Goal: Task Accomplishment & Management: Manage account settings

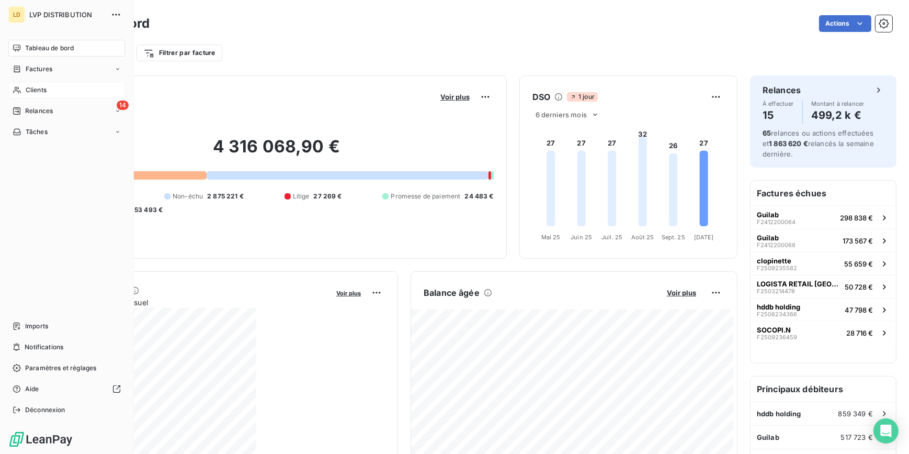
click at [21, 92] on div "Clients" at bounding box center [66, 90] width 117 height 17
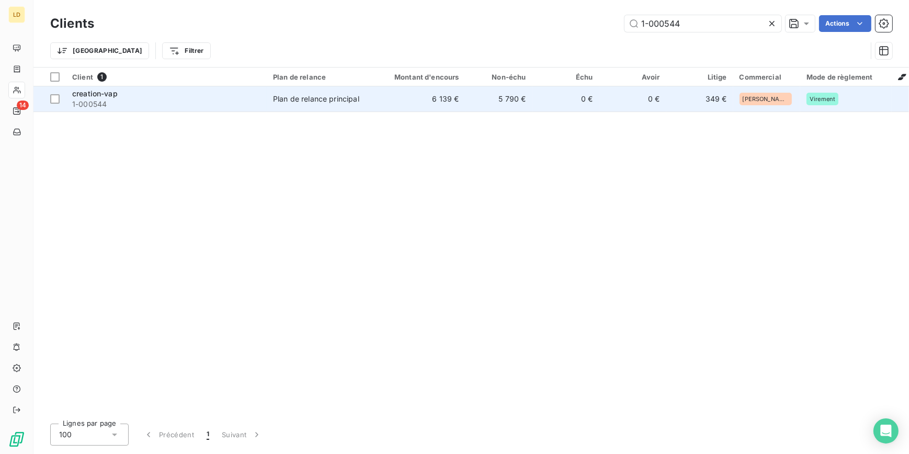
type input "1-000544"
click at [299, 109] on td "Plan de relance principal" at bounding box center [321, 98] width 109 height 25
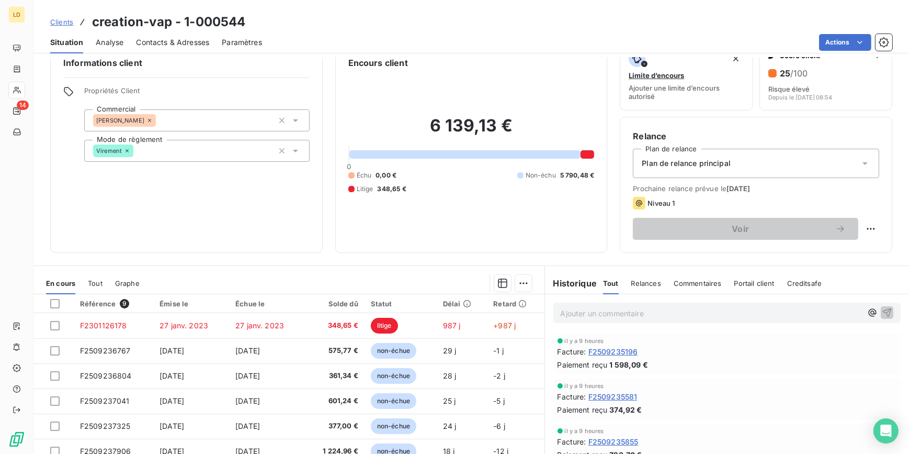
scroll to position [31, 0]
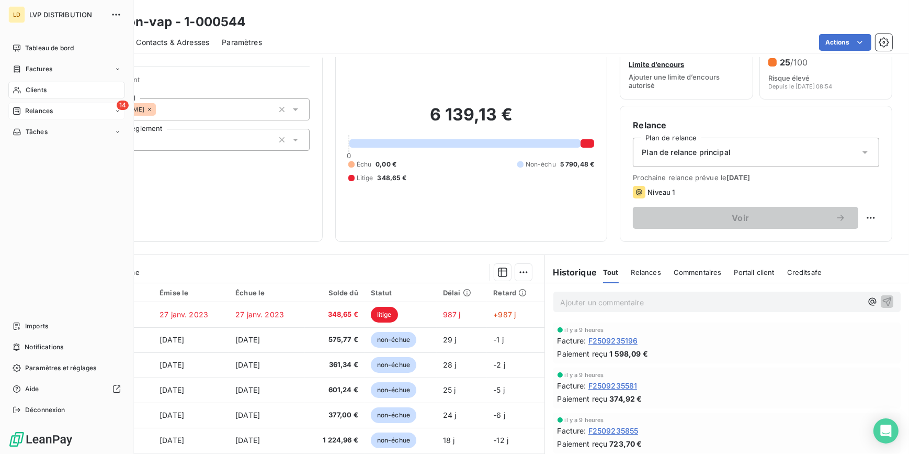
click at [30, 113] on span "Relances" at bounding box center [39, 110] width 28 height 9
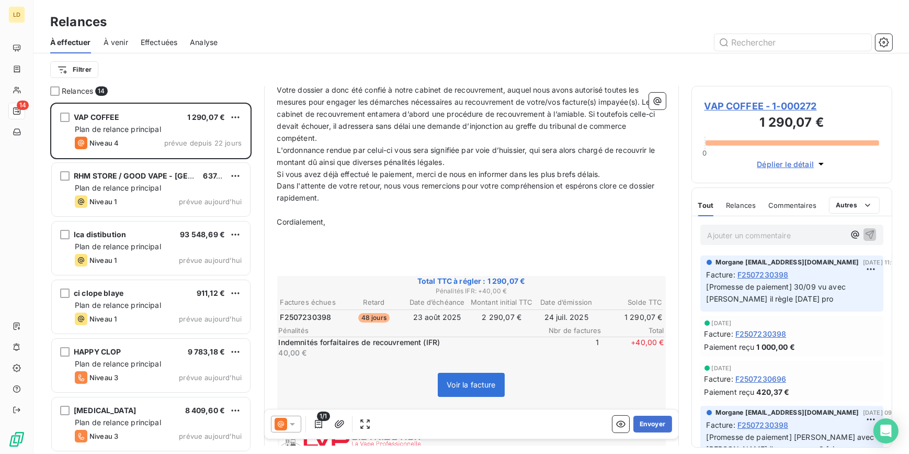
scroll to position [190, 0]
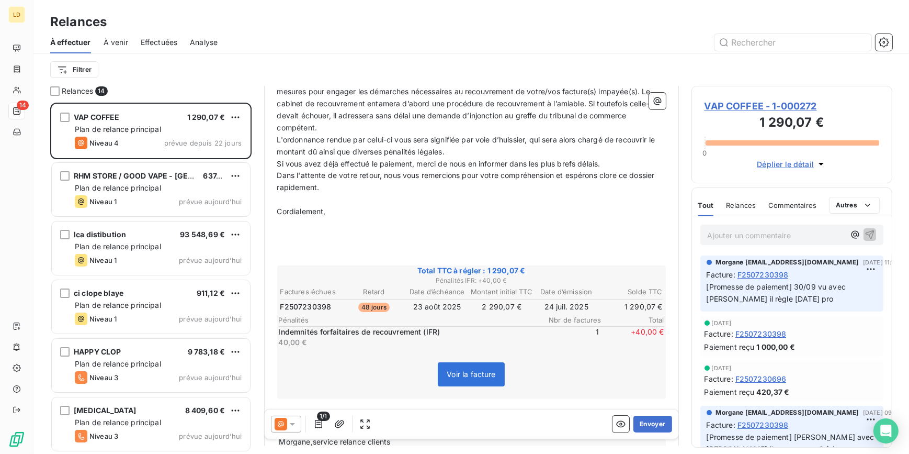
click at [297, 420] on icon at bounding box center [292, 423] width 10 height 10
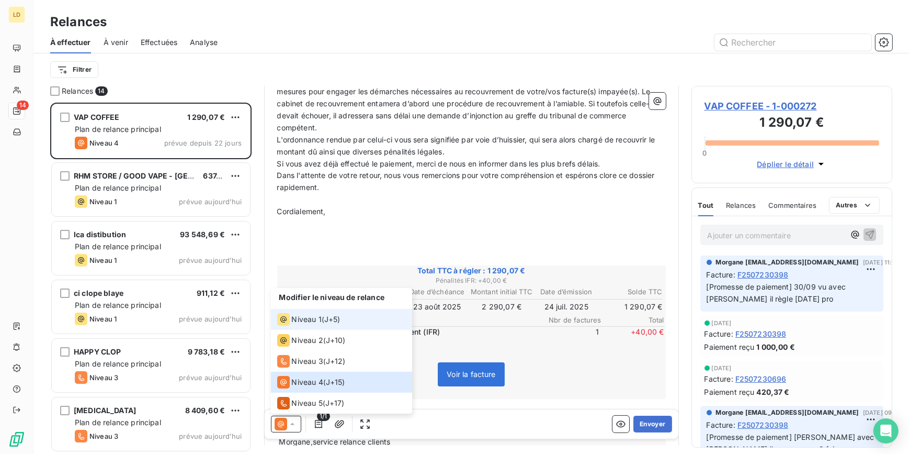
click at [310, 321] on span "Niveau 1" at bounding box center [307, 319] width 30 height 10
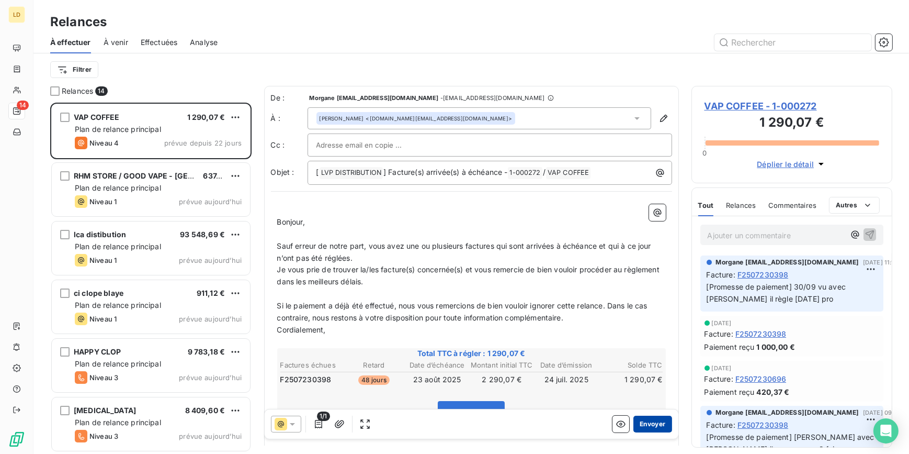
click at [649, 427] on button "Envoyer" at bounding box center [652, 423] width 38 height 17
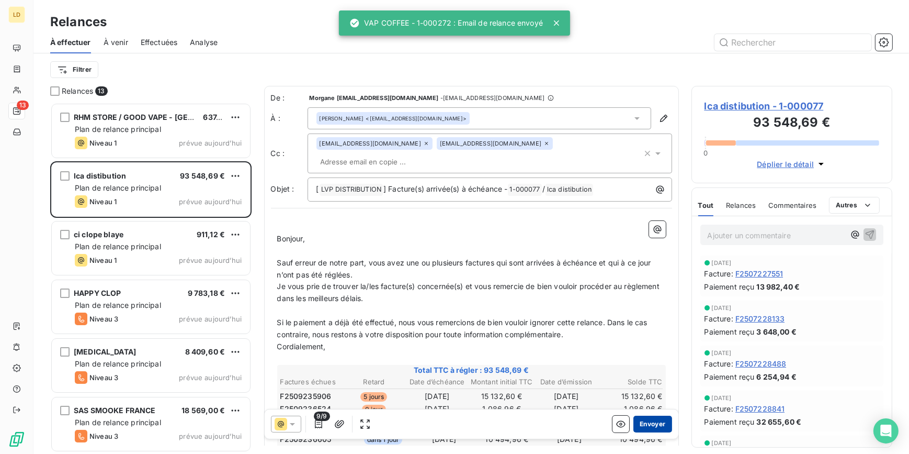
click at [650, 418] on button "Envoyer" at bounding box center [652, 423] width 38 height 17
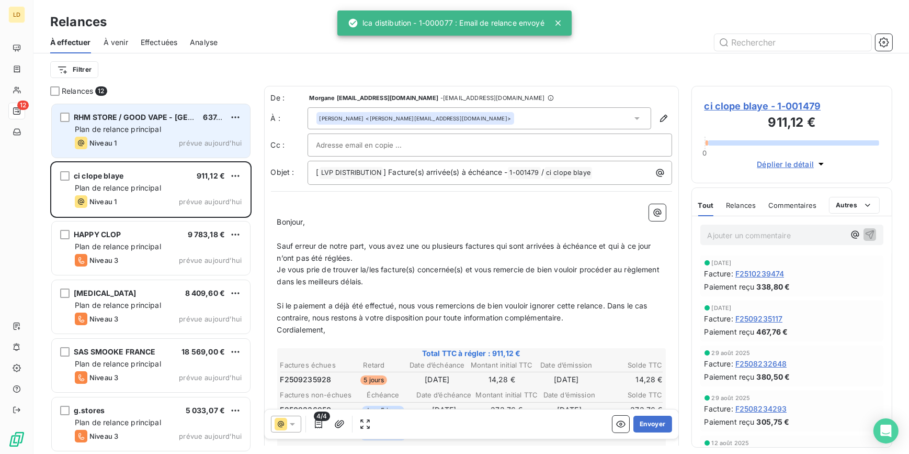
click at [162, 114] on span "RHM STORE / GOOD VAPE - PARIS" at bounding box center [163, 116] width 178 height 9
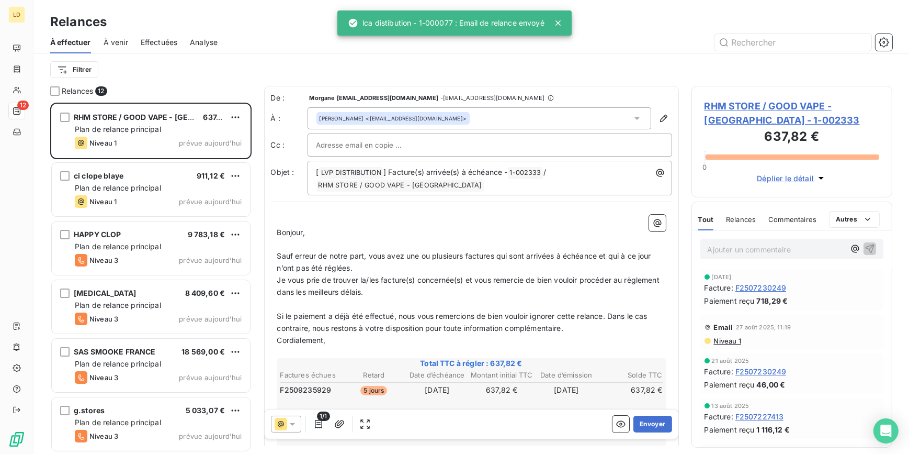
drag, startPoint x: 743, startPoint y: 245, endPoint x: 693, endPoint y: 252, distance: 50.6
click at [742, 245] on p "Ajouter un commentaire ﻿" at bounding box center [777, 249] width 138 height 13
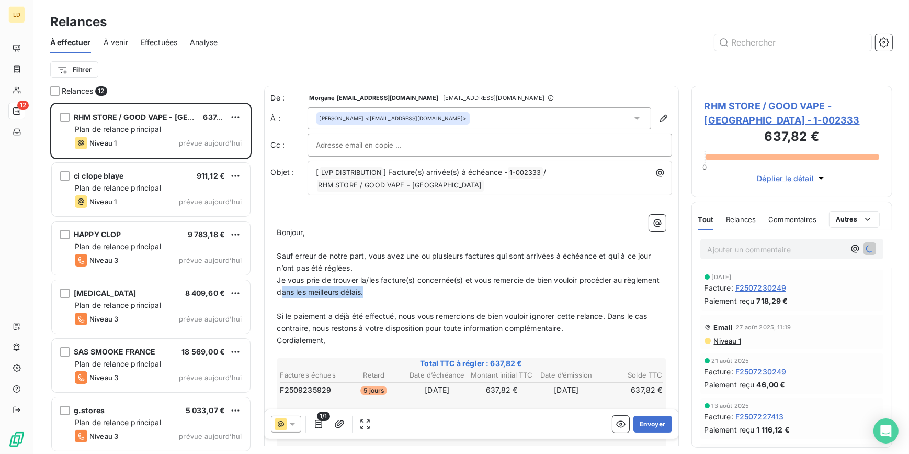
drag, startPoint x: 415, startPoint y: 293, endPoint x: 320, endPoint y: 292, distance: 95.7
click at [320, 292] on p "Je vous prie de trouver la/les facture(s) concernée(s) et vous remercie de bien…" at bounding box center [471, 286] width 389 height 24
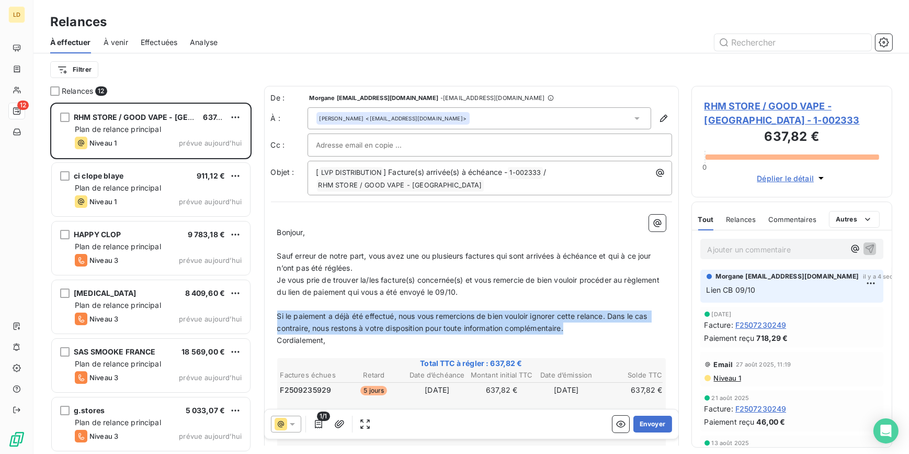
drag, startPoint x: 576, startPoint y: 331, endPoint x: 276, endPoint y: 317, distance: 300.6
click at [276, 317] on div "﻿ Bonjour, ﻿ Sauf erreur de notre part, vous avez une ou plusieurs factures qui…" at bounding box center [471, 382] width 401 height 348
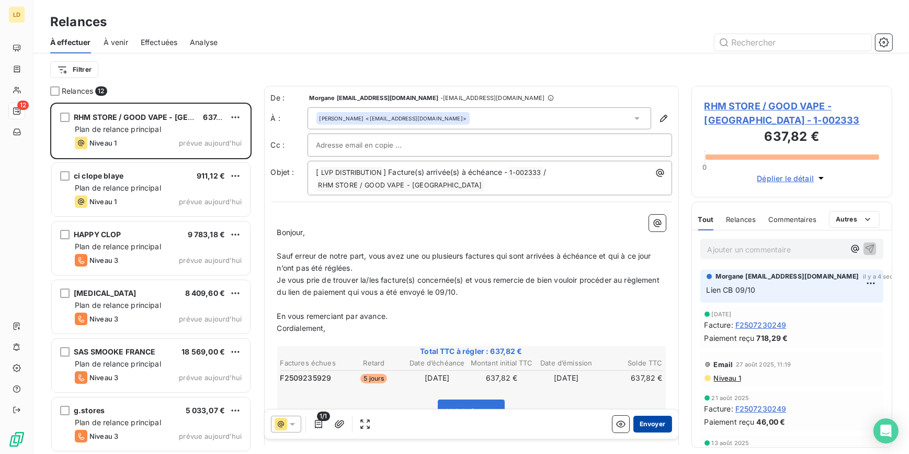
click at [651, 424] on button "Envoyer" at bounding box center [652, 423] width 38 height 17
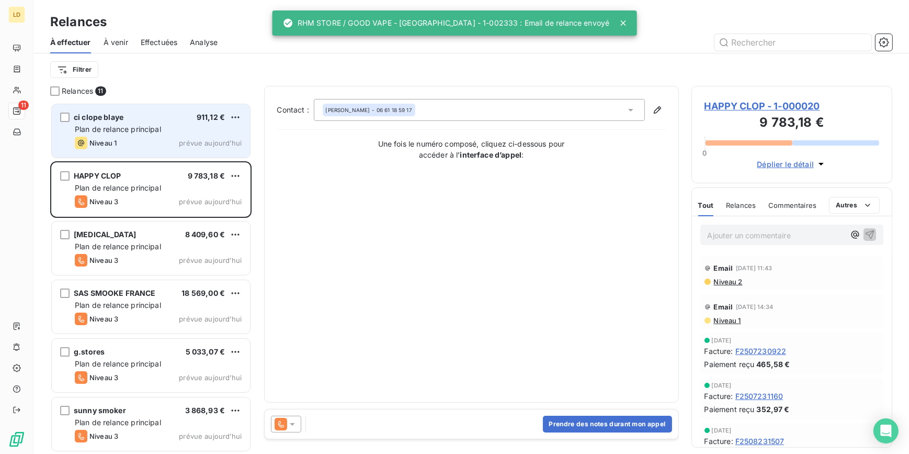
click at [144, 130] on span "Plan de relance principal" at bounding box center [118, 128] width 86 height 9
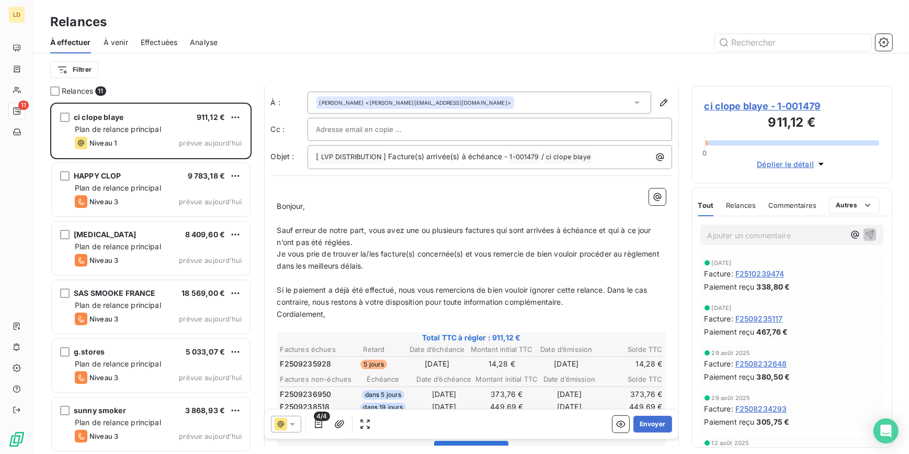
scroll to position [32, 0]
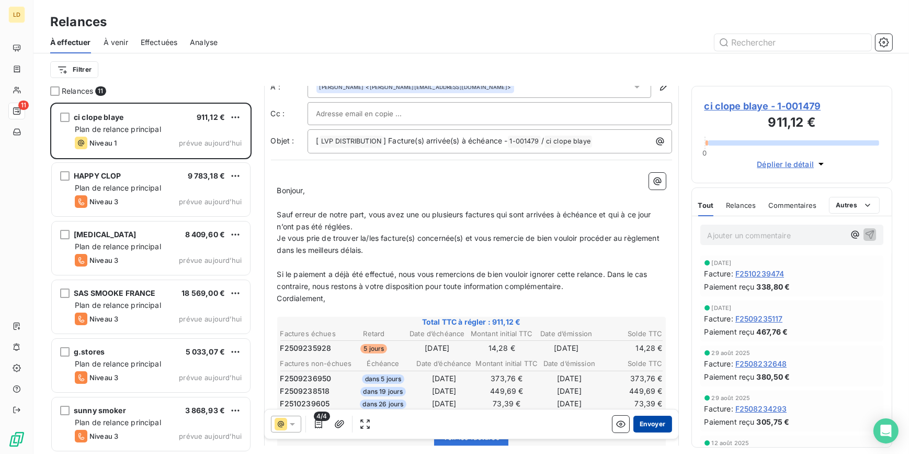
click at [633, 426] on button "Envoyer" at bounding box center [652, 423] width 38 height 17
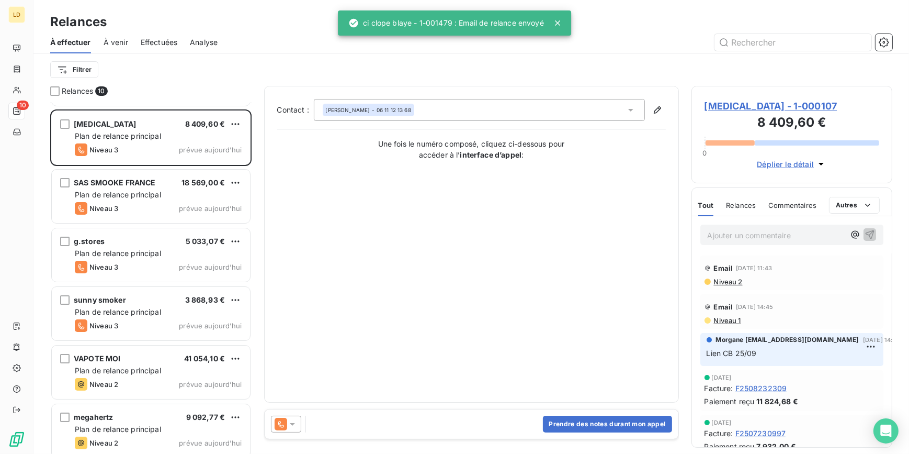
scroll to position [159, 0]
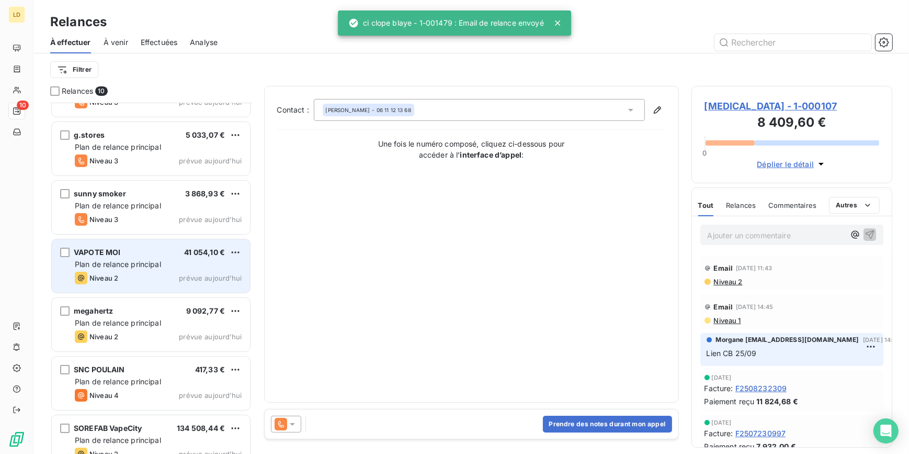
click at [111, 261] on span "Plan de relance principal" at bounding box center [118, 263] width 86 height 9
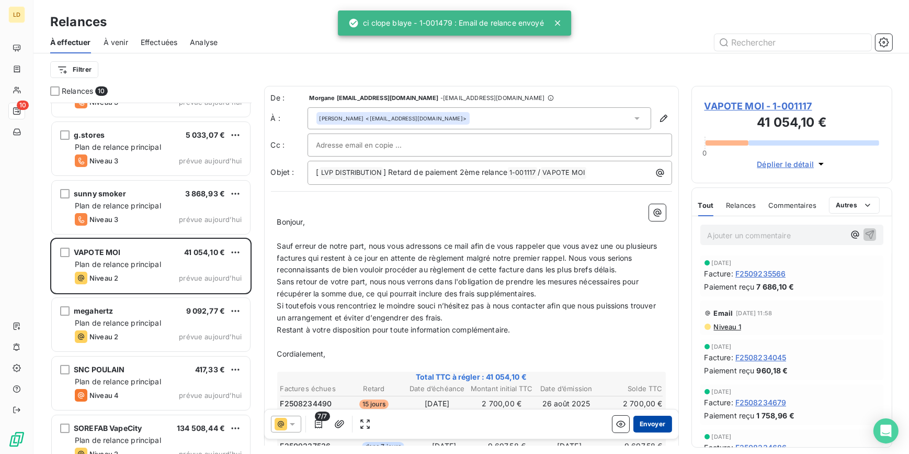
click at [638, 428] on button "Envoyer" at bounding box center [652, 423] width 38 height 17
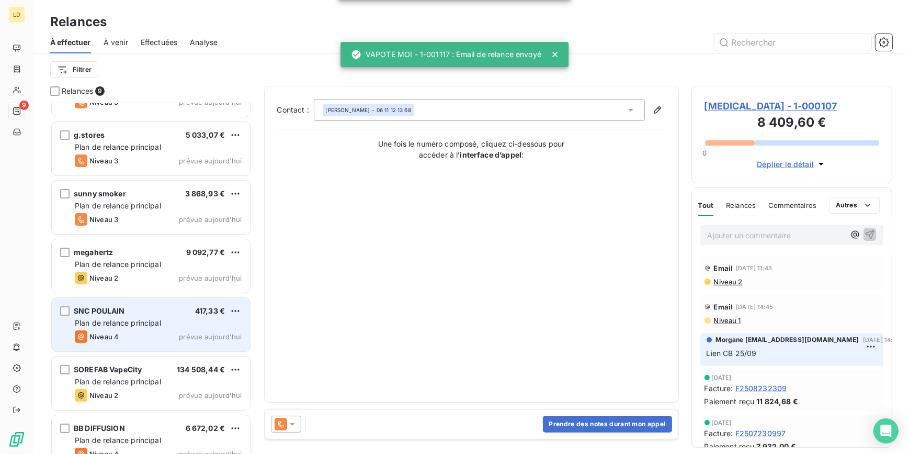
click at [126, 314] on div "SNC POULAIN 417,33 €" at bounding box center [158, 310] width 167 height 9
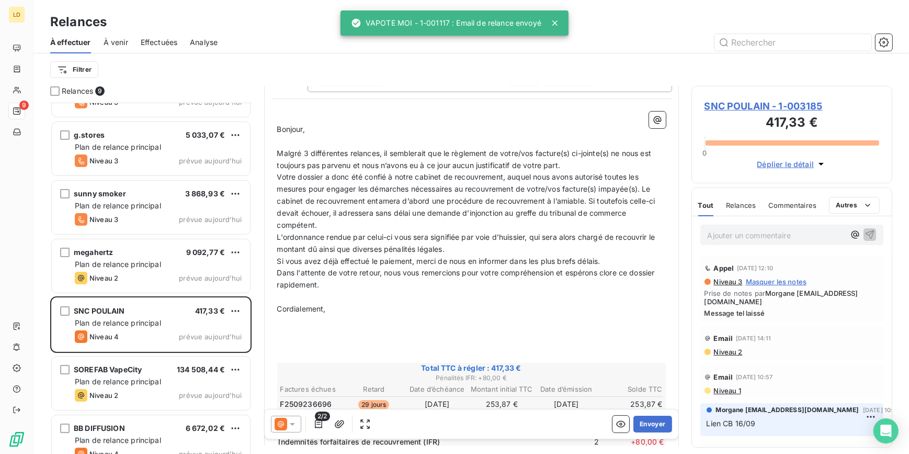
scroll to position [127, 0]
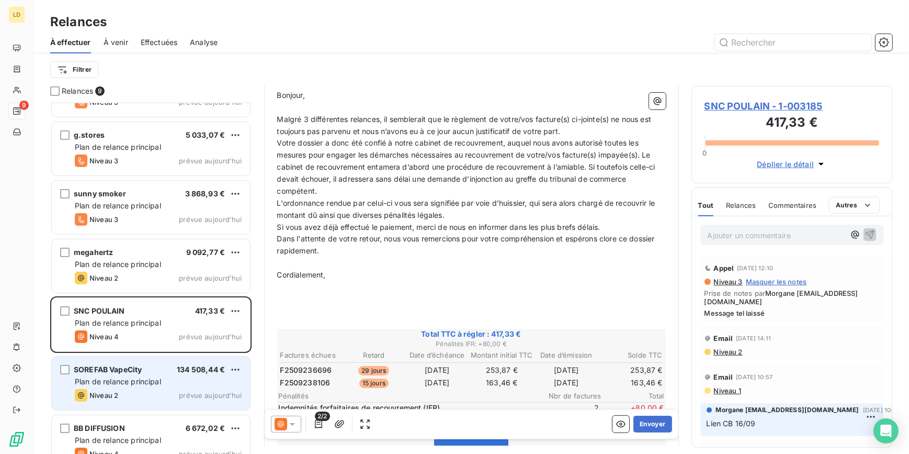
click at [143, 389] on div "Niveau 2 prévue aujourd’hui" at bounding box center [158, 395] width 167 height 13
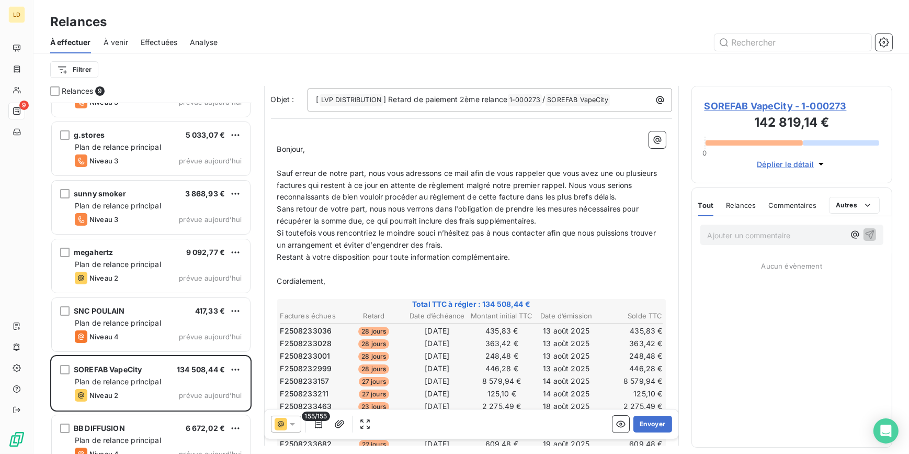
scroll to position [95, 0]
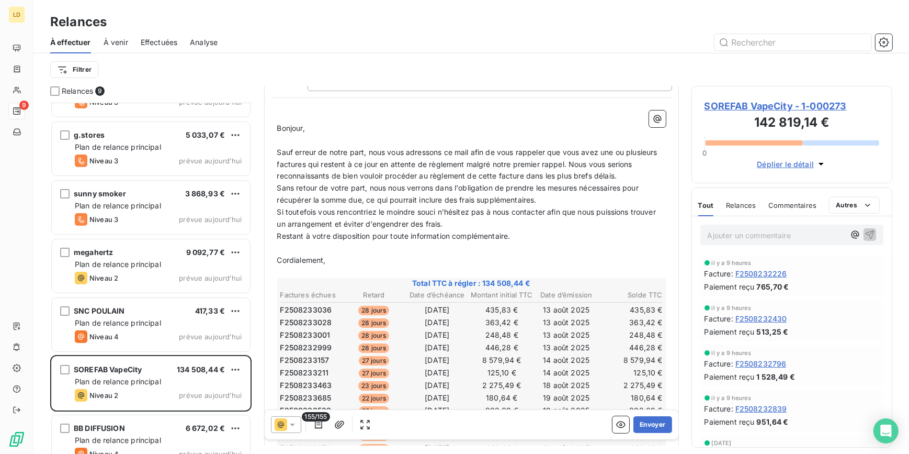
click at [303, 426] on div "155/155" at bounding box center [322, 423] width 103 height 17
click at [294, 426] on icon at bounding box center [292, 423] width 10 height 10
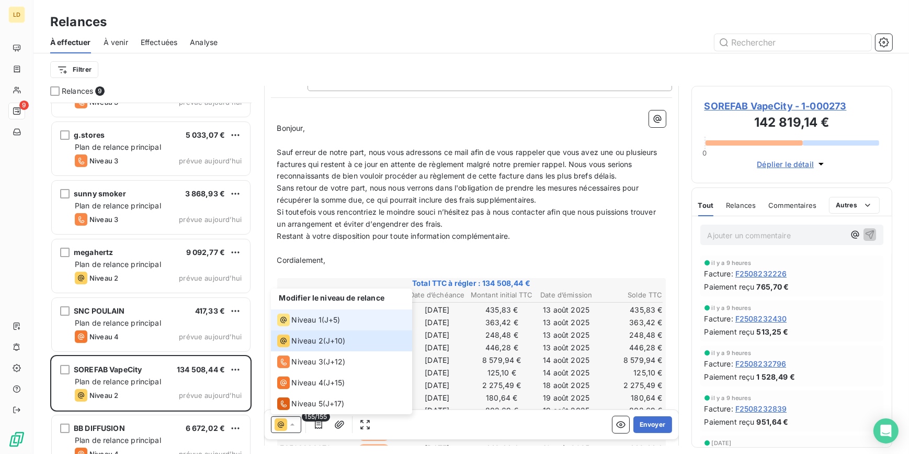
click at [312, 320] on span "Niveau 1" at bounding box center [307, 319] width 30 height 10
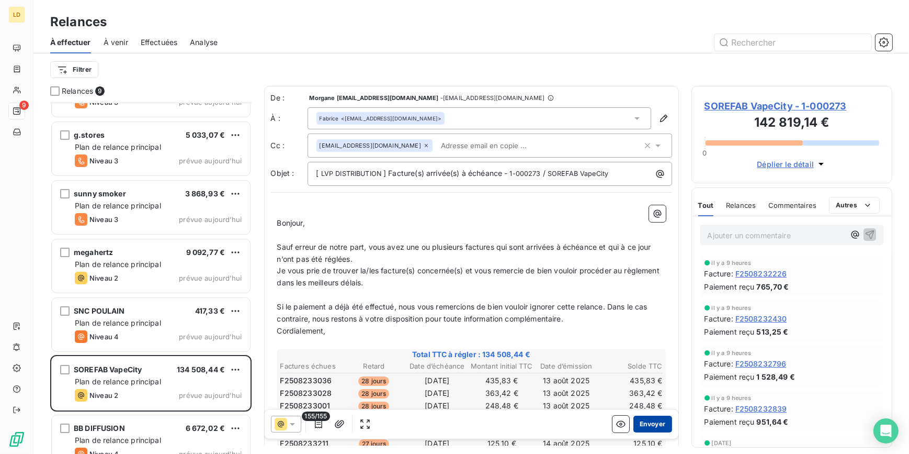
click at [645, 424] on button "Envoyer" at bounding box center [652, 423] width 38 height 17
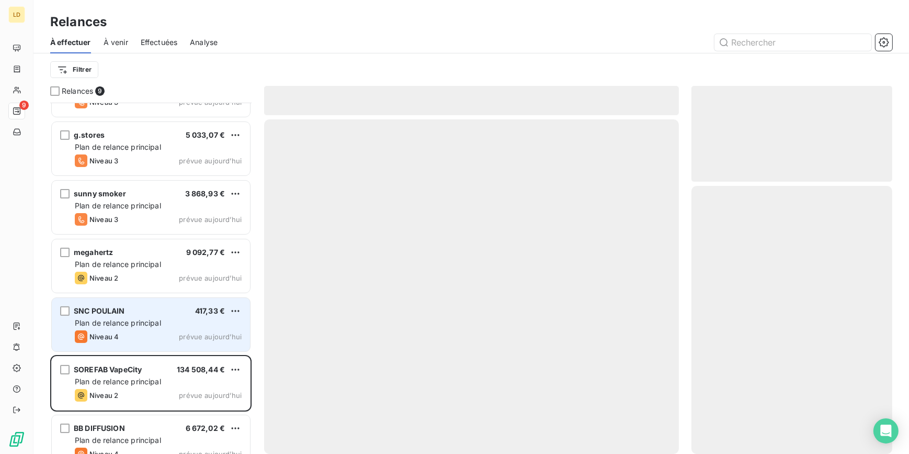
scroll to position [177, 0]
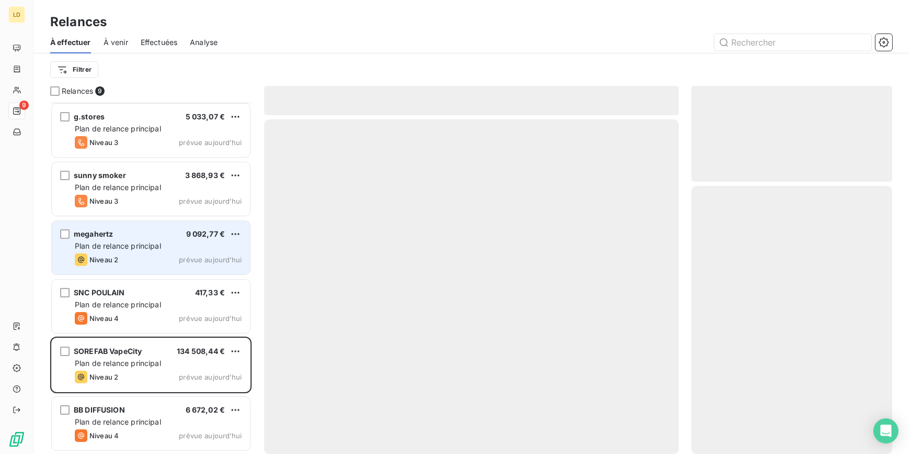
scroll to position [118, 0]
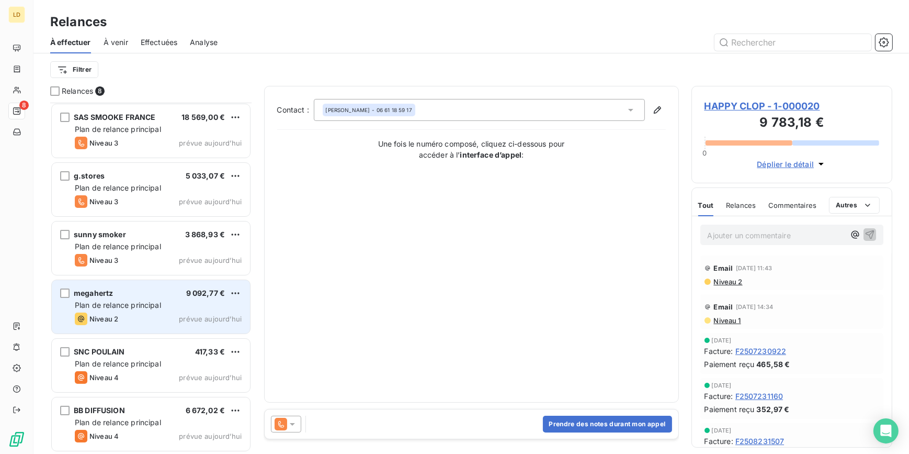
drag, startPoint x: 153, startPoint y: 312, endPoint x: 159, endPoint y: 309, distance: 6.8
click at [153, 311] on div "megahertz 9 092,77 € Plan de relance principal Niveau 2 prévue aujourd’hui" at bounding box center [151, 306] width 198 height 53
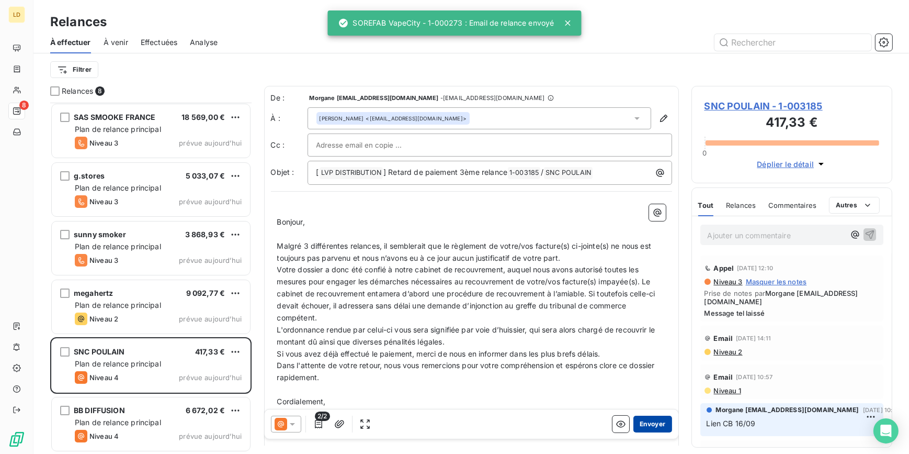
click at [638, 423] on button "Envoyer" at bounding box center [652, 423] width 38 height 17
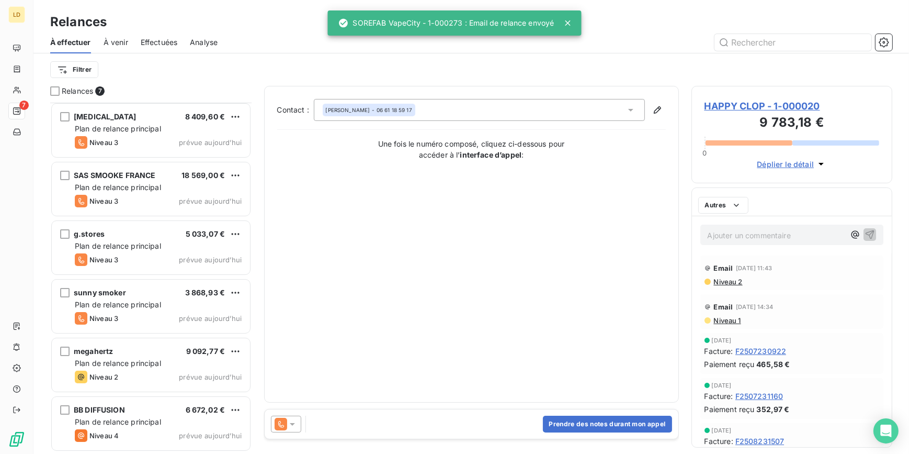
scroll to position [59, 0]
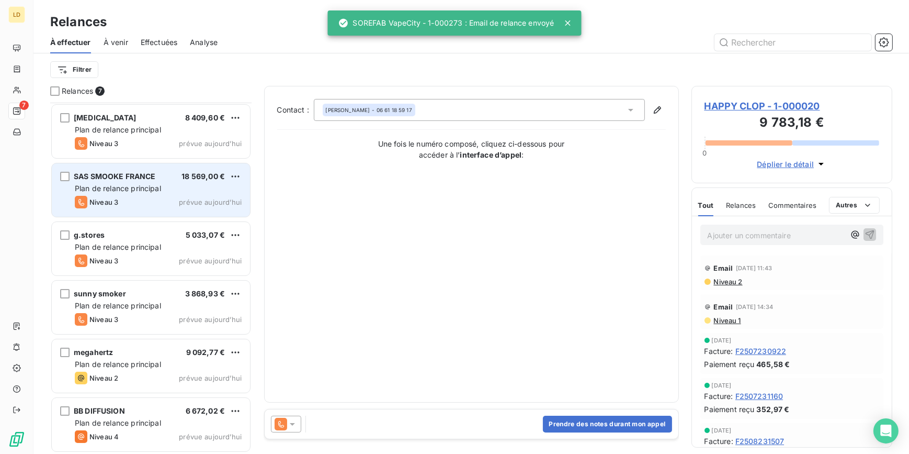
click at [127, 189] on span "Plan de relance principal" at bounding box center [118, 188] width 86 height 9
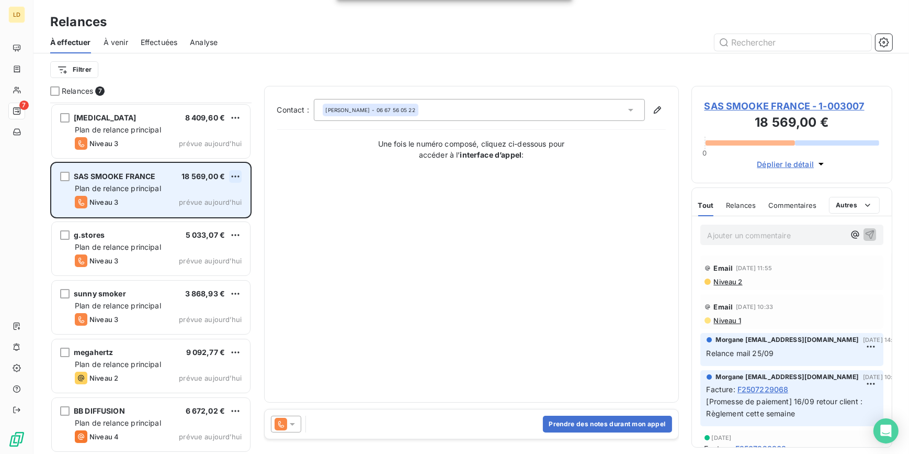
click at [235, 174] on html "LD 7 Relances À effectuer À venir Effectuées Analyse Filtrer Relances 7 HAPPY C…" at bounding box center [454, 227] width 909 height 454
click at [209, 199] on div "Replanifier cette action" at bounding box center [190, 197] width 94 height 17
select select "9"
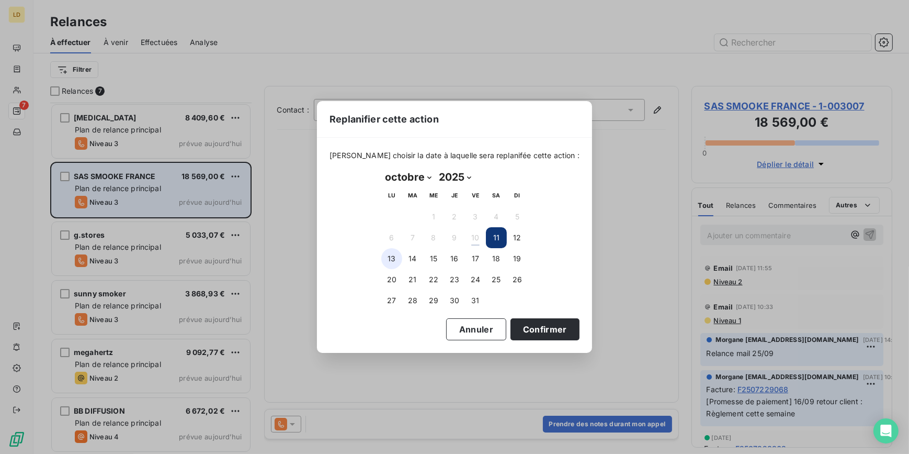
click at [394, 259] on button "13" at bounding box center [391, 258] width 21 height 21
click at [554, 332] on button "Confirmer" at bounding box center [545, 329] width 69 height 22
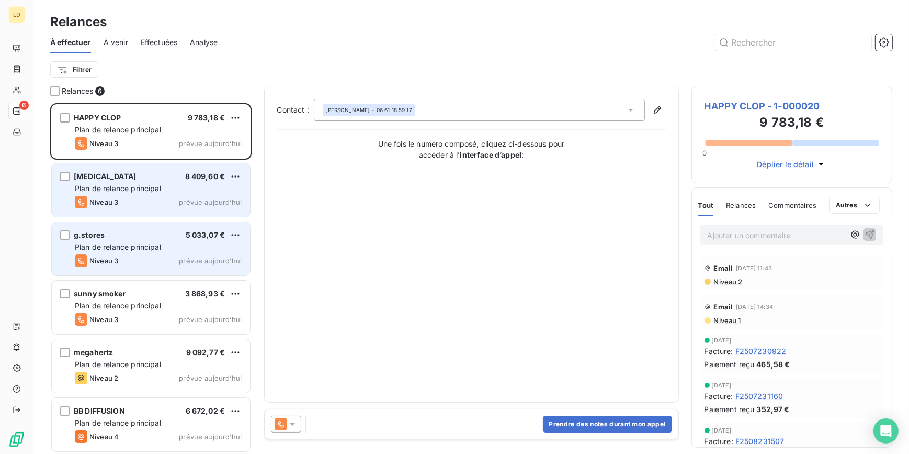
click at [146, 189] on span "Plan de relance principal" at bounding box center [118, 188] width 86 height 9
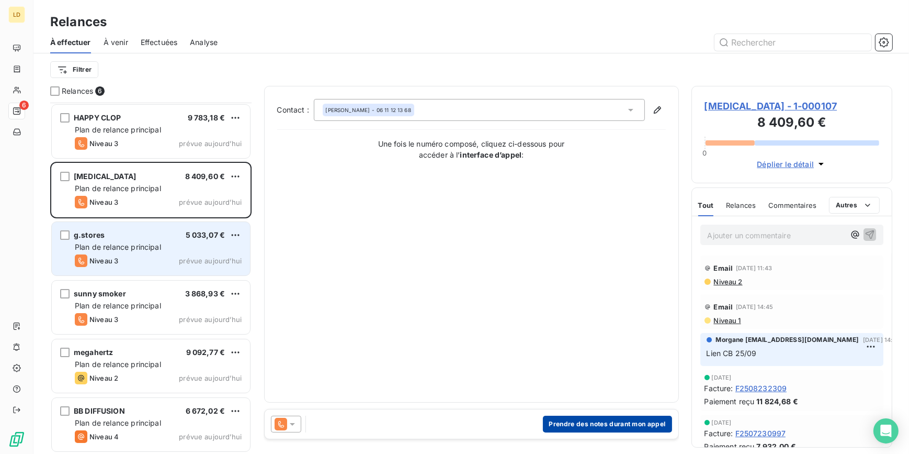
click at [655, 424] on button "Prendre des notes durant mon appel" at bounding box center [607, 423] width 129 height 17
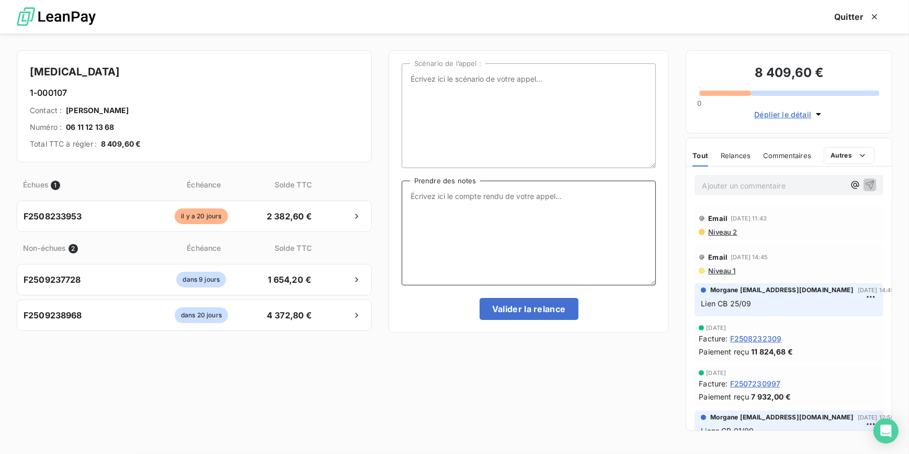
click at [470, 228] on textarea "Prendre des notes" at bounding box center [529, 232] width 255 height 105
click at [561, 237] on textarea "Prendre des notes" at bounding box center [529, 232] width 255 height 105
click at [472, 225] on textarea "Prendre des notes" at bounding box center [529, 232] width 255 height 105
click at [483, 220] on textarea "Prendre des notes" at bounding box center [529, 232] width 255 height 105
drag, startPoint x: 636, startPoint y: 397, endPoint x: 636, endPoint y: 390, distance: 6.8
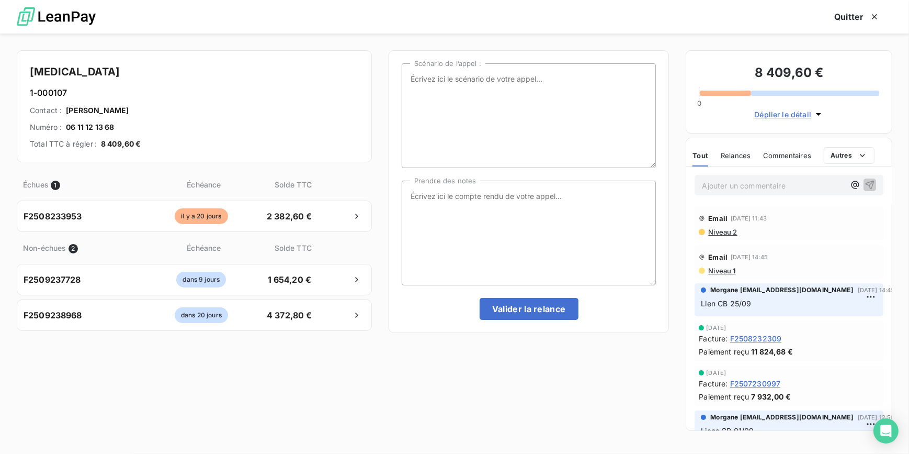
click at [636, 397] on div "Scénario de l’appel : Prendre des notes Valider la relance" at bounding box center [529, 243] width 281 height 387
click at [595, 239] on textarea "Prendre des notes" at bounding box center [529, 232] width 255 height 105
type textarea "X"
drag, startPoint x: 560, startPoint y: 199, endPoint x: 358, endPoint y: 192, distance: 202.1
click at [361, 192] on div "amen 1-000107 Contact : maxime berdah Numéro : 06 11 12 13 68 Total TTC à régle…" at bounding box center [454, 243] width 909 height 420
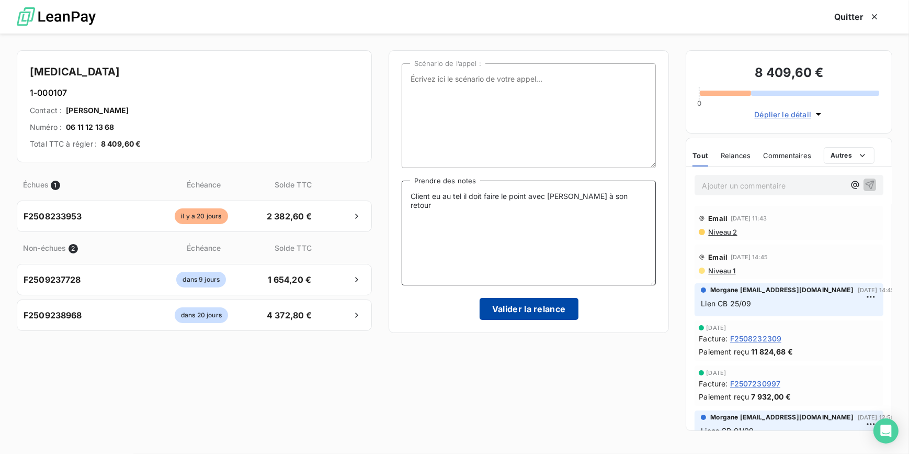
type textarea "Client eu au tel il doit faire le point avec Jonathan à son retour"
click at [518, 303] on button "Valider la relance" at bounding box center [529, 309] width 99 height 22
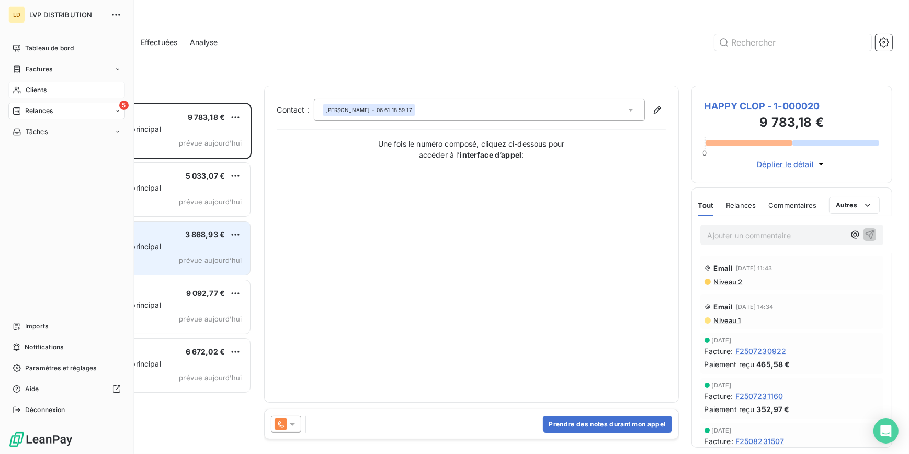
click at [25, 89] on div "Clients" at bounding box center [66, 90] width 117 height 17
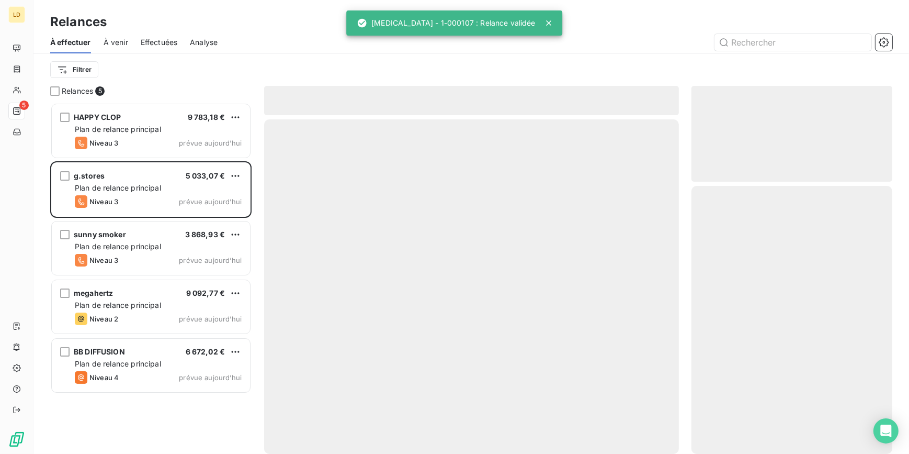
scroll to position [344, 194]
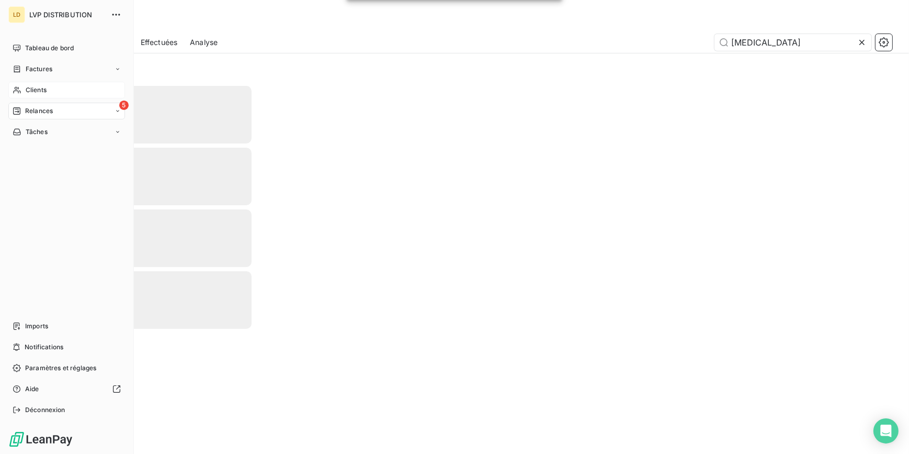
type input "amen"
click at [32, 89] on span "Clients" at bounding box center [36, 89] width 21 height 9
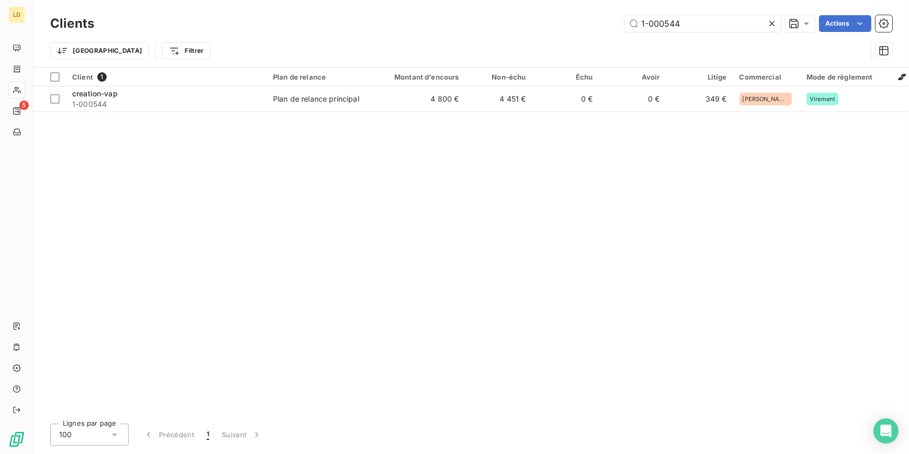
drag, startPoint x: 699, startPoint y: 24, endPoint x: 564, endPoint y: 8, distance: 135.4
click at [606, 15] on div "1-000544 Actions" at bounding box center [500, 23] width 786 height 17
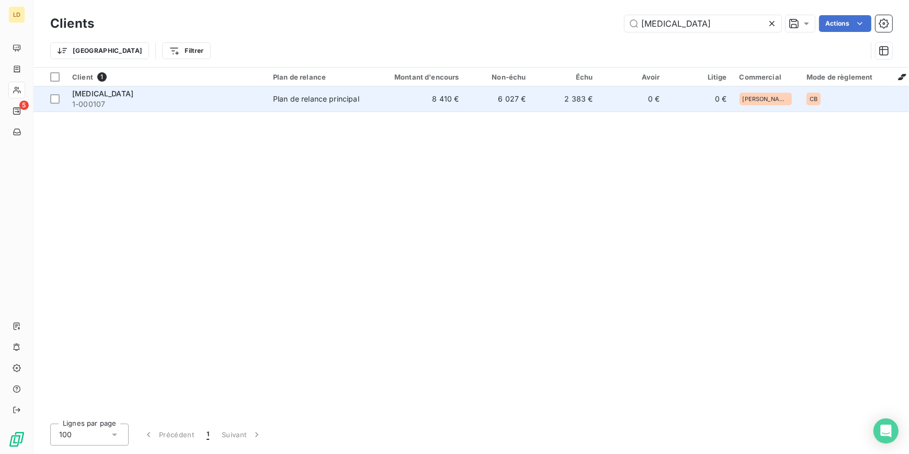
type input "amen"
click at [309, 110] on td "Plan de relance principal" at bounding box center [321, 98] width 109 height 25
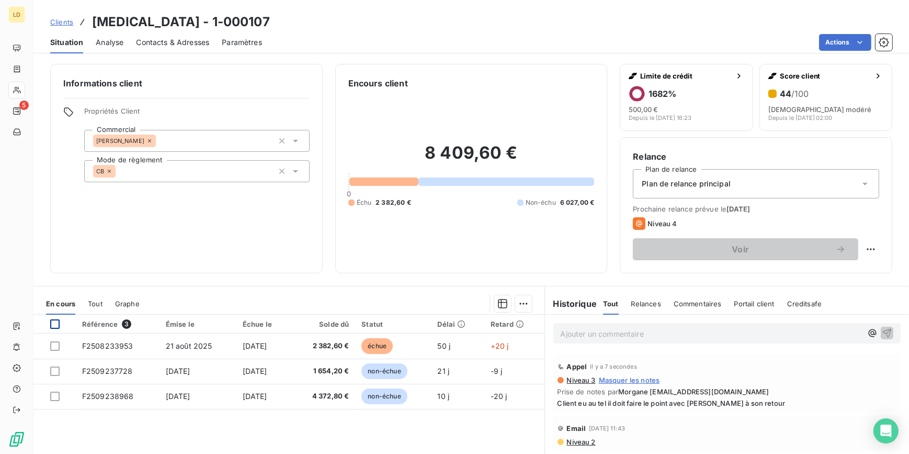
click at [55, 325] on div at bounding box center [54, 323] width 9 height 9
click at [523, 301] on html "LD 5 Clients amen - 1-000107 Situation Analyse Contacts & Adresses Paramètres A…" at bounding box center [454, 227] width 909 height 454
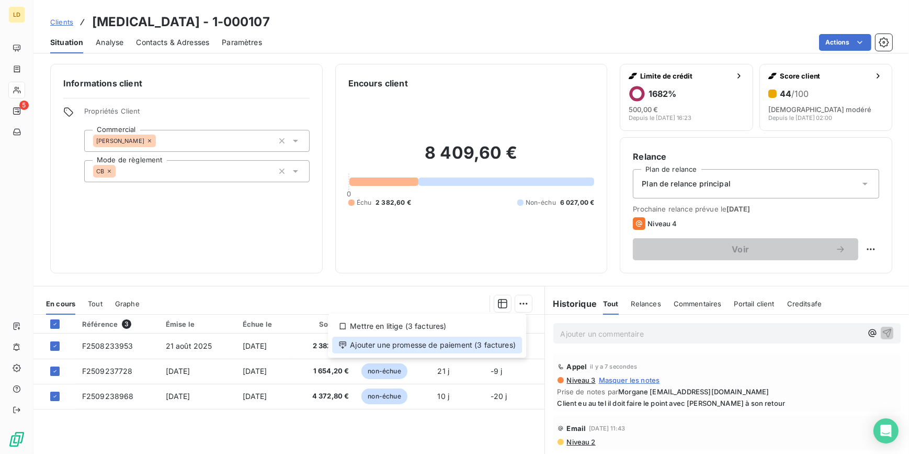
click at [481, 347] on div "Ajouter une promesse de paiement (3 factures)" at bounding box center [427, 344] width 190 height 17
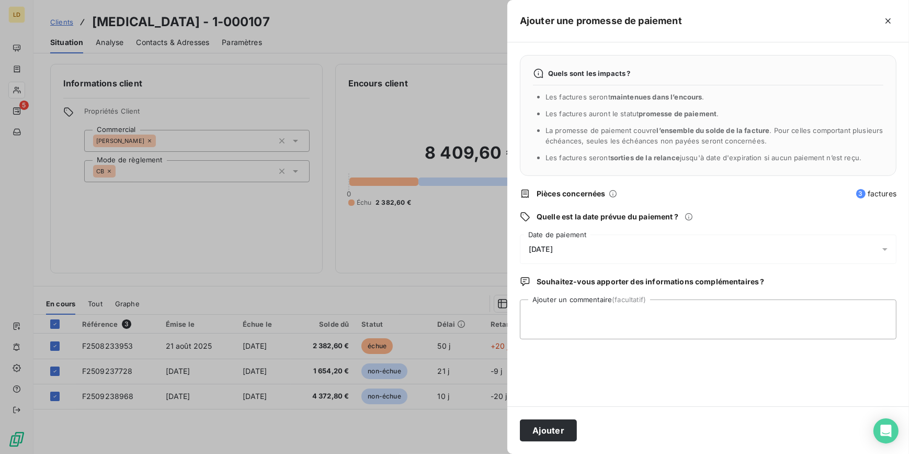
click at [559, 230] on div "Quels sont les impacts ? Les factures seront maintenues dans l’encours . Les fa…" at bounding box center [708, 224] width 402 height 364
click at [553, 248] on span "11/10/2025" at bounding box center [541, 249] width 24 height 8
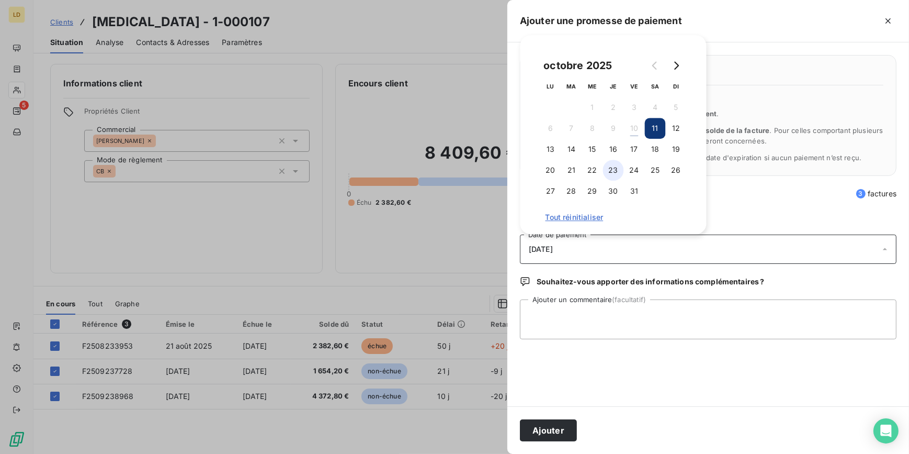
click at [607, 171] on button "23" at bounding box center [613, 170] width 21 height 21
click at [582, 301] on textarea "Ajouter un commentaire (facultatif)" at bounding box center [708, 319] width 377 height 40
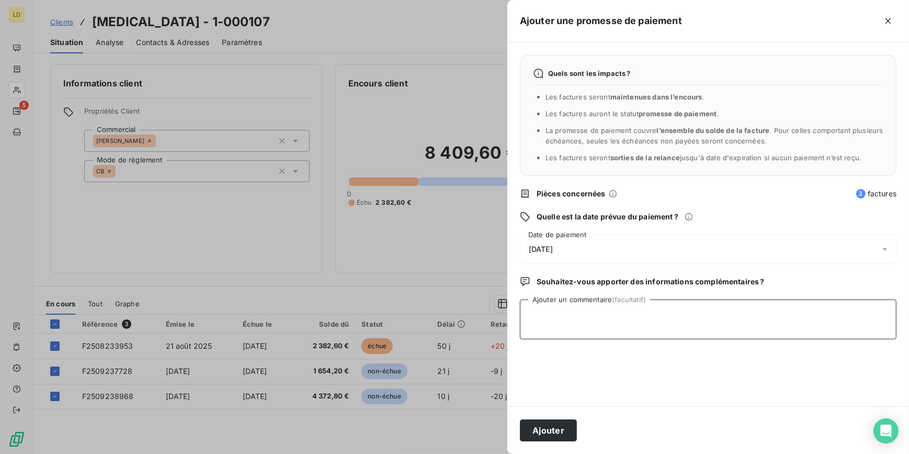
paste textarea "Client eu au tel il doit faire le point avec Jonathan à son retour"
click at [528, 314] on textarea "Client eu au tel il doit faire le point avec Jonathan à son retour" at bounding box center [708, 319] width 377 height 40
type textarea "10/10 : Client eu au tel il doit faire le point avec Jonathan à son retour"
click at [540, 430] on button "Ajouter" at bounding box center [548, 430] width 57 height 22
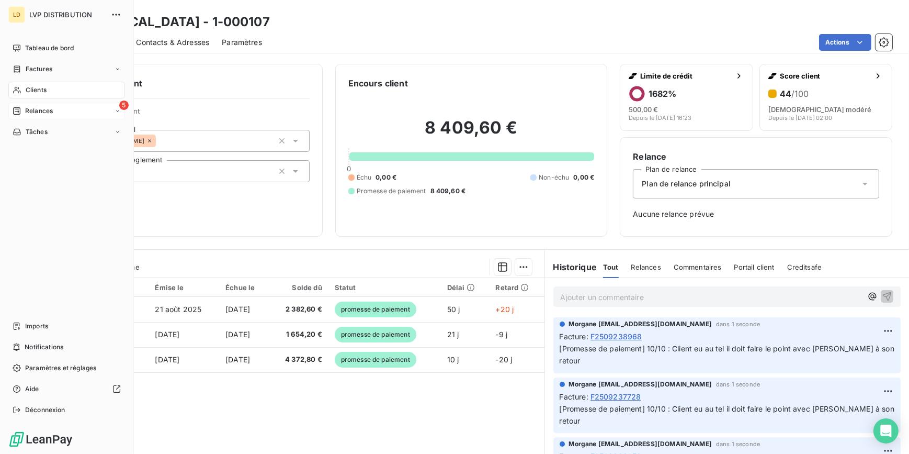
click at [54, 116] on div "5 Relances" at bounding box center [66, 111] width 117 height 17
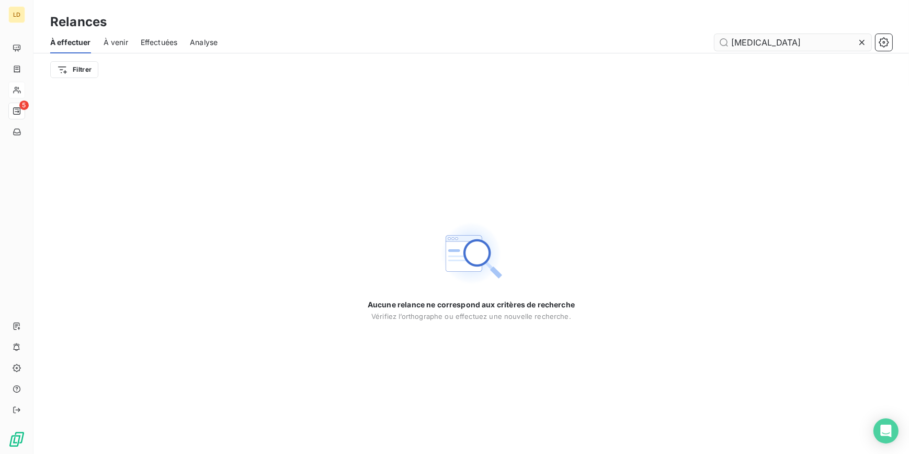
click at [860, 43] on icon at bounding box center [862, 42] width 10 height 10
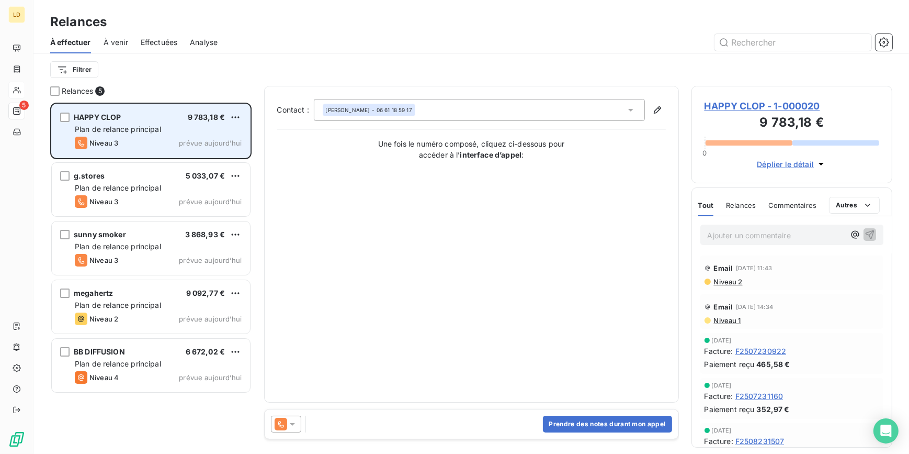
scroll to position [344, 194]
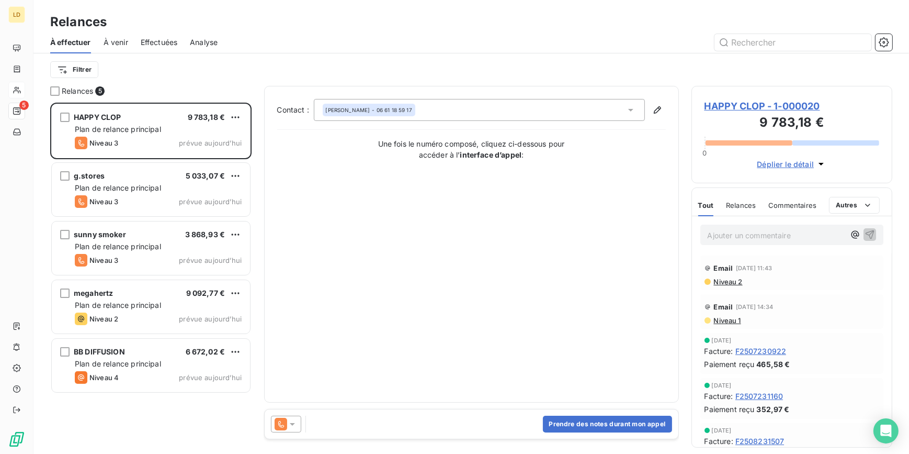
click at [609, 50] on div at bounding box center [561, 42] width 662 height 17
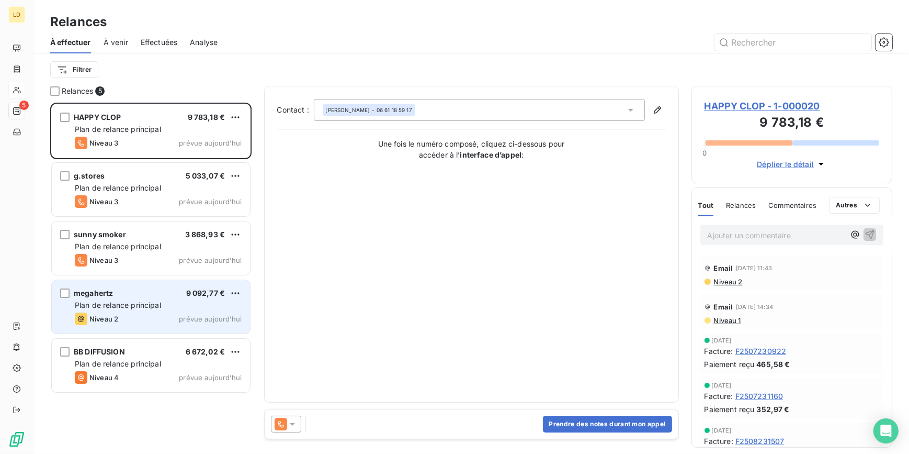
click at [143, 295] on div "megahertz 9 092,77 €" at bounding box center [158, 292] width 167 height 9
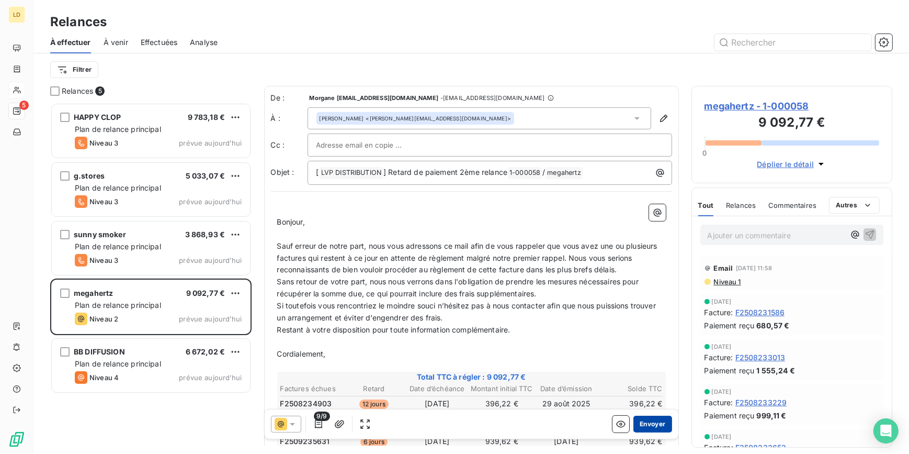
click at [641, 424] on button "Envoyer" at bounding box center [652, 423] width 38 height 17
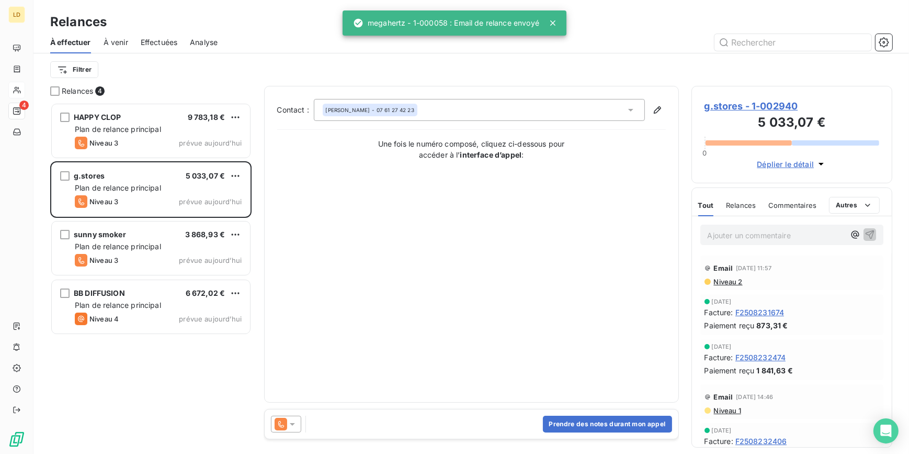
click at [127, 52] on div "À venir" at bounding box center [116, 42] width 25 height 22
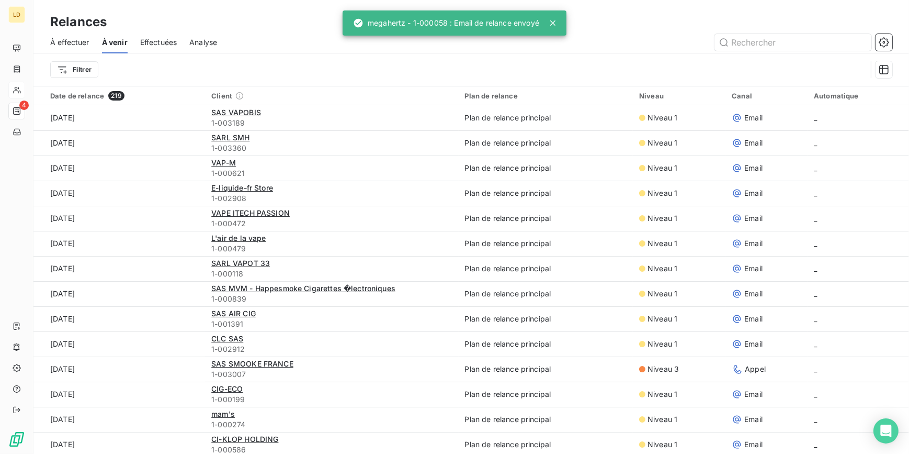
click at [56, 42] on span "À effectuer" at bounding box center [69, 42] width 39 height 10
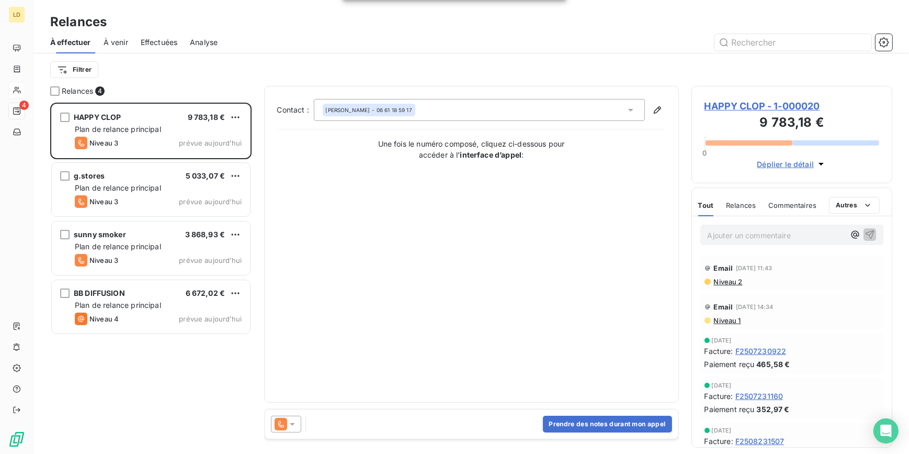
scroll to position [344, 194]
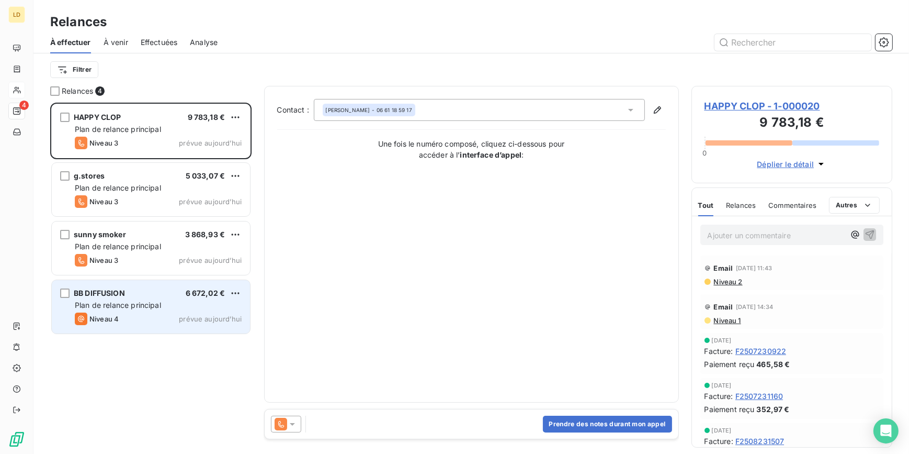
click at [145, 304] on span "Plan de relance principal" at bounding box center [118, 304] width 86 height 9
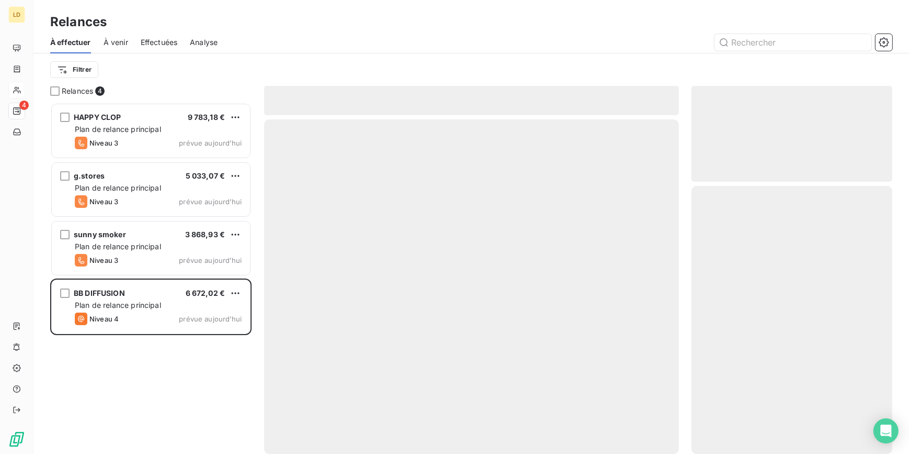
click at [138, 38] on div "À effectuer À venir Effectuées Analyse" at bounding box center [471, 42] width 876 height 22
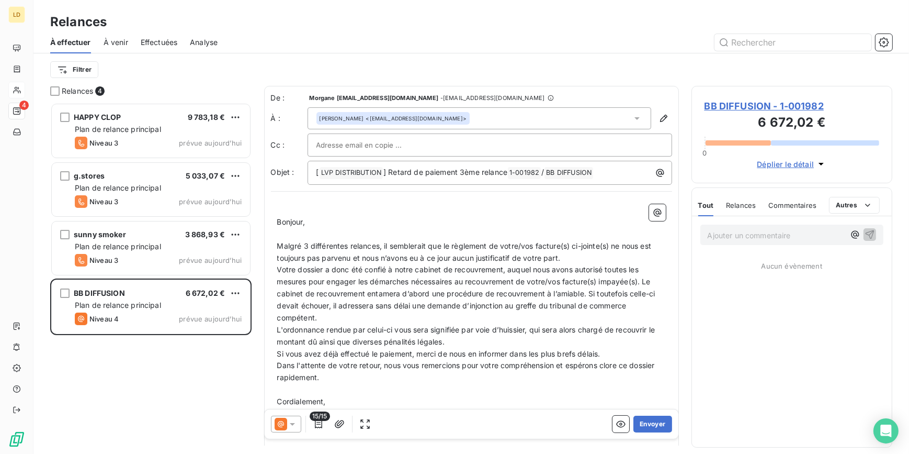
click at [102, 39] on div "À effectuer À venir Effectuées Analyse" at bounding box center [471, 42] width 876 height 22
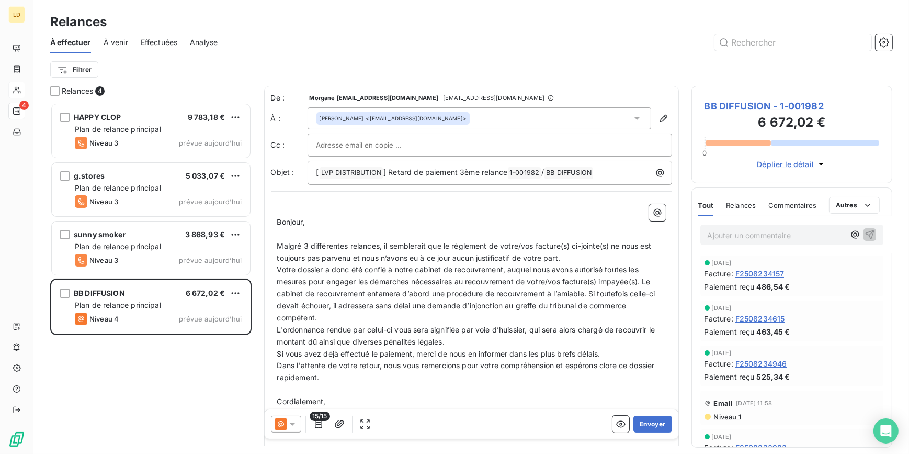
click at [152, 42] on span "Effectuées" at bounding box center [159, 42] width 37 height 10
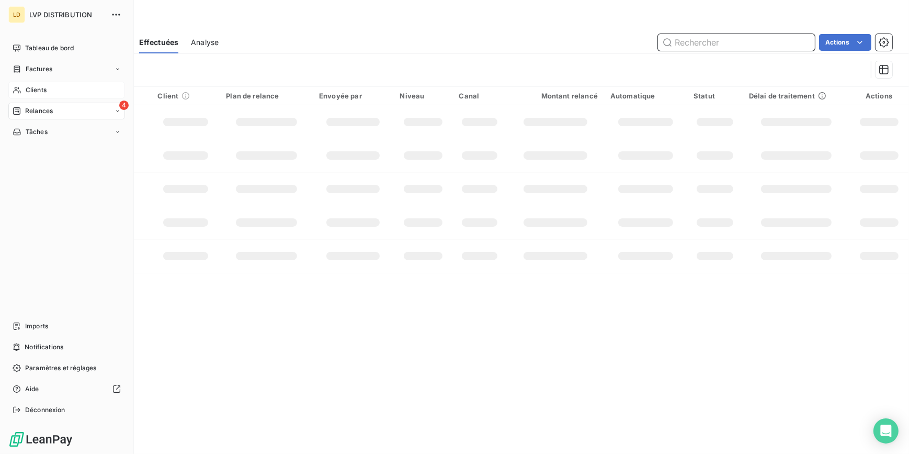
click at [75, 42] on span "À effectuer" at bounding box center [69, 42] width 39 height 10
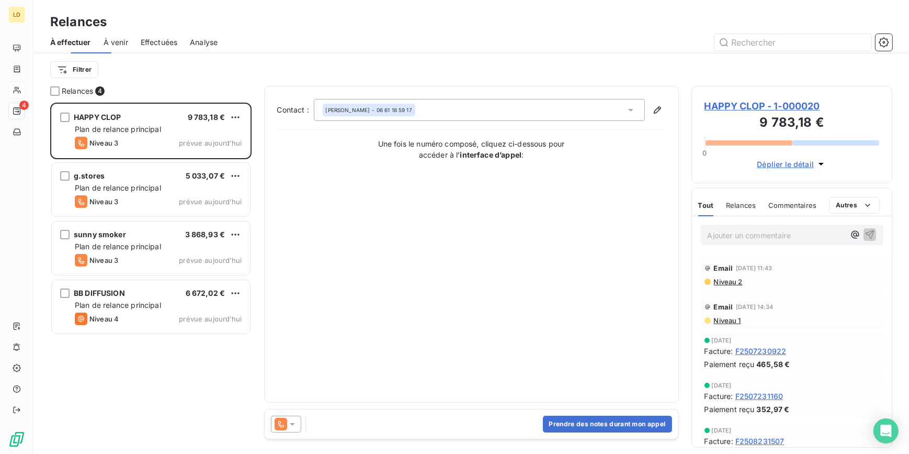
scroll to position [344, 194]
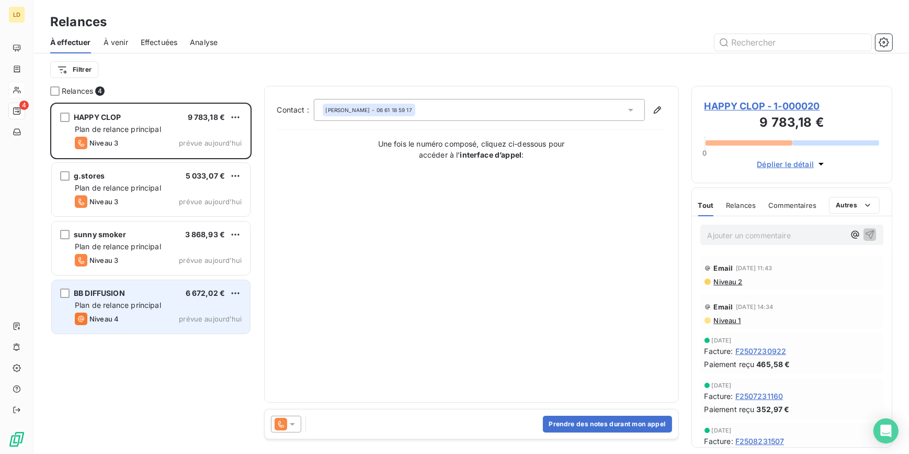
click at [167, 293] on div "BB DIFFUSION 6 672,02 €" at bounding box center [158, 292] width 167 height 9
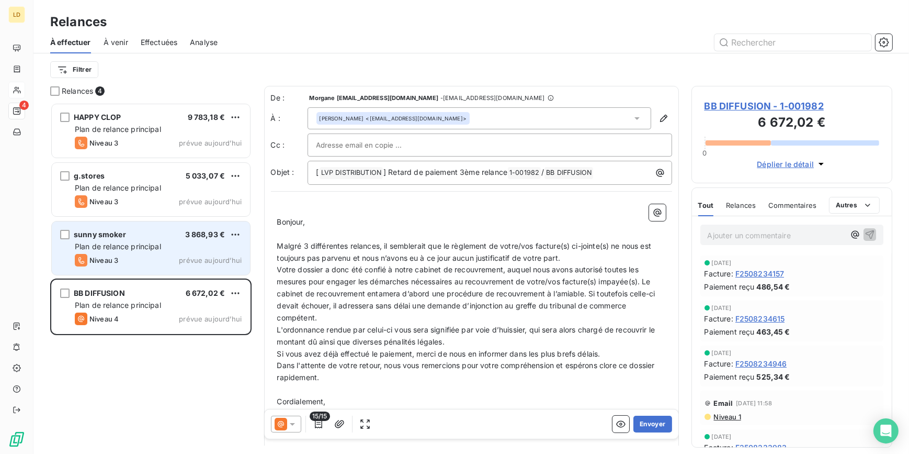
click at [159, 259] on div "Niveau 3 prévue aujourd’hui" at bounding box center [158, 260] width 167 height 13
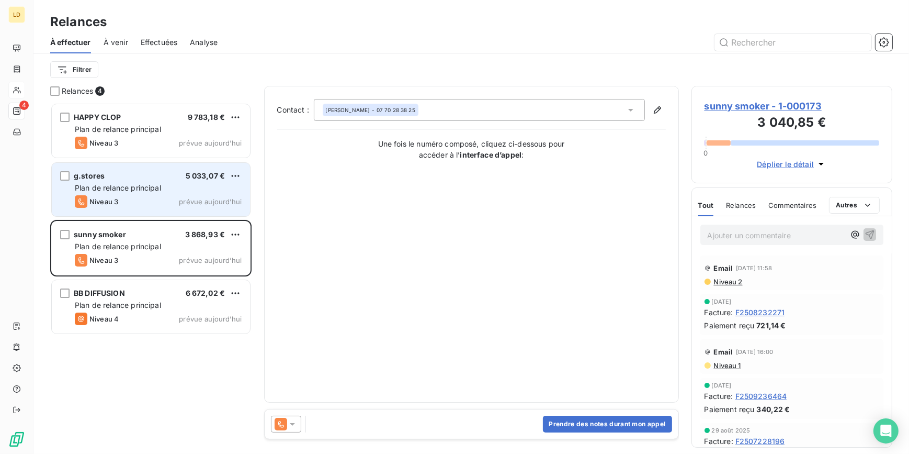
click at [159, 200] on div "Niveau 3 prévue aujourd’hui" at bounding box center [158, 201] width 167 height 13
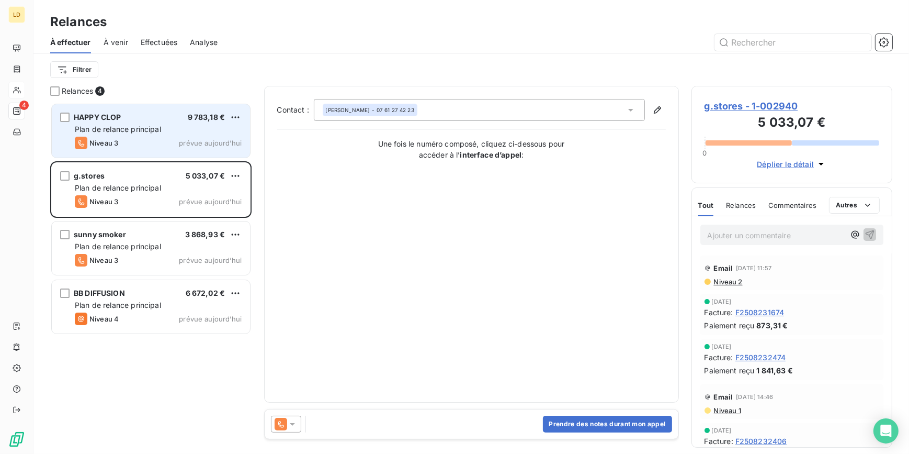
click at [162, 154] on div "HAPPY CLOP 9 783,18 € Plan de relance principal Niveau 3 prévue aujourd’hui" at bounding box center [151, 130] width 198 height 53
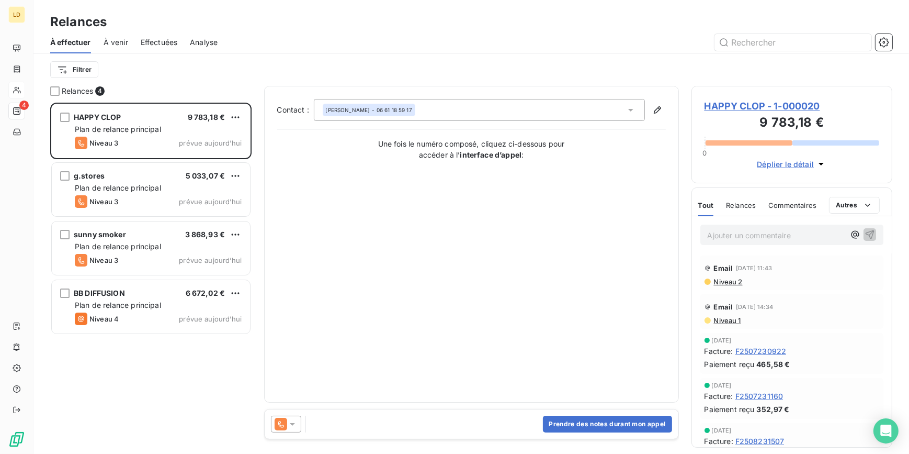
click at [118, 45] on span "À venir" at bounding box center [116, 42] width 25 height 10
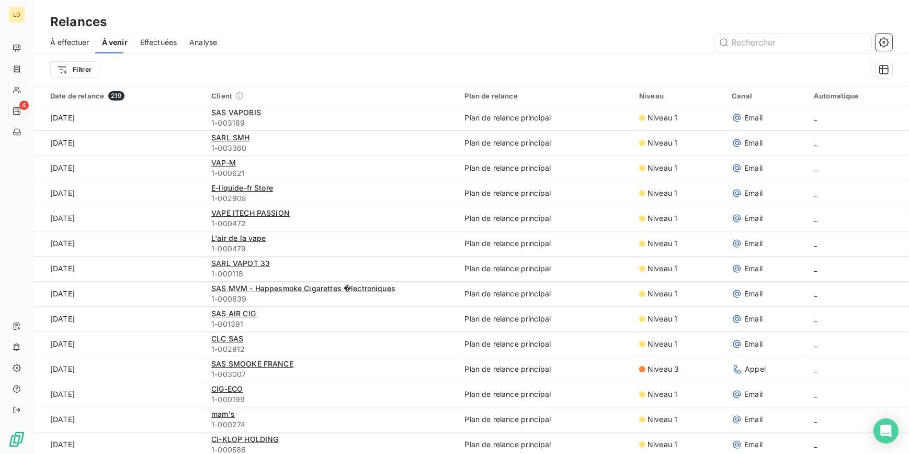
click at [156, 42] on span "Effectuées" at bounding box center [158, 42] width 37 height 10
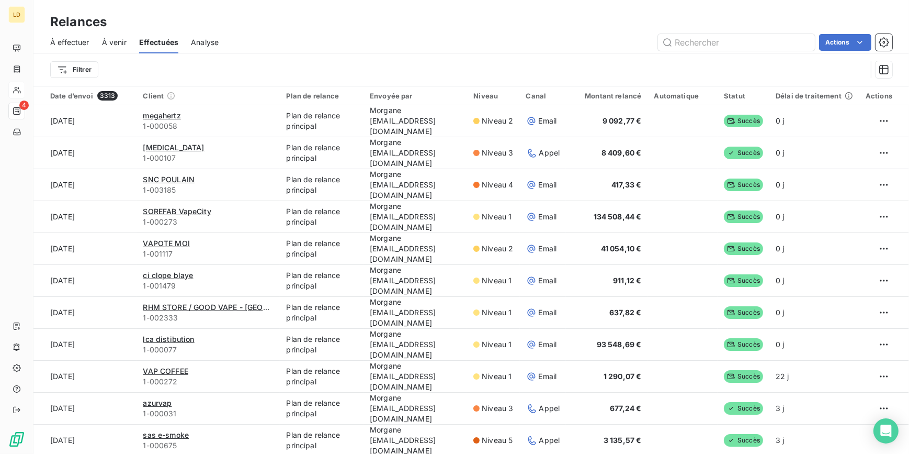
click at [82, 46] on span "À effectuer" at bounding box center [69, 42] width 39 height 10
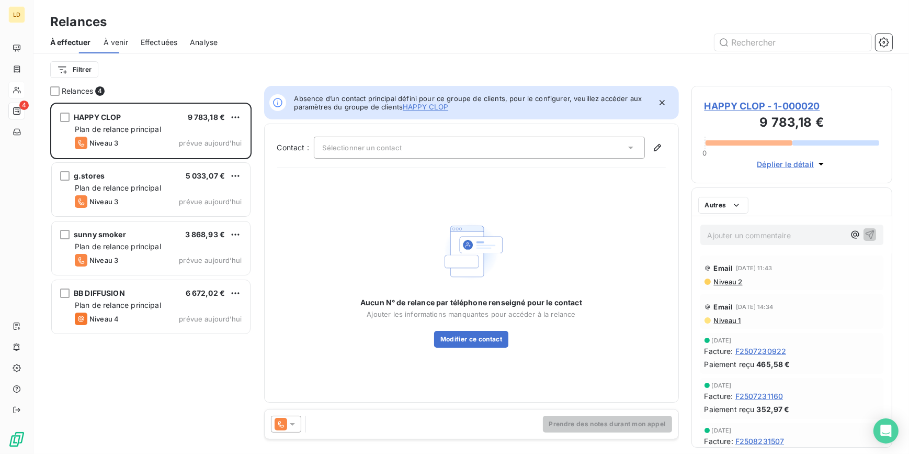
scroll to position [344, 194]
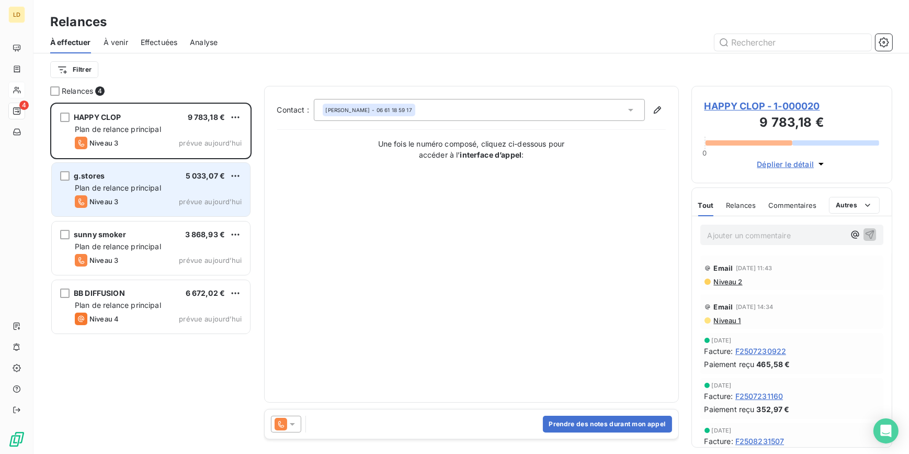
click at [129, 183] on span "Plan de relance principal" at bounding box center [118, 187] width 86 height 9
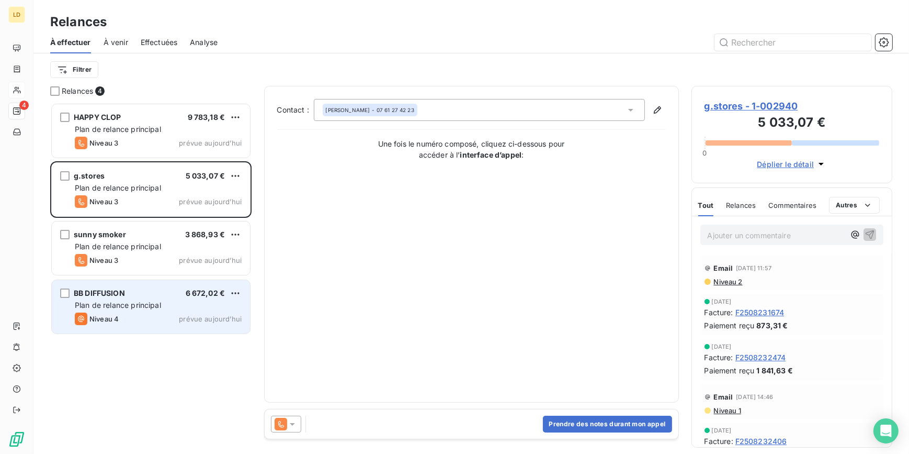
click at [146, 311] on div "BB DIFFUSION 6 672,02 € Plan de relance principal Niveau 4 prévue aujourd’hui" at bounding box center [151, 306] width 198 height 53
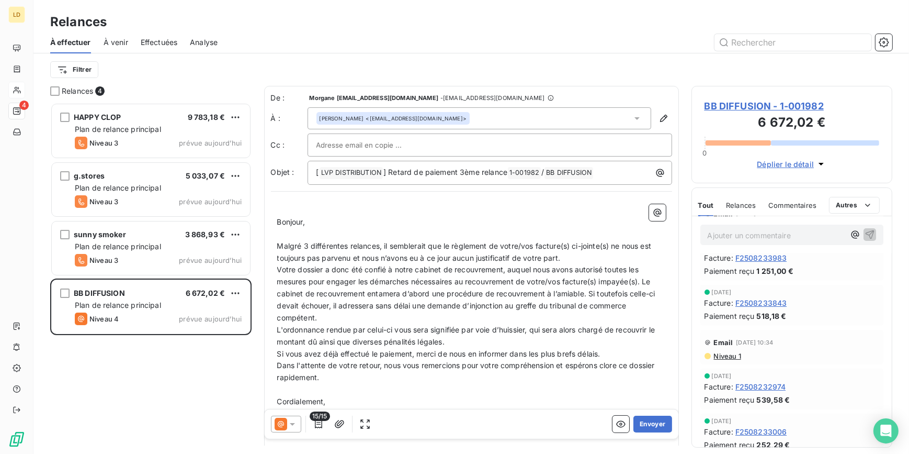
scroll to position [190, 0]
click at [278, 425] on icon at bounding box center [281, 424] width 6 height 6
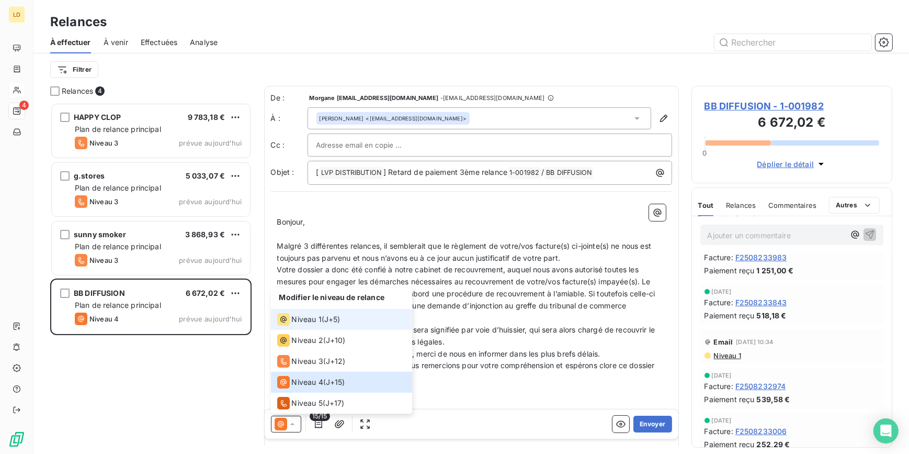
click at [318, 315] on span "Niveau 1" at bounding box center [307, 319] width 30 height 10
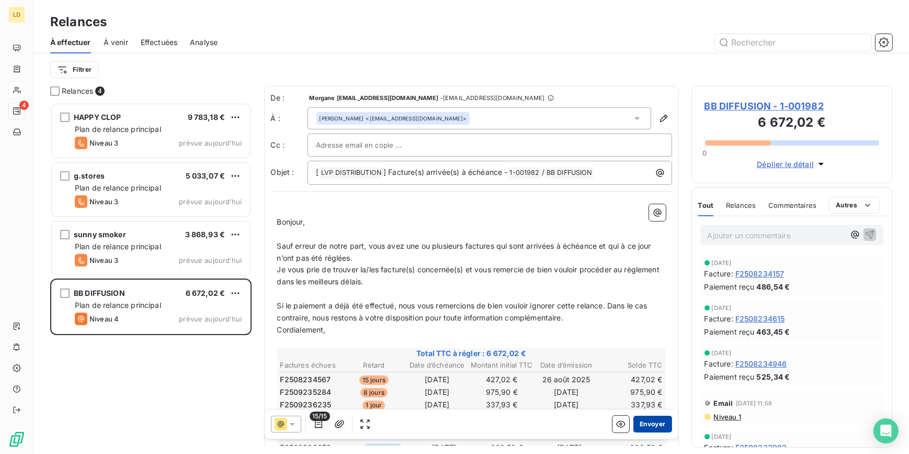
click at [655, 426] on button "Envoyer" at bounding box center [652, 423] width 38 height 17
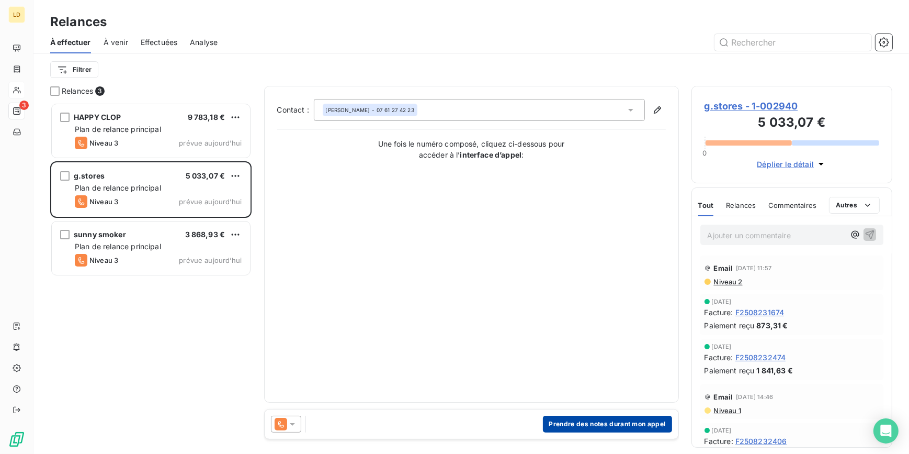
click at [637, 422] on button "Prendre des notes durant mon appel" at bounding box center [607, 423] width 129 height 17
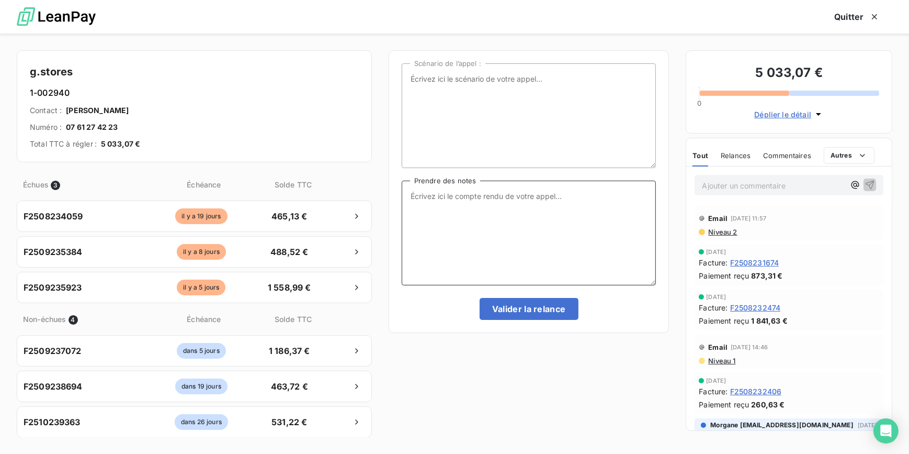
click at [489, 226] on textarea "Prendre des notes" at bounding box center [529, 232] width 255 height 105
click at [432, 189] on textarea "Prendre des notes" at bounding box center [529, 232] width 255 height 105
type textarea "Message tel laissé au client"
click at [540, 307] on button "Valider la relance" at bounding box center [529, 309] width 99 height 22
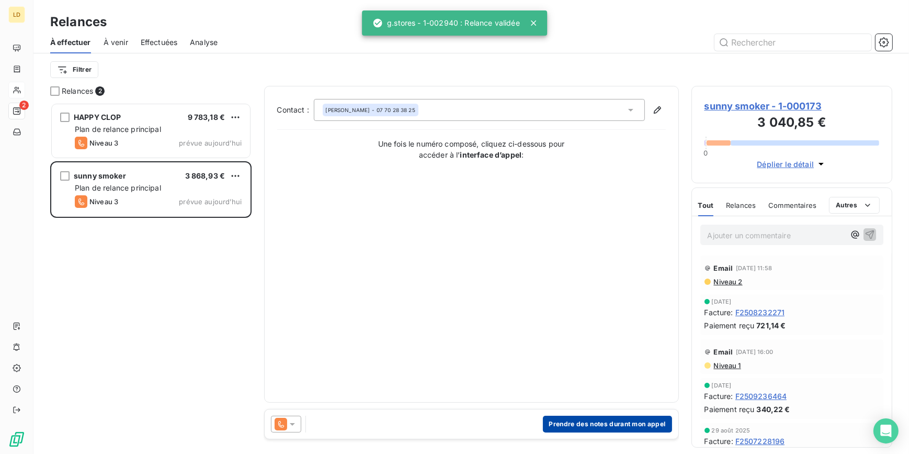
click at [615, 426] on button "Prendre des notes durant mon appel" at bounding box center [607, 423] width 129 height 17
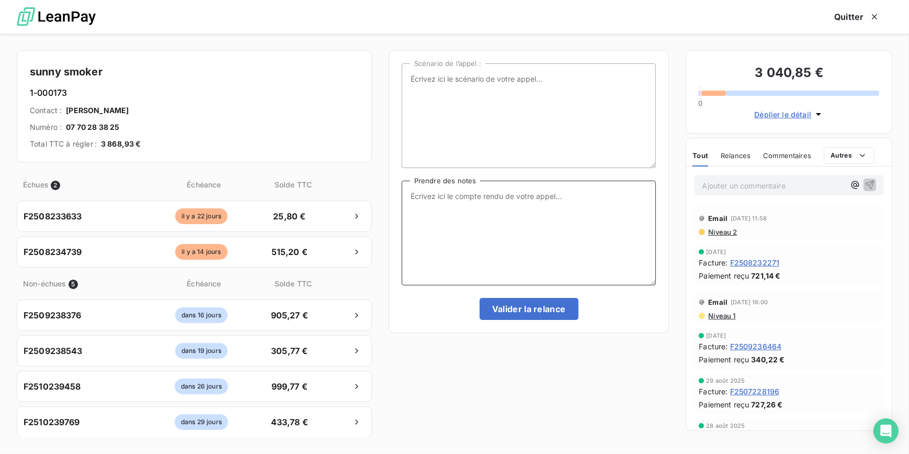
click at [486, 256] on textarea "Prendre des notes" at bounding box center [529, 232] width 255 height 105
type textarea "Message tel laissé au client"
click at [560, 320] on div "Scénario de l’appel : Message tel laissé au client Prendre des notes Valider la…" at bounding box center [529, 191] width 281 height 282
click at [565, 308] on button "Valider la relance" at bounding box center [529, 309] width 99 height 22
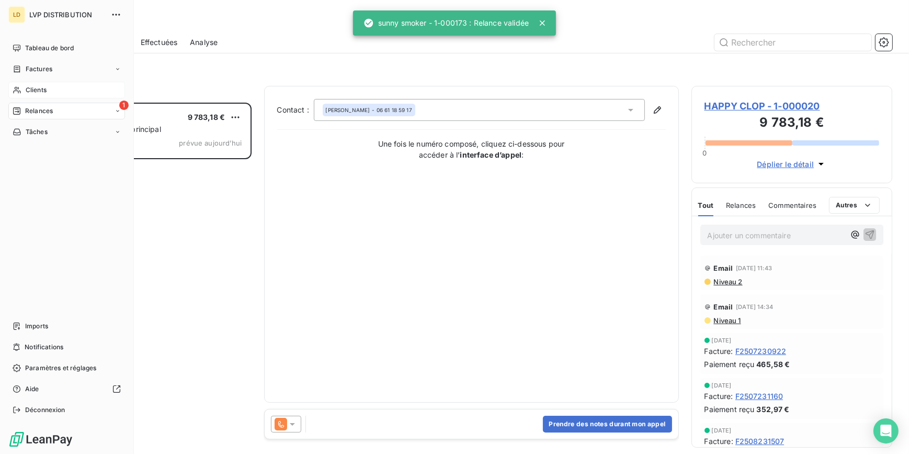
click at [26, 92] on span "Clients" at bounding box center [36, 89] width 21 height 9
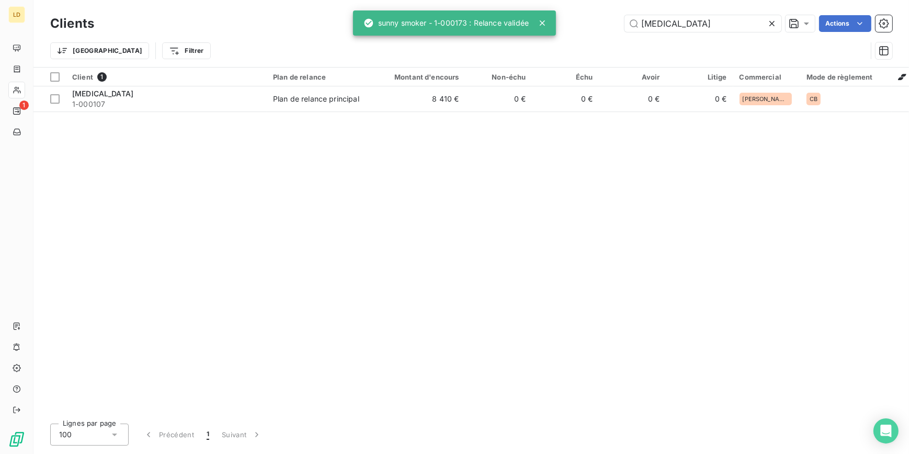
drag, startPoint x: 633, startPoint y: 21, endPoint x: 589, endPoint y: 18, distance: 44.0
click at [589, 18] on div "amen Actions" at bounding box center [500, 23] width 786 height 17
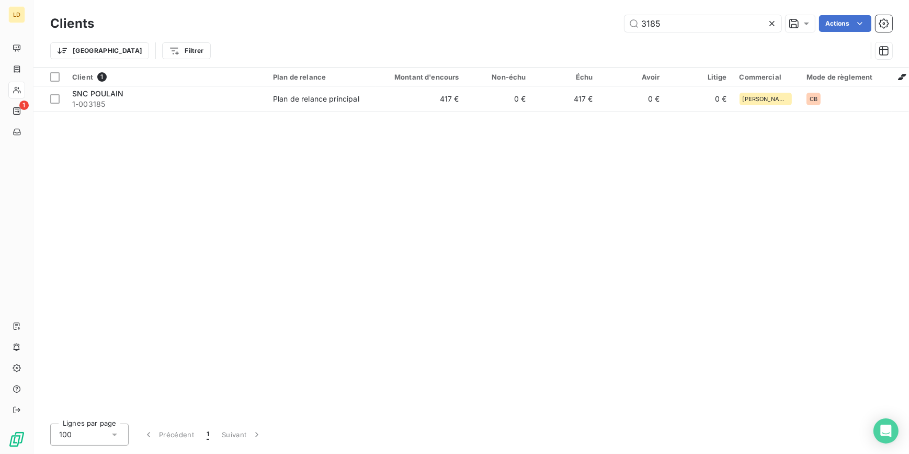
type input "3185"
click at [321, 115] on div "Client 1 Plan de relance Montant d'encours Non-échu Échu Avoir Litige Commercia…" at bounding box center [471, 240] width 876 height 347
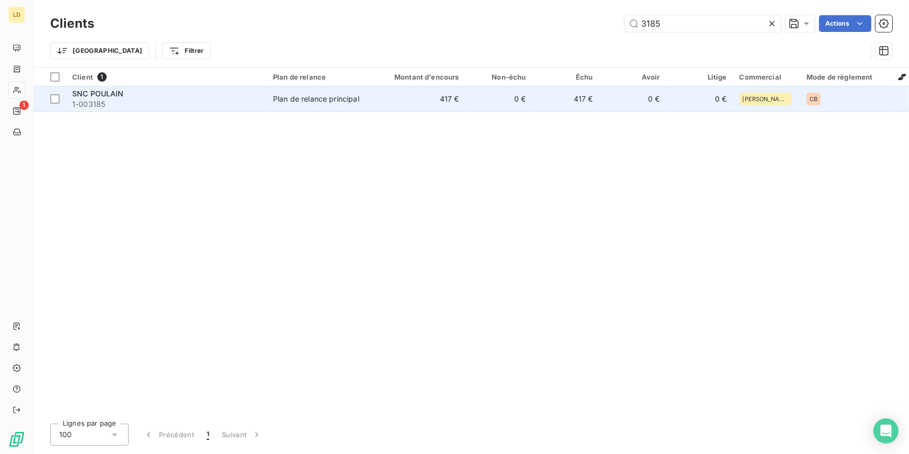
click at [320, 106] on td "Plan de relance principal" at bounding box center [321, 98] width 109 height 25
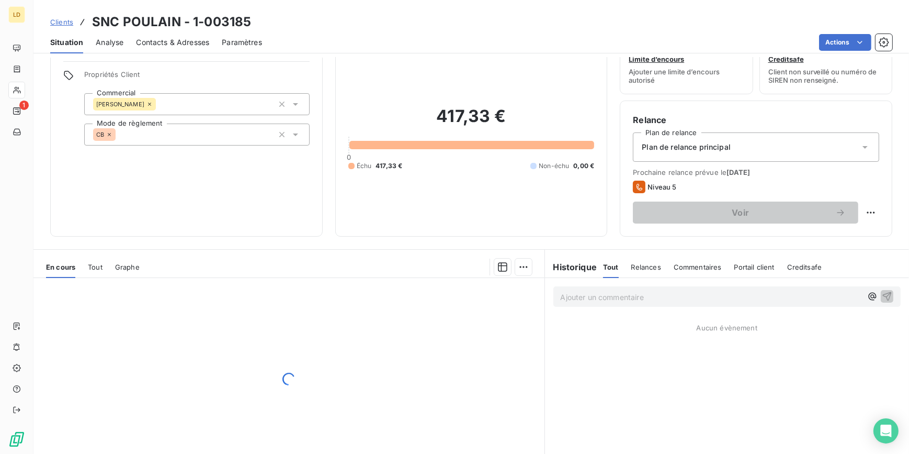
scroll to position [93, 0]
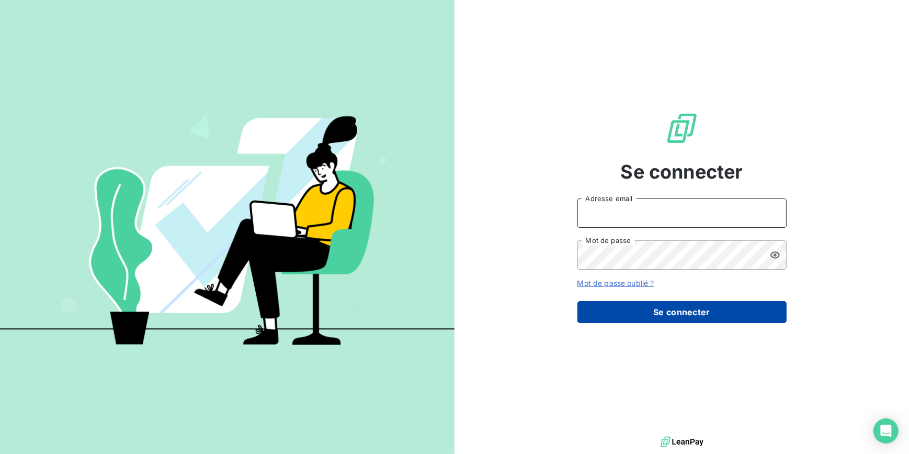
type input "[EMAIL_ADDRESS][DOMAIN_NAME]"
click at [664, 316] on button "Se connecter" at bounding box center [682, 312] width 209 height 22
click at [740, 318] on button "Se connecter" at bounding box center [682, 312] width 209 height 22
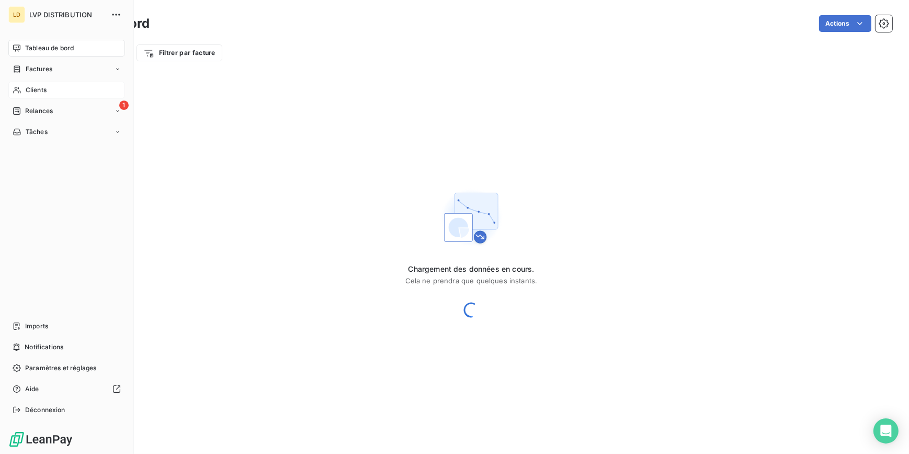
click at [51, 89] on div "Clients" at bounding box center [66, 90] width 117 height 17
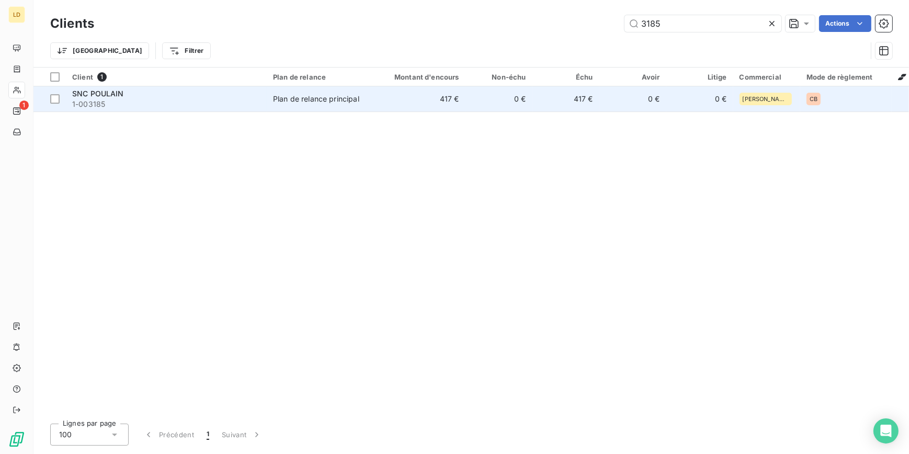
type input "3185"
click at [384, 109] on td "417 €" at bounding box center [421, 98] width 90 height 25
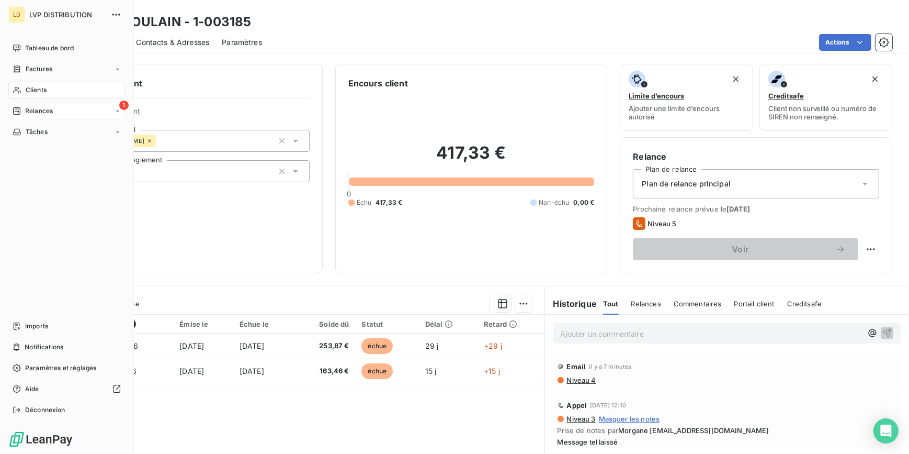
click at [50, 109] on span "Relances" at bounding box center [39, 110] width 28 height 9
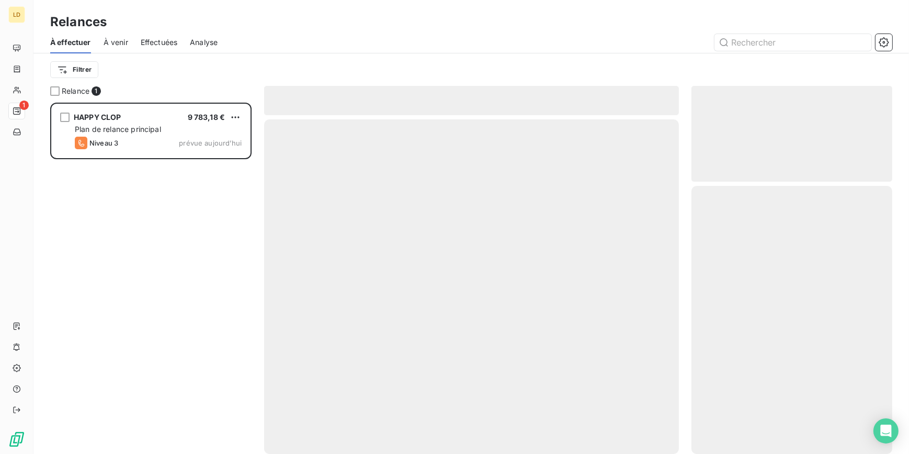
scroll to position [344, 194]
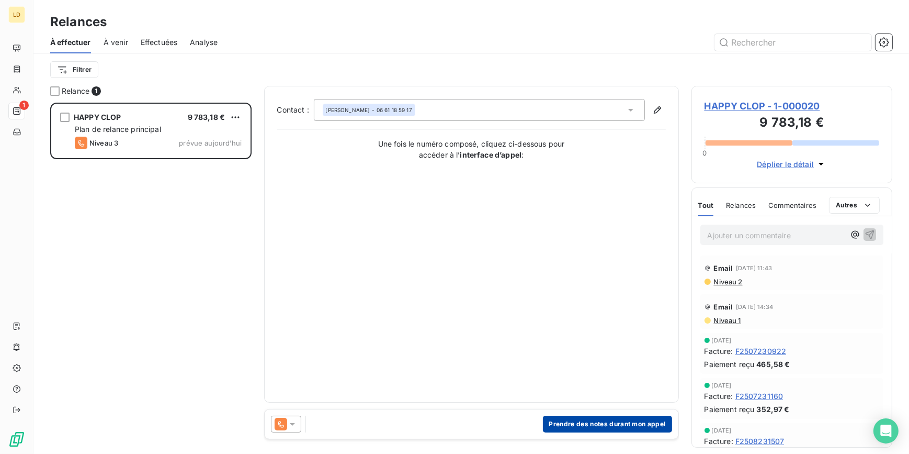
click at [633, 429] on button "Prendre des notes durant mon appel" at bounding box center [607, 423] width 129 height 17
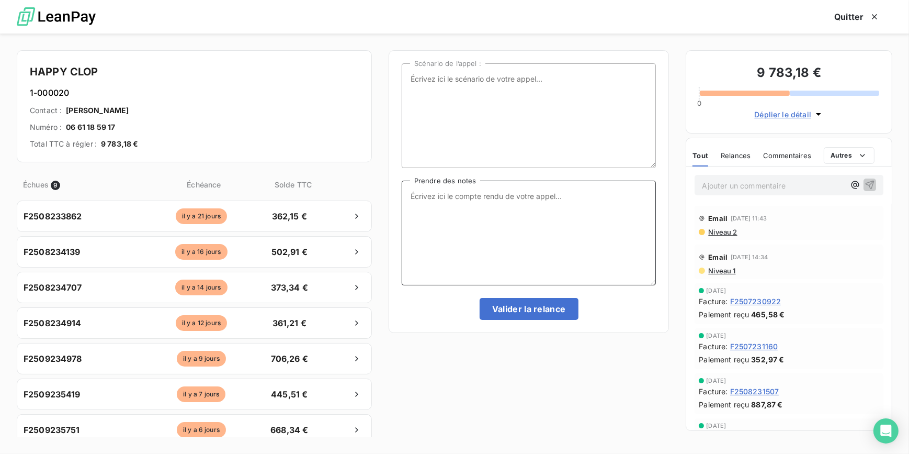
click at [480, 235] on textarea "Prendre des notes" at bounding box center [529, 232] width 255 height 105
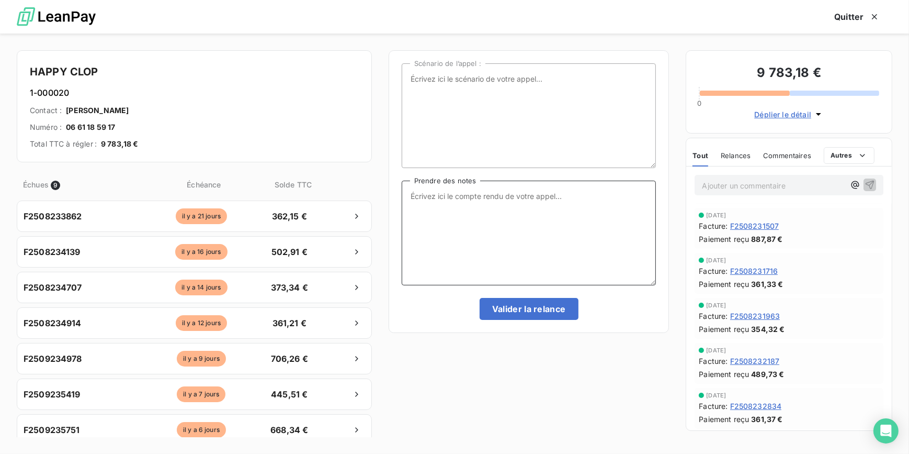
scroll to position [127, 0]
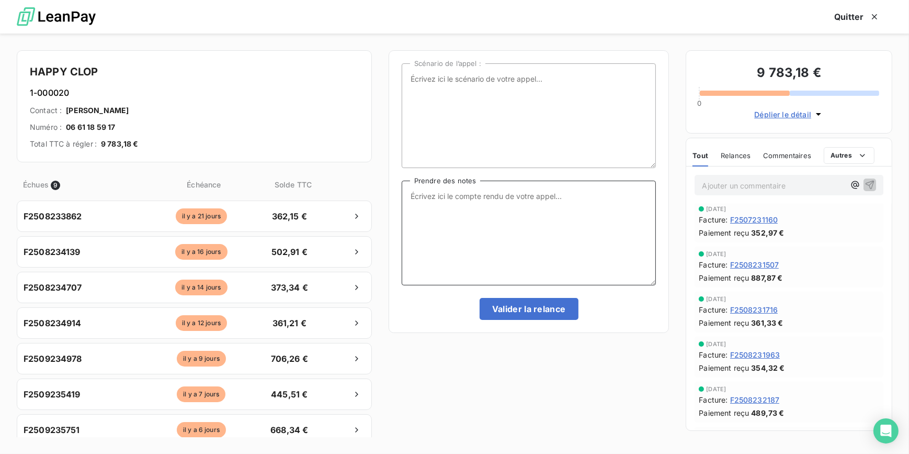
click at [520, 228] on textarea "Prendre des notes" at bounding box center [529, 232] width 255 height 105
click at [481, 201] on textarea "Message tel laissé" at bounding box center [529, 232] width 255 height 105
type textarea "Message tel laissé au client"
click at [511, 314] on button "Valider la relance" at bounding box center [529, 309] width 99 height 22
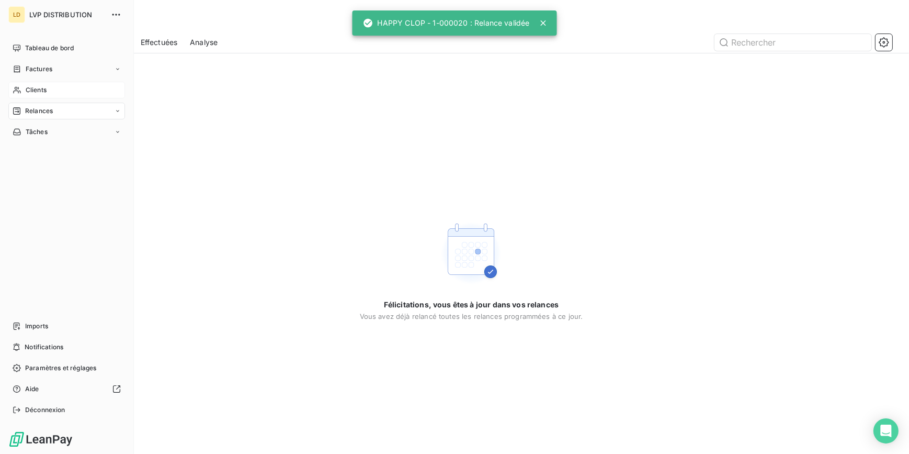
click at [39, 85] on span "Clients" at bounding box center [36, 89] width 21 height 9
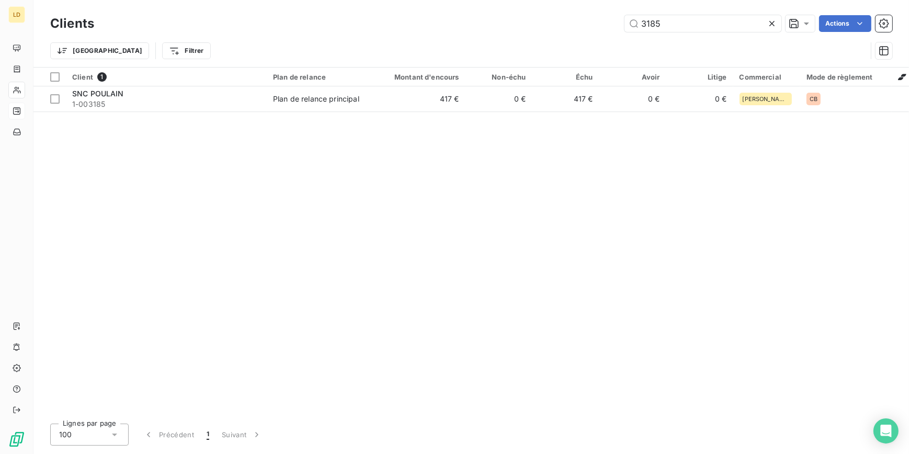
drag, startPoint x: 666, startPoint y: 22, endPoint x: 552, endPoint y: 26, distance: 114.6
click at [597, 24] on div "3185 Actions" at bounding box center [500, 23] width 786 height 17
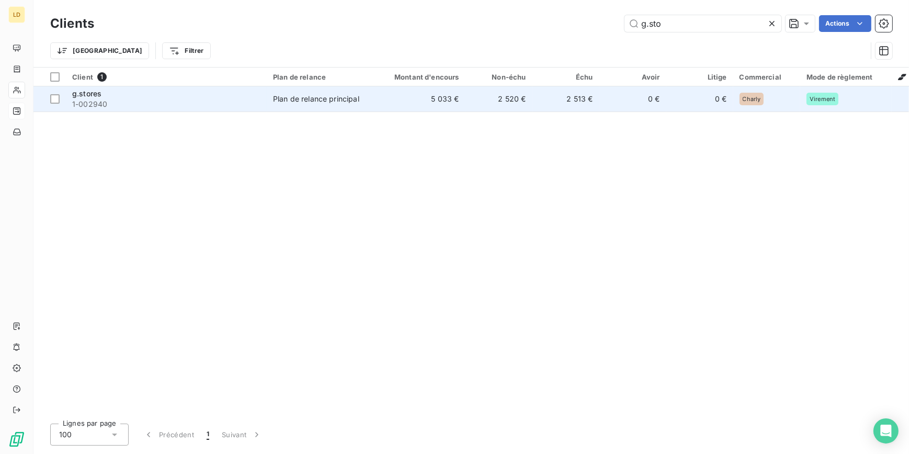
type input "g.sto"
click at [254, 96] on div "g.stores" at bounding box center [166, 93] width 188 height 10
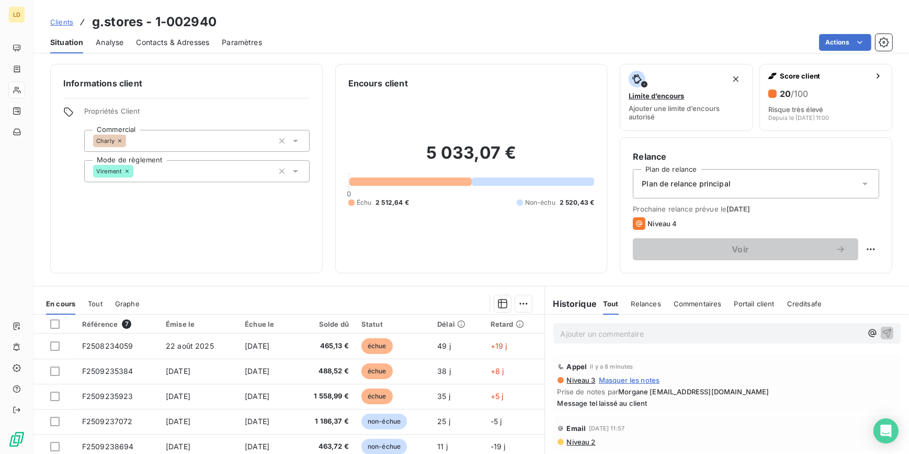
click at [110, 43] on span "Analyse" at bounding box center [110, 42] width 28 height 10
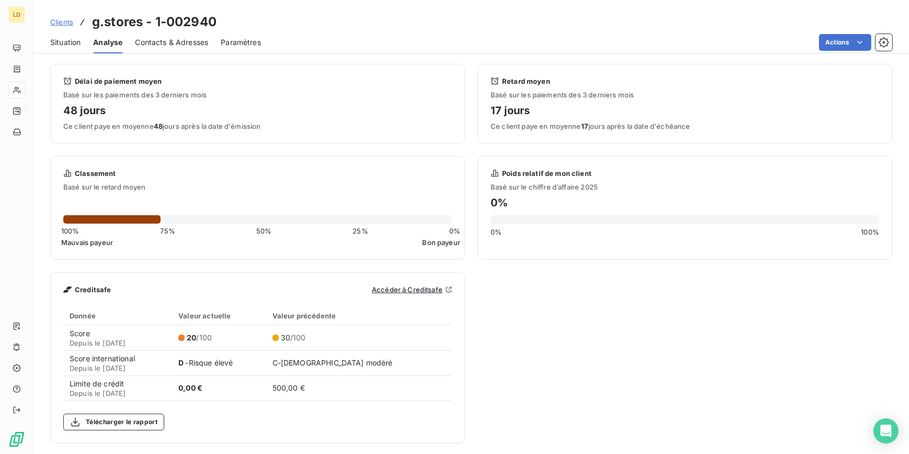
click at [197, 43] on span "Contacts & Adresses" at bounding box center [171, 42] width 73 height 10
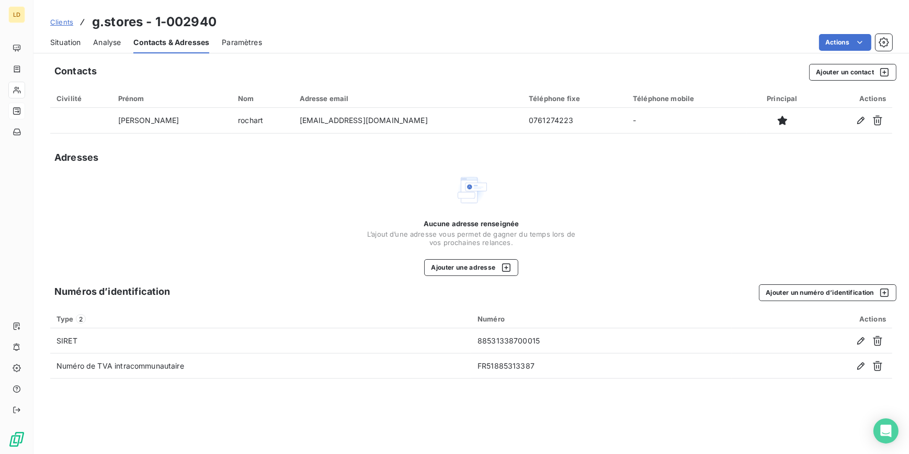
click at [77, 42] on span "Situation" at bounding box center [65, 42] width 30 height 10
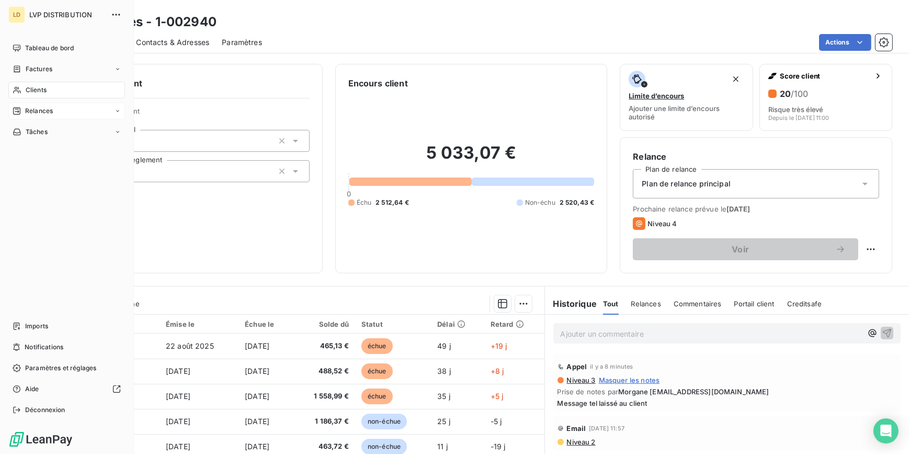
click at [50, 105] on div "Relances" at bounding box center [66, 111] width 117 height 17
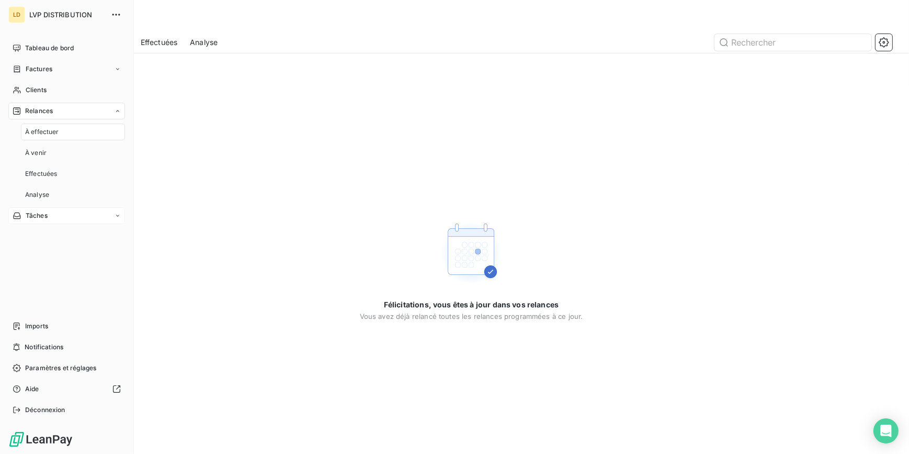
click at [42, 216] on span "Tâches" at bounding box center [37, 215] width 22 height 9
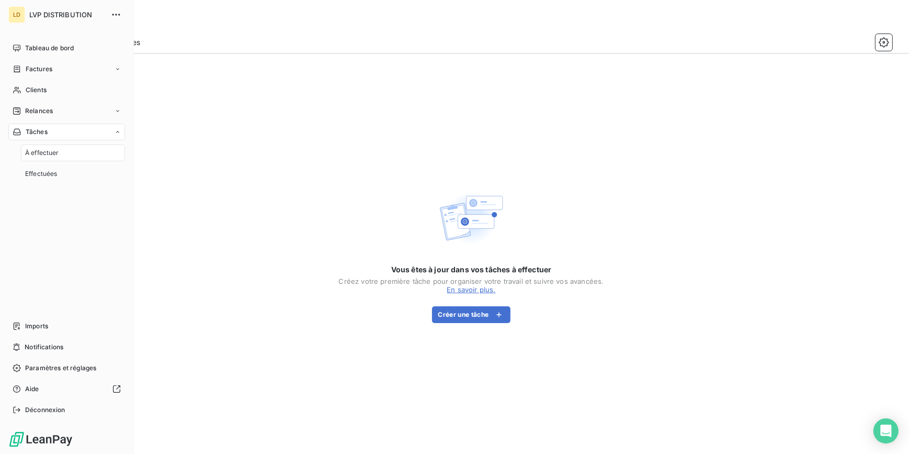
click at [38, 99] on nav "Tableau de bord Factures Clients Relances Tâches À effectuer Effectuées" at bounding box center [66, 111] width 117 height 142
click at [44, 118] on div "Relances" at bounding box center [66, 111] width 117 height 17
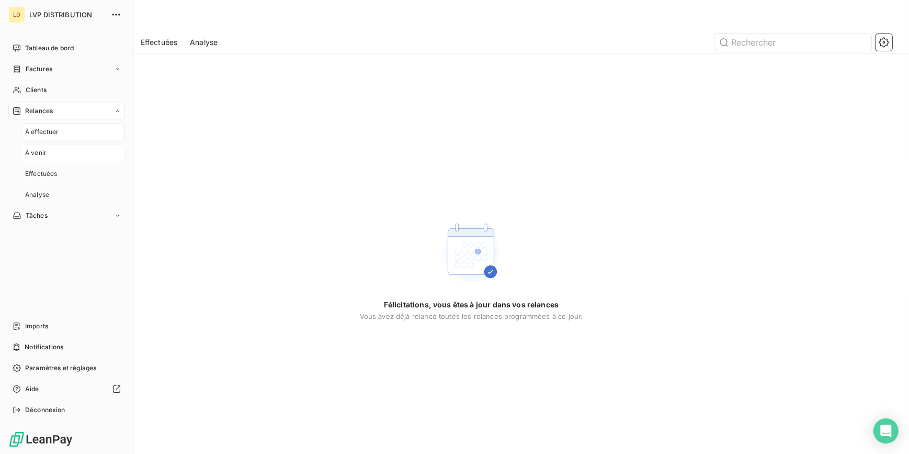
click at [50, 148] on div "À venir" at bounding box center [73, 152] width 104 height 17
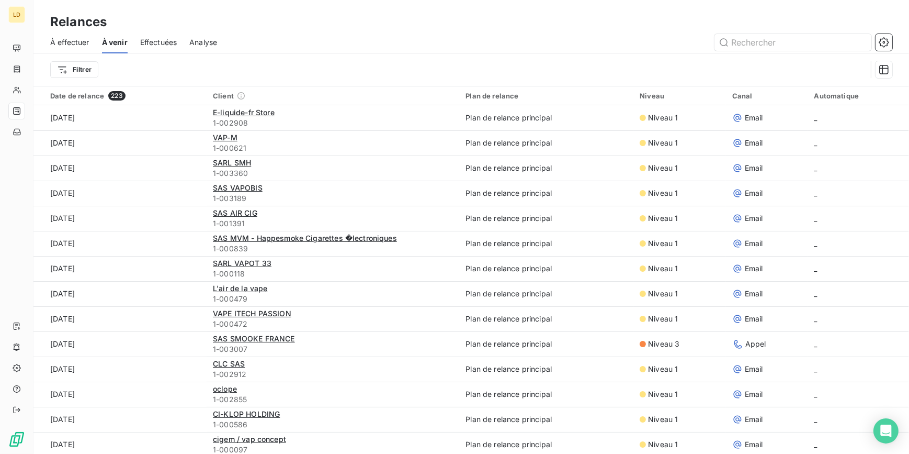
click at [157, 46] on span "Effectuées" at bounding box center [158, 42] width 37 height 10
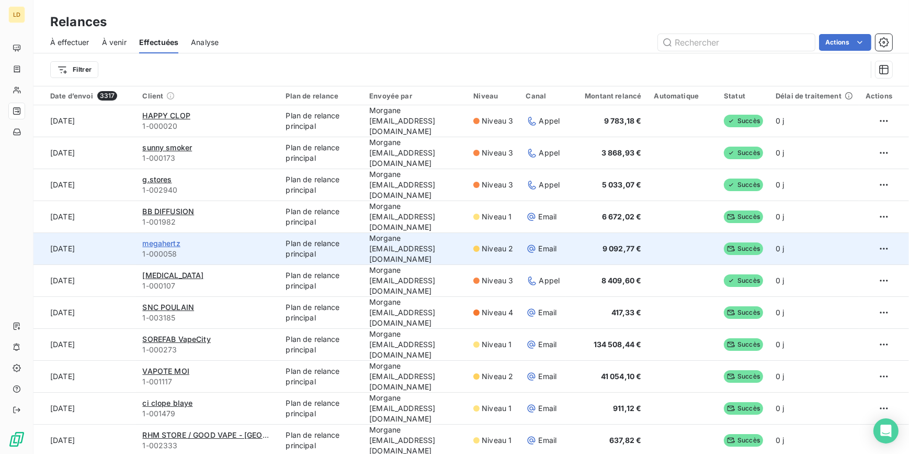
click at [171, 243] on span "megahertz" at bounding box center [161, 243] width 38 height 9
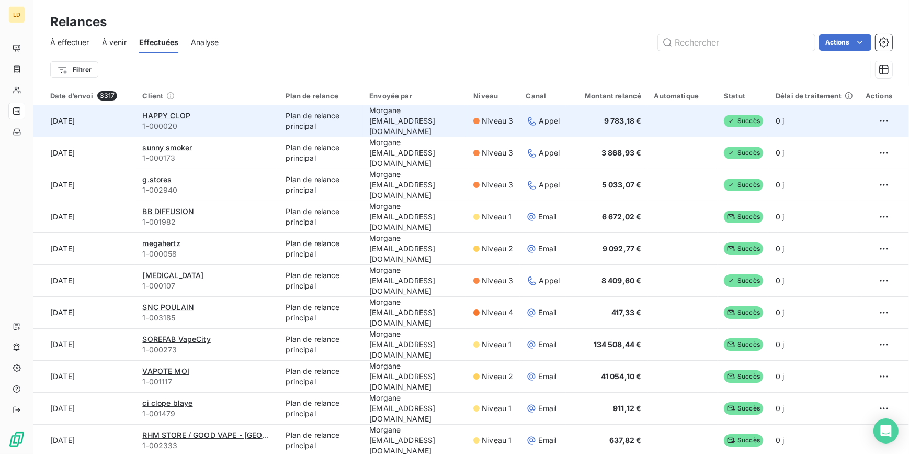
click at [444, 128] on td "Morgane morgane.bazire@lvp-distribution.fr" at bounding box center [415, 121] width 104 height 32
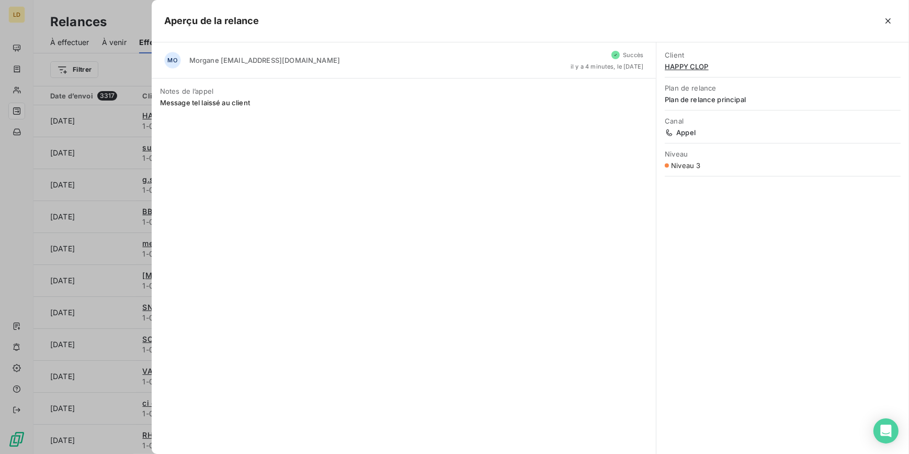
click at [124, 171] on div at bounding box center [454, 227] width 909 height 454
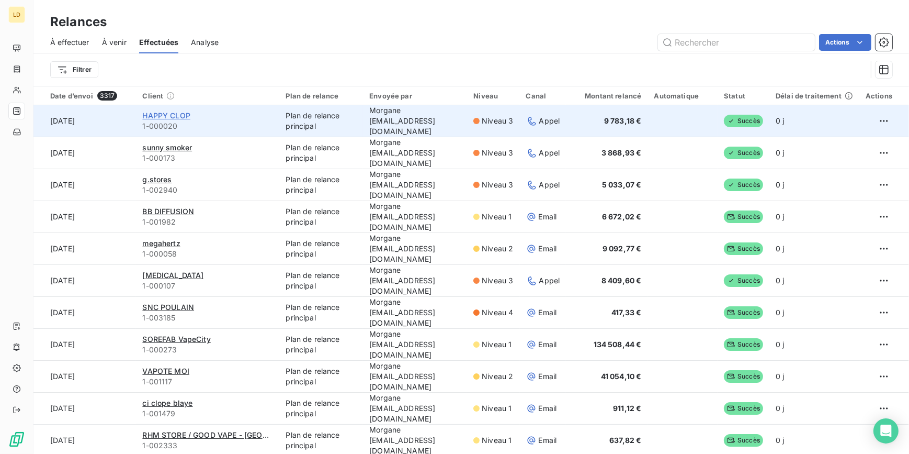
click at [163, 114] on span "HAPPY CLOP" at bounding box center [166, 115] width 48 height 9
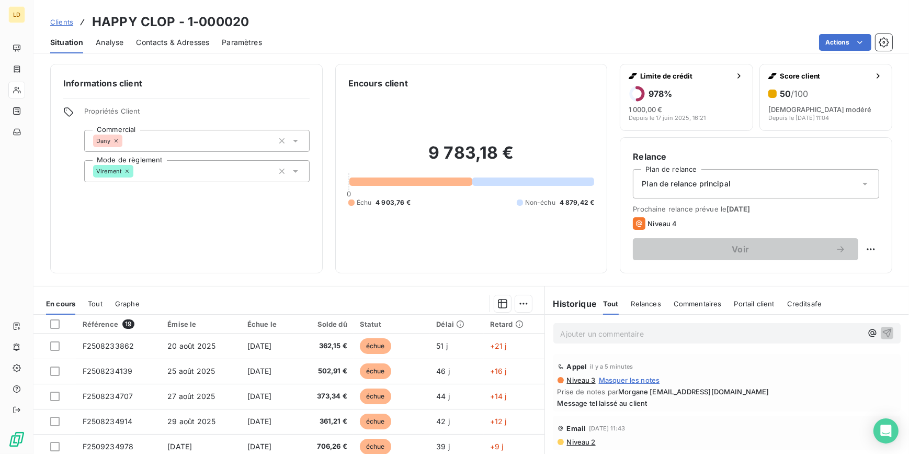
click at [153, 46] on span "Contacts & Adresses" at bounding box center [172, 42] width 73 height 10
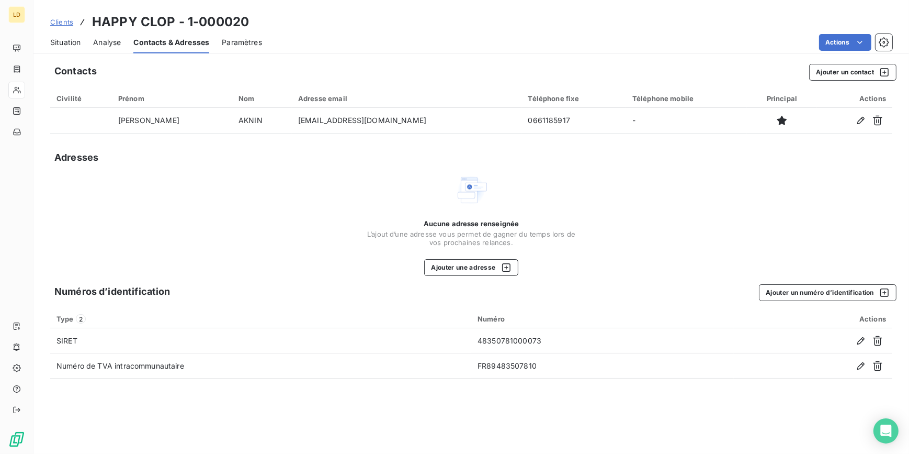
click at [68, 46] on span "Situation" at bounding box center [65, 42] width 30 height 10
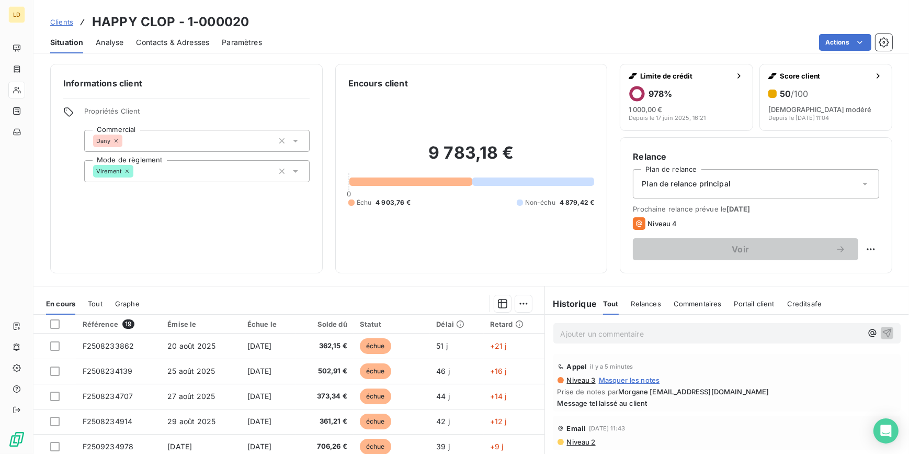
click at [159, 43] on span "Contacts & Adresses" at bounding box center [172, 42] width 73 height 10
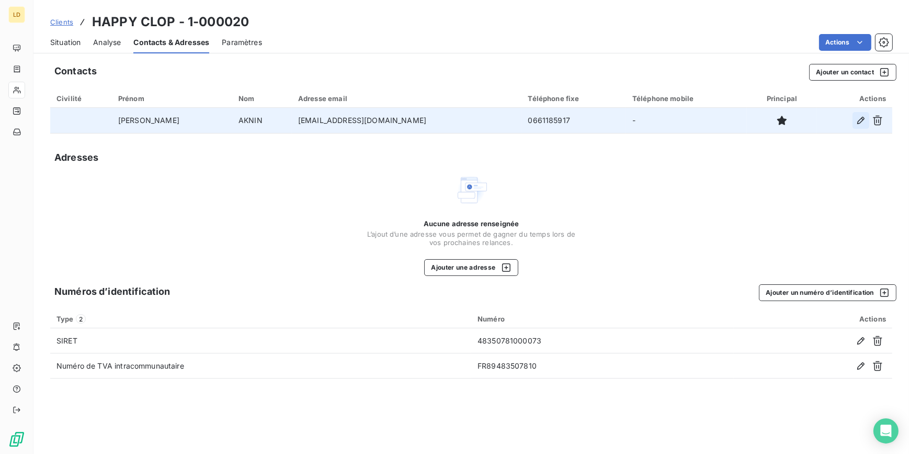
click at [858, 120] on icon "button" at bounding box center [861, 120] width 10 height 10
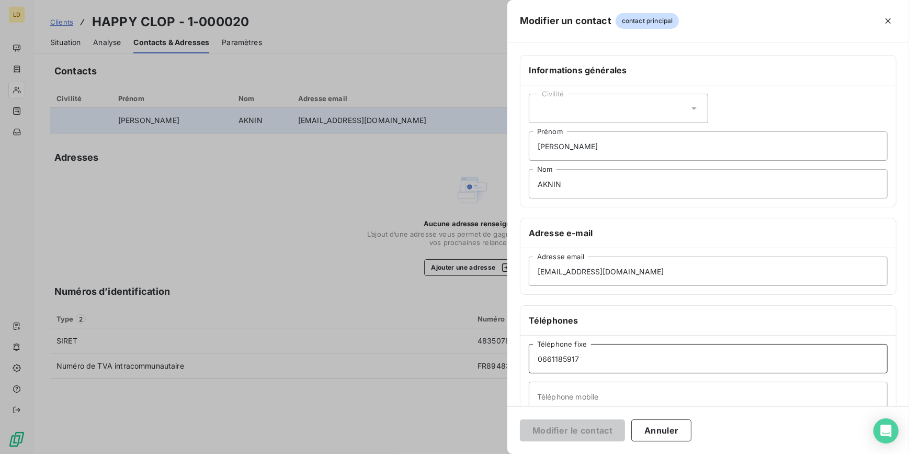
drag, startPoint x: 599, startPoint y: 354, endPoint x: 485, endPoint y: 345, distance: 114.3
click at [485, 453] on div "Modifier un contact contact principal Informations générales Civilité RAYNALD P…" at bounding box center [454, 454] width 909 height 0
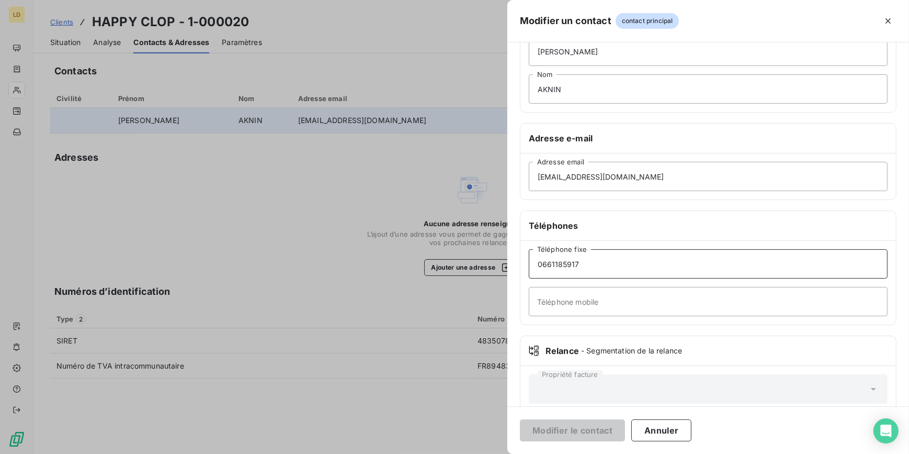
scroll to position [112, 0]
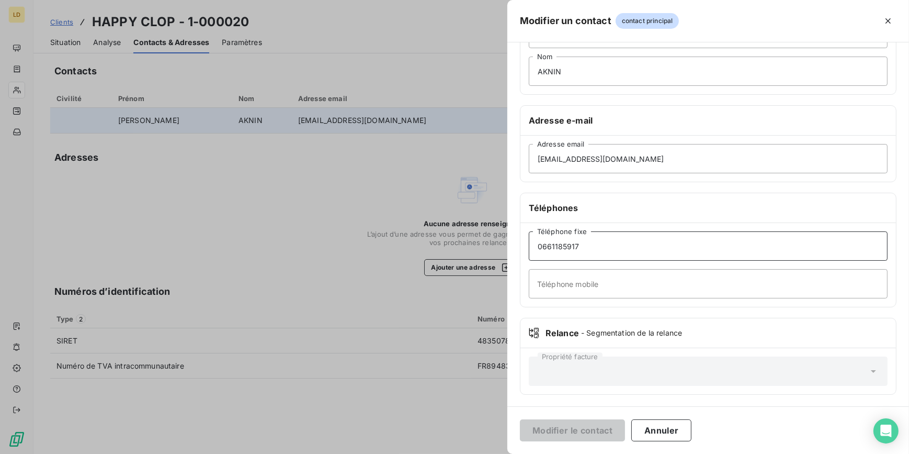
click at [610, 248] on input "0661185917" at bounding box center [708, 245] width 359 height 29
drag, startPoint x: 610, startPoint y: 248, endPoint x: 518, endPoint y: 243, distance: 92.2
click at [518, 243] on div "Informations générales Civilité RAYNALD Prénom AKNIN Nom Adresse e-mail levallo…" at bounding box center [708, 174] width 402 height 465
drag, startPoint x: 615, startPoint y: 252, endPoint x: 506, endPoint y: 255, distance: 109.4
click at [506, 453] on div "Modifier un contact contact principal Informations générales Civilité RAYNALD P…" at bounding box center [454, 454] width 909 height 0
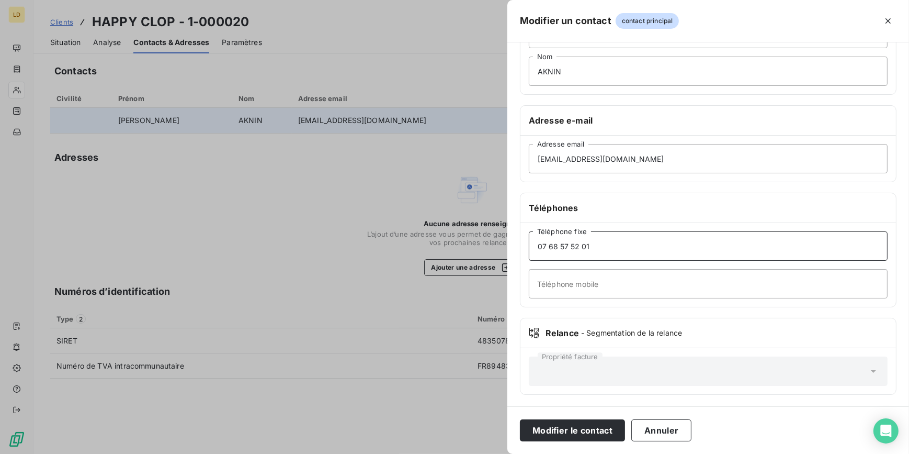
type input "07 68 57 52 01"
click at [583, 278] on input "Téléphone mobile" at bounding box center [708, 283] width 359 height 29
paste input "07 68 57 52 01"
type input "07 68 57 52 01"
click at [554, 432] on button "Modifier le contact" at bounding box center [572, 430] width 105 height 22
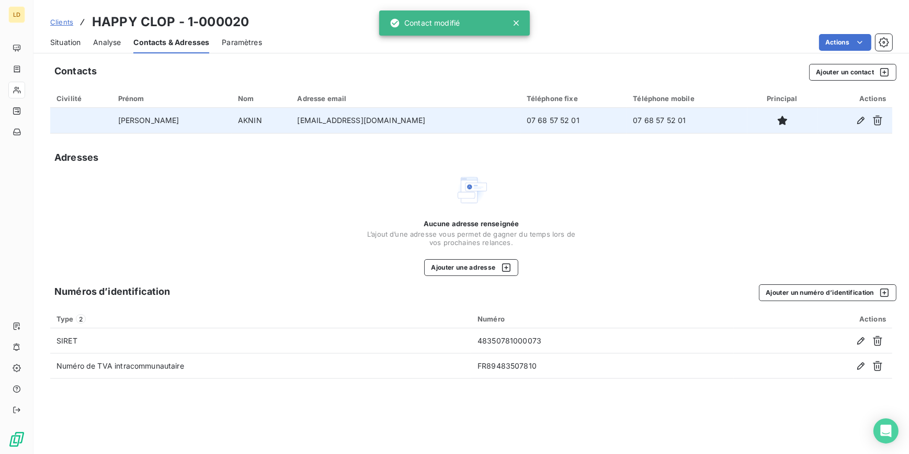
click at [71, 33] on div "Situation" at bounding box center [65, 42] width 30 height 22
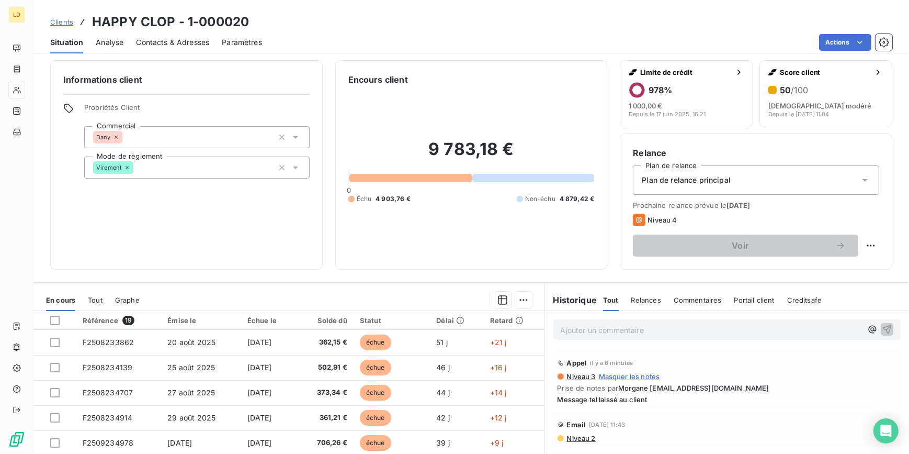
scroll to position [0, 0]
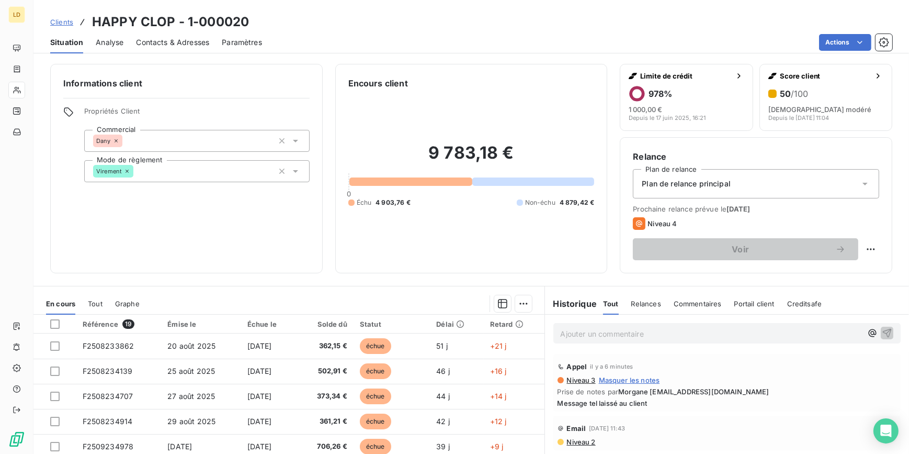
click at [629, 331] on p "Ajouter un commentaire ﻿" at bounding box center [712, 333] width 302 height 13
drag, startPoint x: 655, startPoint y: 342, endPoint x: 655, endPoint y: 337, distance: 5.3
click at [655, 340] on div "Ajouter un commentaire ﻿" at bounding box center [727, 333] width 348 height 20
click at [655, 335] on p "Ajouter un commentaire ﻿" at bounding box center [712, 333] width 302 height 13
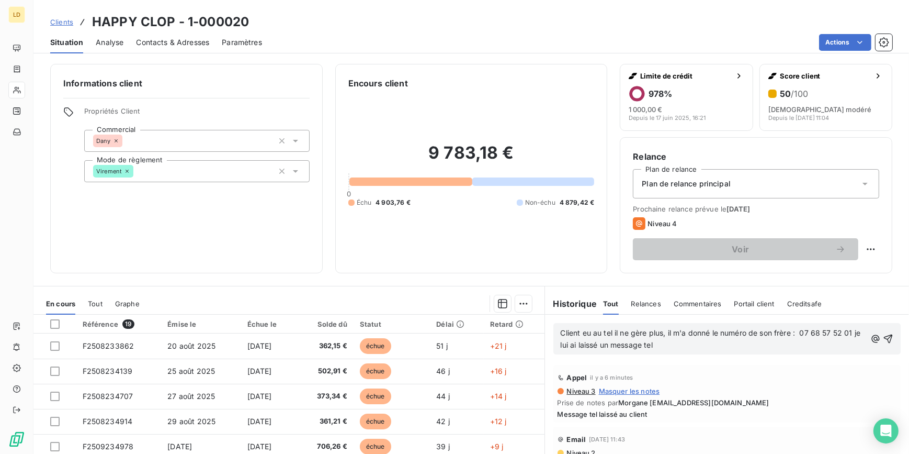
drag, startPoint x: 675, startPoint y: 345, endPoint x: 555, endPoint y: 348, distance: 119.8
click at [555, 348] on div "Client eu au tel il ne gère plus, il m'a donné le numéro de son frère : 07 68 5…" at bounding box center [727, 338] width 348 height 31
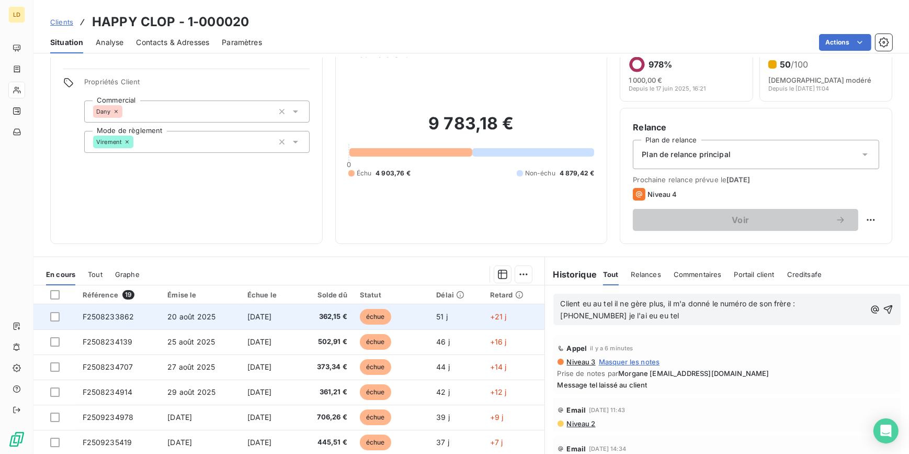
scroll to position [93, 0]
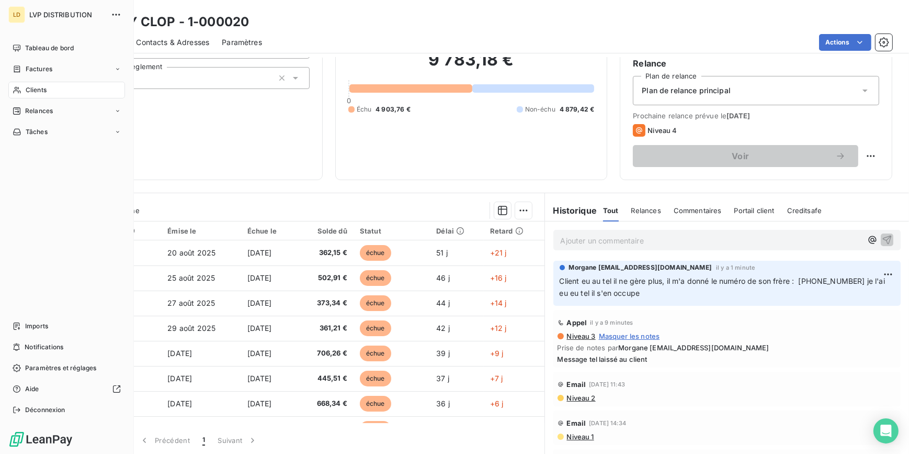
click at [18, 86] on icon at bounding box center [17, 90] width 9 height 8
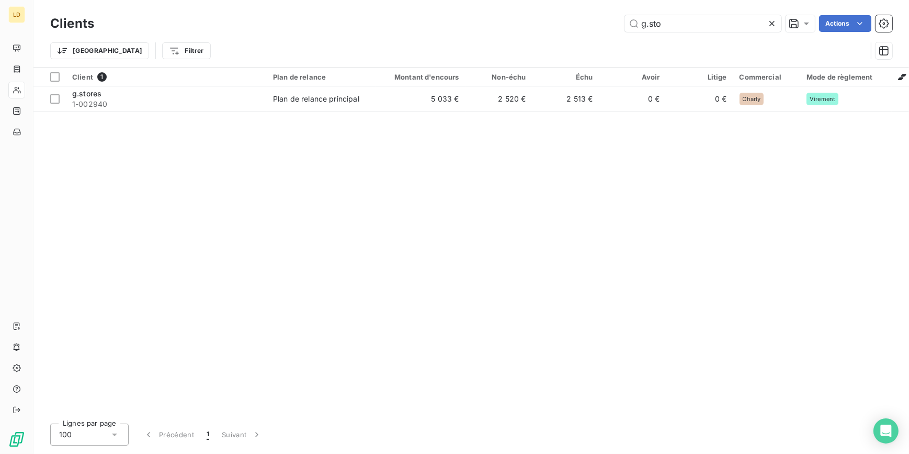
drag, startPoint x: 664, startPoint y: 26, endPoint x: 574, endPoint y: 21, distance: 90.6
click at [575, 21] on div "g.sto Actions" at bounding box center [500, 23] width 786 height 17
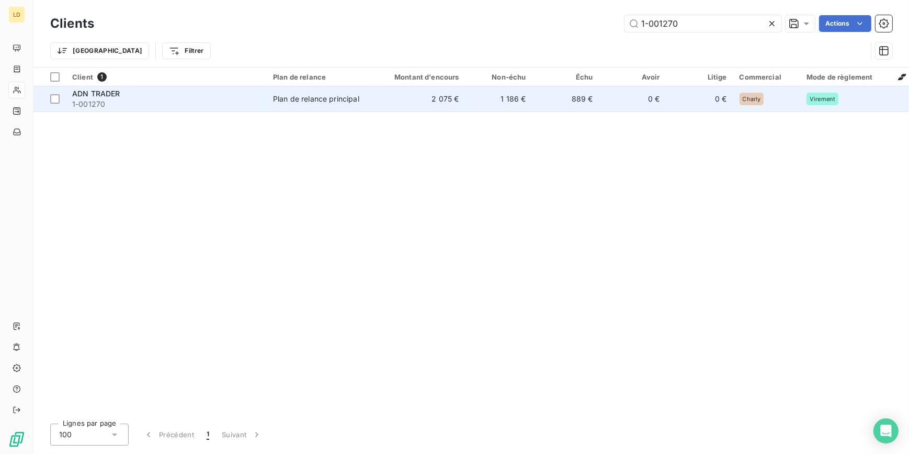
type input "1-001270"
click at [333, 98] on div "Plan de relance principal" at bounding box center [316, 99] width 86 height 10
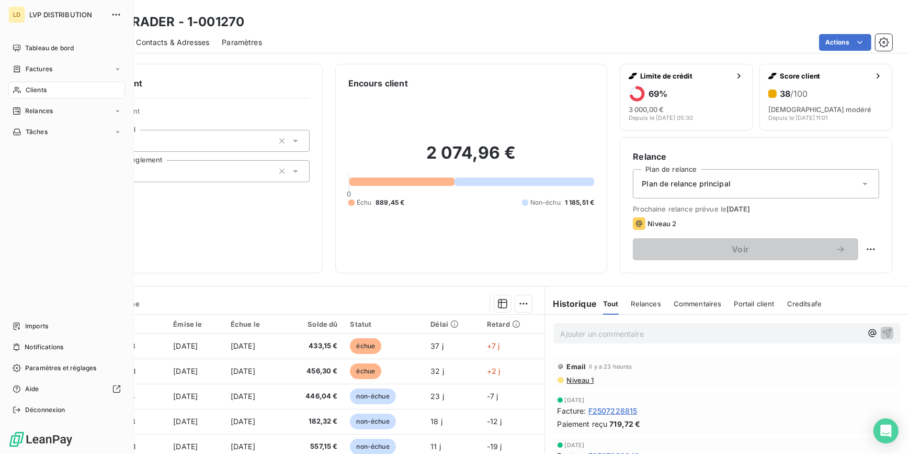
drag, startPoint x: 22, startPoint y: 91, endPoint x: 46, endPoint y: 91, distance: 23.5
click at [21, 91] on div "Clients" at bounding box center [66, 90] width 117 height 17
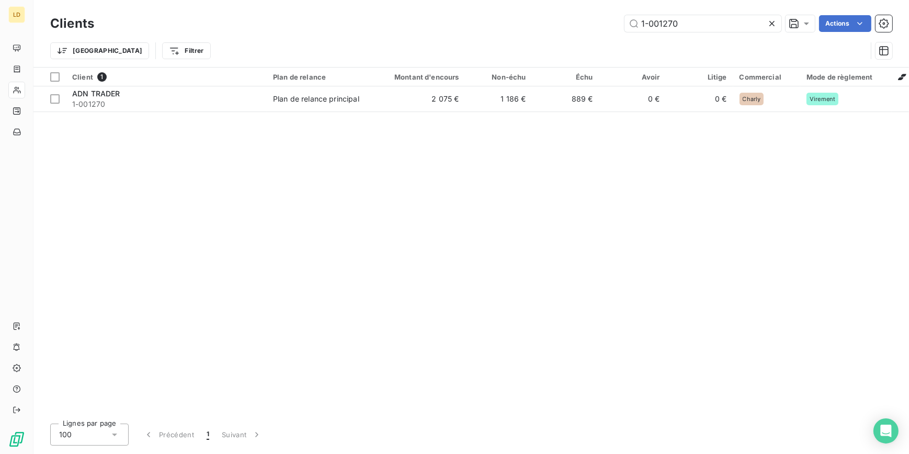
drag, startPoint x: 701, startPoint y: 26, endPoint x: 585, endPoint y: 15, distance: 117.2
click at [587, 15] on div "1-001270 Actions" at bounding box center [500, 23] width 786 height 17
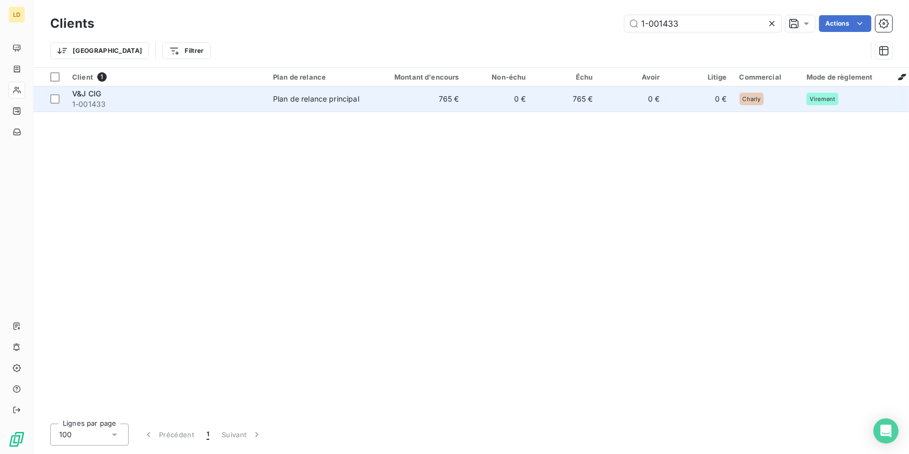
type input "1-001433"
click at [284, 96] on div "Plan de relance principal" at bounding box center [316, 99] width 86 height 10
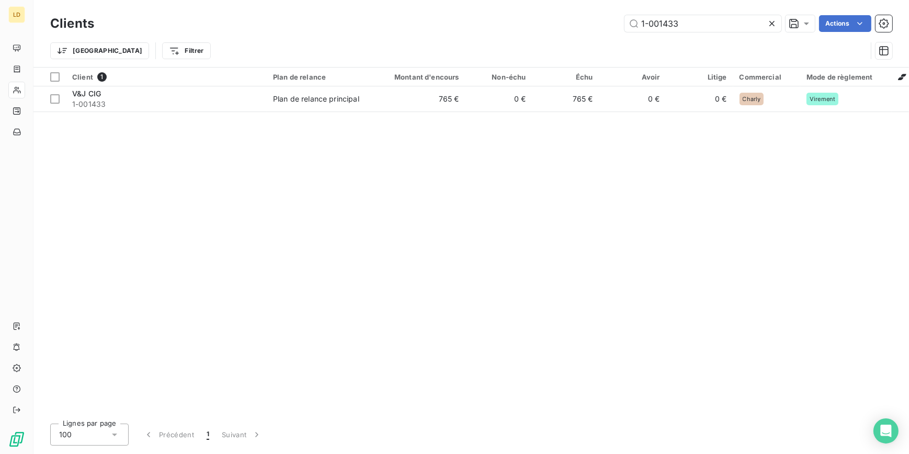
drag, startPoint x: 655, startPoint y: 20, endPoint x: 507, endPoint y: 11, distance: 148.8
click at [531, 10] on div "Clients 1-001433 Actions Trier Filtrer" at bounding box center [471, 33] width 876 height 67
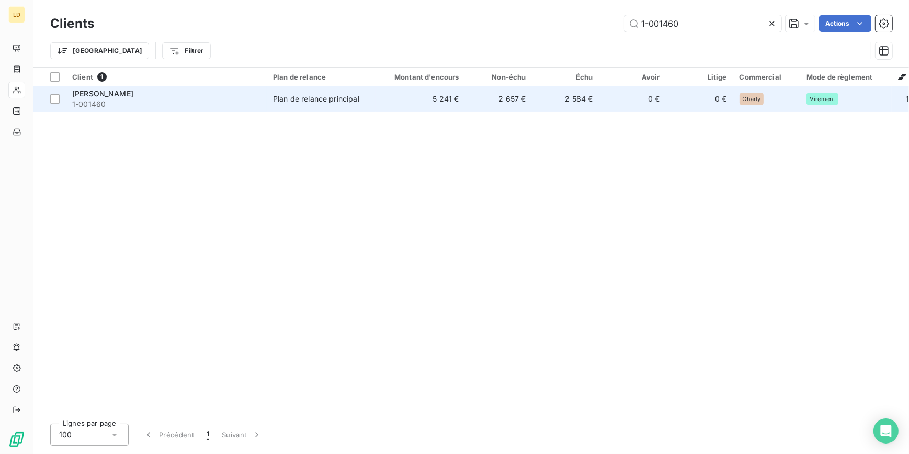
type input "1-001460"
click at [298, 101] on div "Plan de relance principal" at bounding box center [316, 99] width 86 height 10
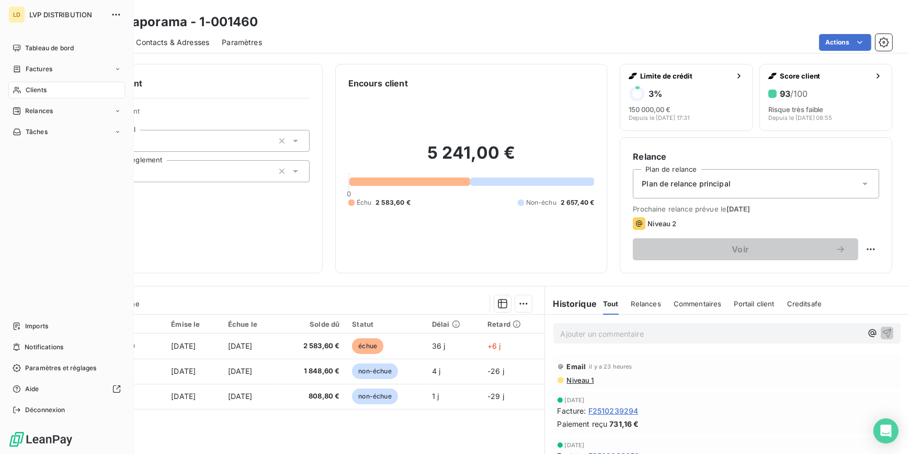
drag, startPoint x: 19, startPoint y: 88, endPoint x: 33, endPoint y: 88, distance: 14.1
click at [19, 88] on icon at bounding box center [17, 90] width 9 height 8
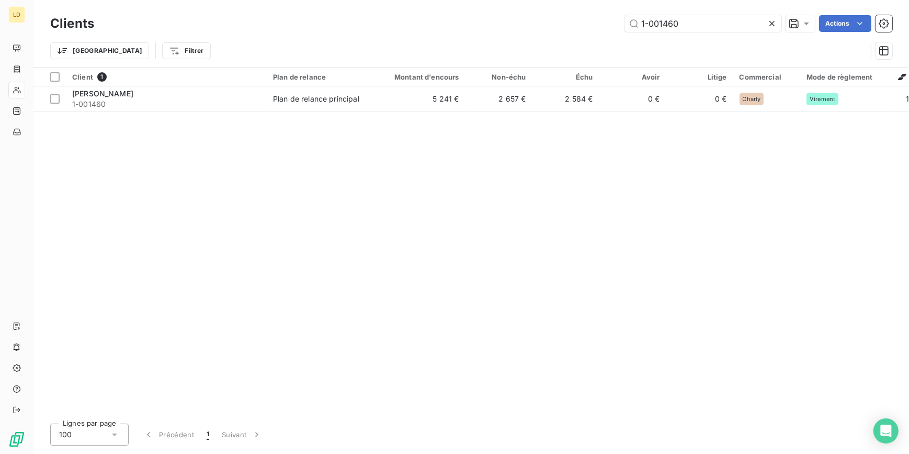
drag, startPoint x: 717, startPoint y: 22, endPoint x: 582, endPoint y: 23, distance: 134.4
click at [595, 22] on div "1-001460 Actions" at bounding box center [500, 23] width 786 height 17
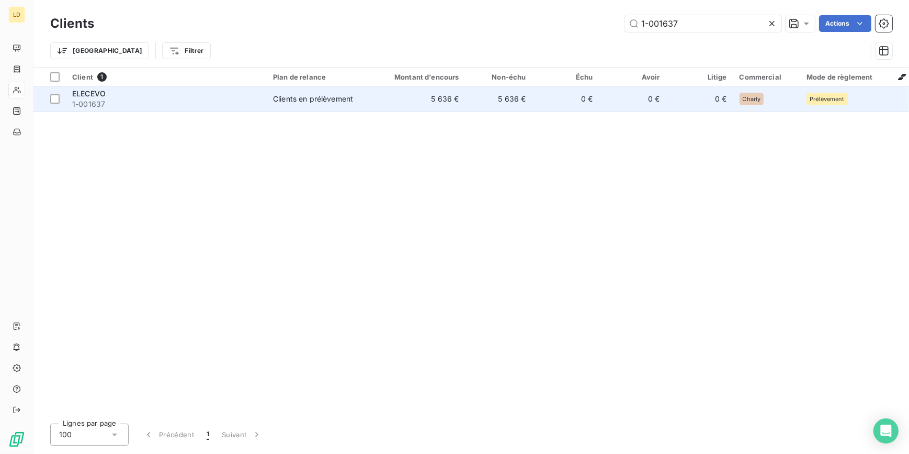
type input "1-001637"
click at [308, 99] on div "Clients en prélèvement" at bounding box center [313, 99] width 80 height 10
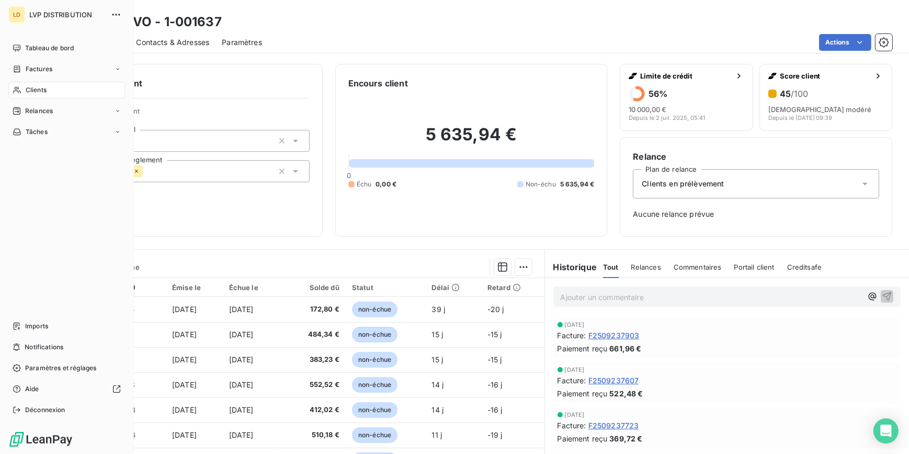
click at [29, 91] on span "Clients" at bounding box center [36, 89] width 21 height 9
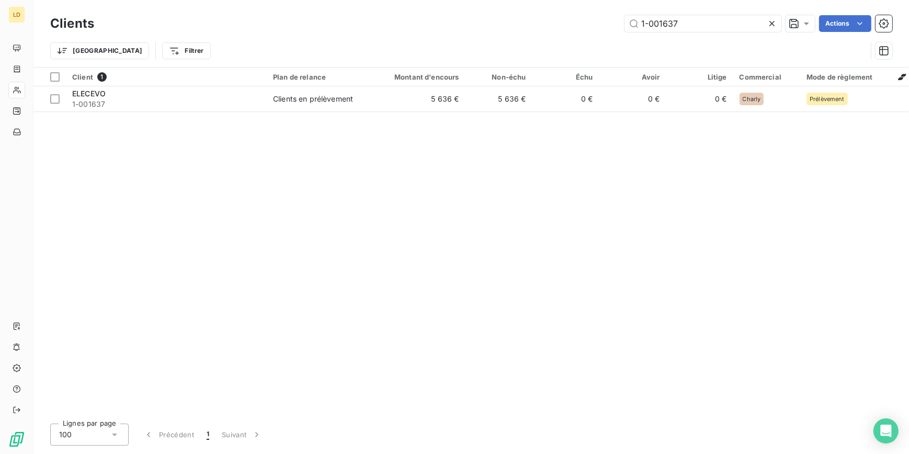
drag, startPoint x: 706, startPoint y: 24, endPoint x: 596, endPoint y: 28, distance: 109.9
click at [602, 26] on div "1-001637 Actions" at bounding box center [500, 23] width 786 height 17
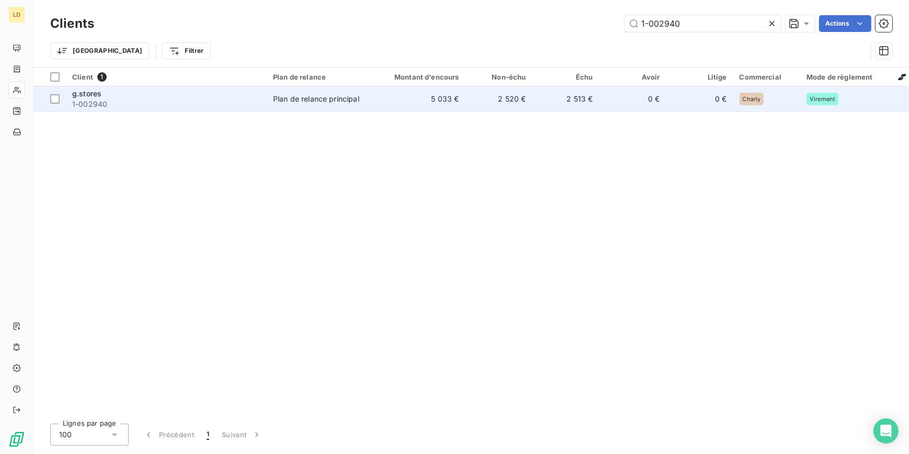
type input "1-002940"
click at [382, 92] on td "5 033 €" at bounding box center [421, 98] width 90 height 25
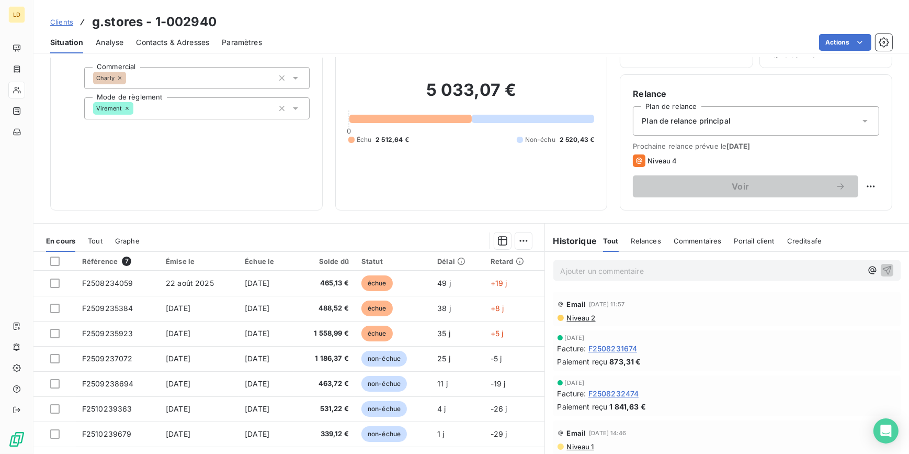
scroll to position [63, 0]
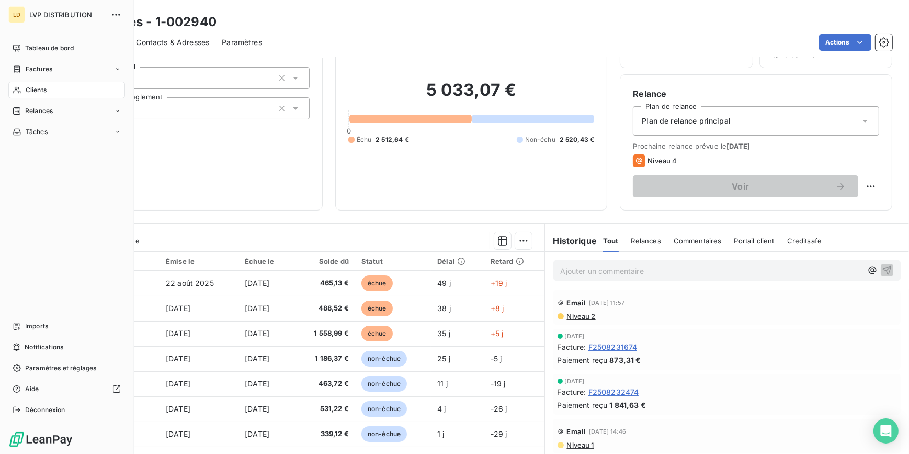
drag, startPoint x: 33, startPoint y: 90, endPoint x: 62, endPoint y: 87, distance: 28.9
click at [33, 90] on span "Clients" at bounding box center [36, 89] width 21 height 9
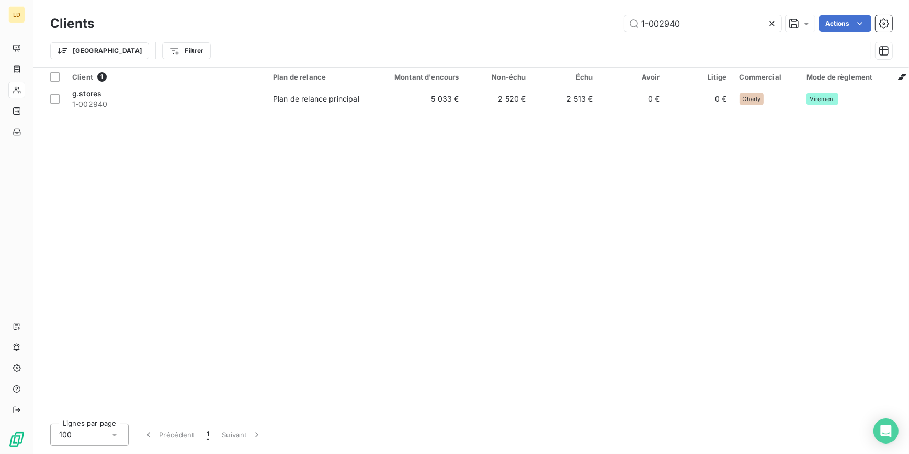
drag, startPoint x: 695, startPoint y: 21, endPoint x: 602, endPoint y: 25, distance: 93.2
click at [602, 25] on div "1-002940 Actions" at bounding box center [500, 23] width 786 height 17
drag, startPoint x: 652, startPoint y: 23, endPoint x: 608, endPoint y: 27, distance: 44.6
click at [608, 26] on div "1-002940 Actions" at bounding box center [500, 23] width 786 height 17
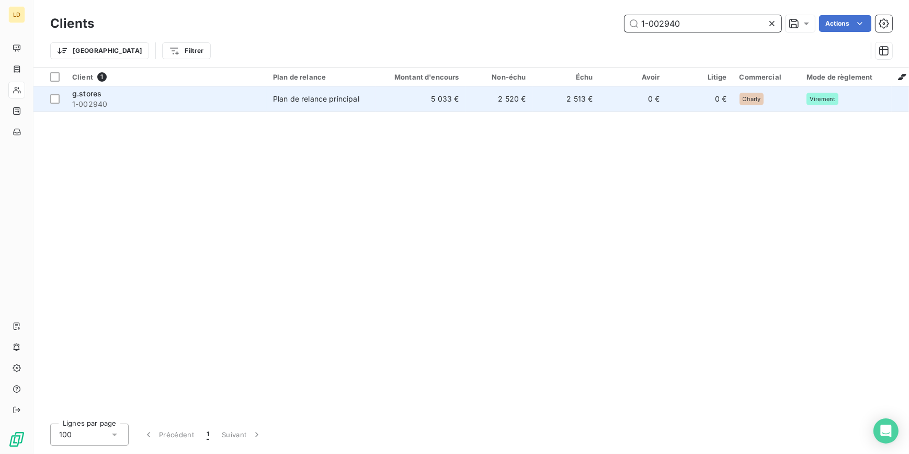
paste input "3281"
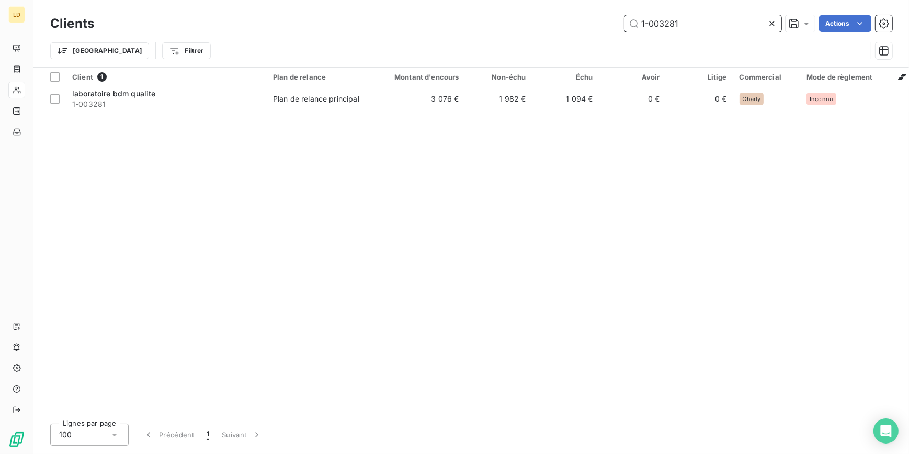
type input "1-003281"
click at [337, 105] on td "Plan de relance principal" at bounding box center [321, 98] width 109 height 25
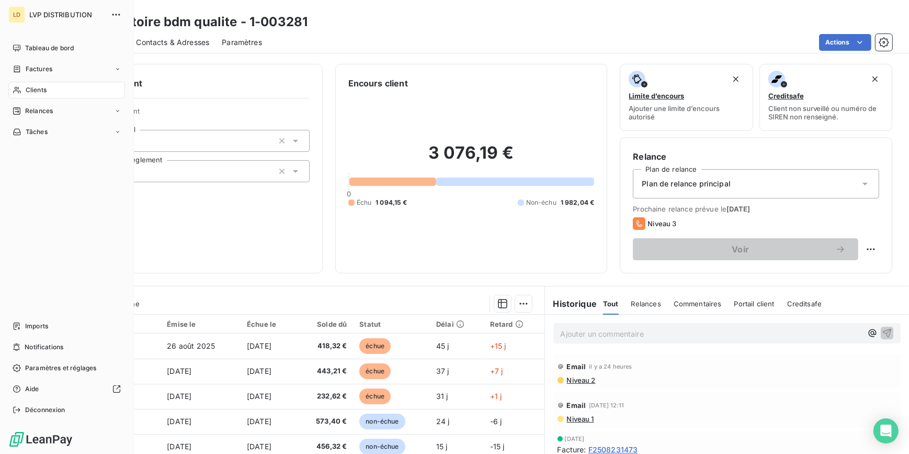
drag, startPoint x: 32, startPoint y: 86, endPoint x: 103, endPoint y: 79, distance: 70.4
click at [32, 86] on span "Clients" at bounding box center [36, 89] width 21 height 9
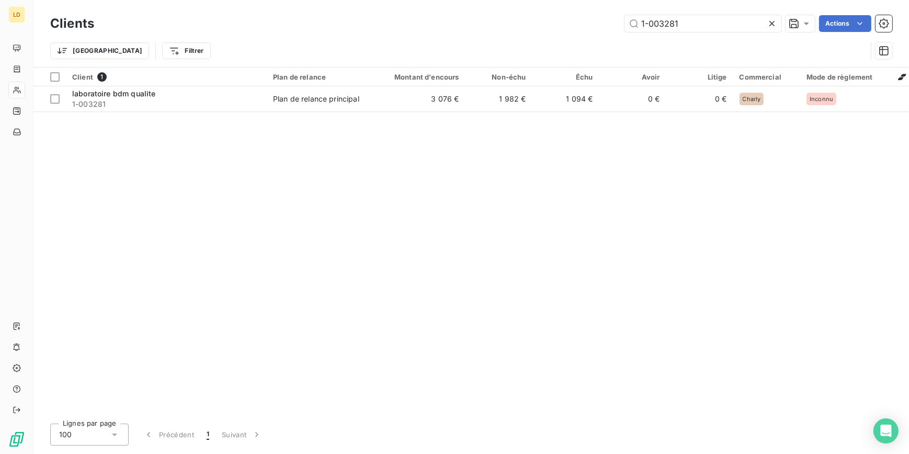
drag, startPoint x: 642, startPoint y: 25, endPoint x: 565, endPoint y: 27, distance: 76.9
click at [571, 26] on div "1-003281 Actions" at bounding box center [500, 23] width 786 height 17
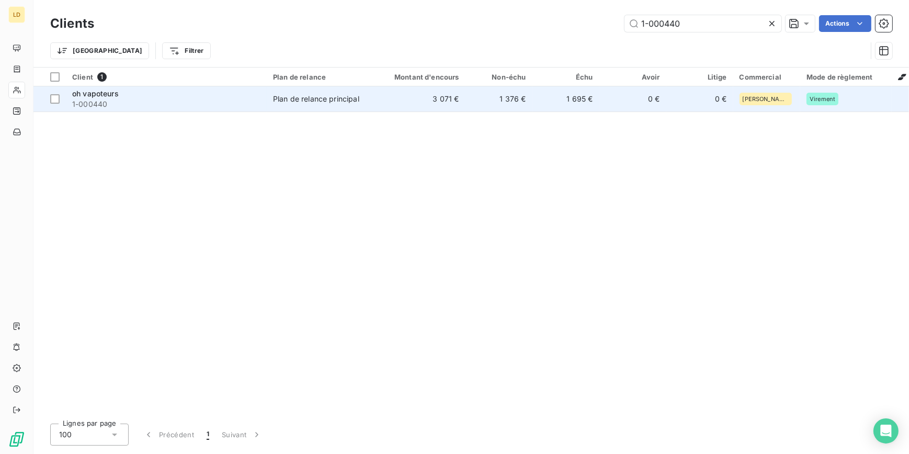
type input "1-000440"
click at [118, 110] on td "oh vapoteurs 1-000440" at bounding box center [166, 98] width 201 height 25
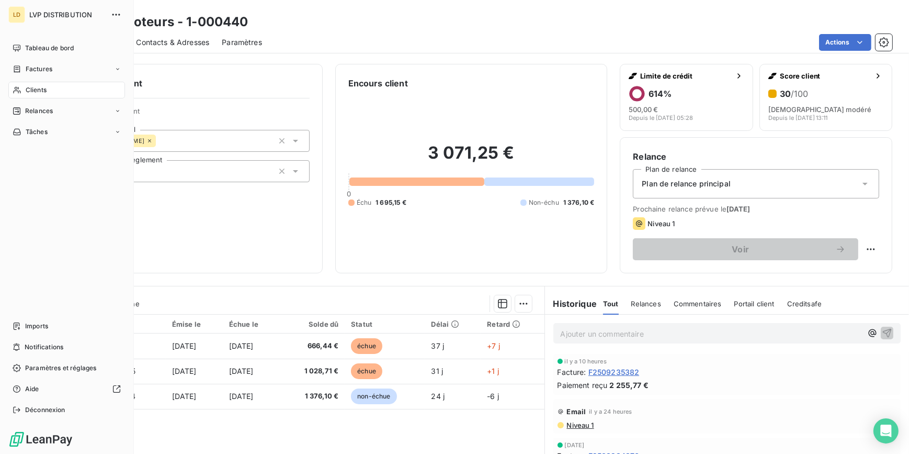
click at [14, 84] on div "Clients" at bounding box center [66, 90] width 117 height 17
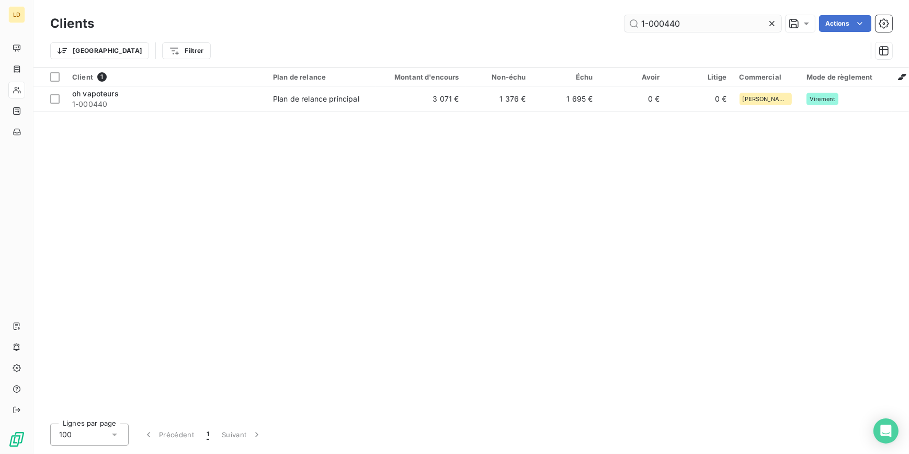
drag, startPoint x: 706, startPoint y: 18, endPoint x: 700, endPoint y: 26, distance: 9.7
click at [701, 22] on input "1-000440" at bounding box center [703, 23] width 157 height 17
drag, startPoint x: 667, startPoint y: 24, endPoint x: 529, endPoint y: 18, distance: 138.7
click at [531, 18] on div "1-000440 Actions" at bounding box center [500, 23] width 786 height 17
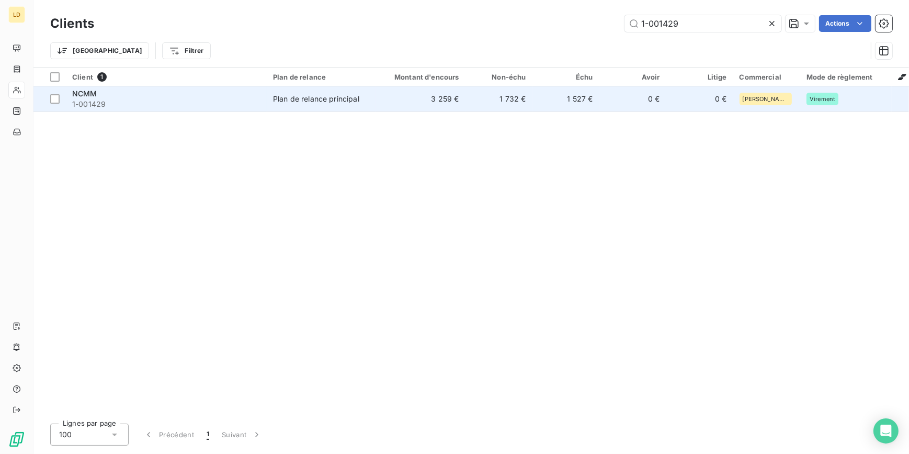
type input "1-001429"
click at [380, 90] on td "3 259 €" at bounding box center [421, 98] width 90 height 25
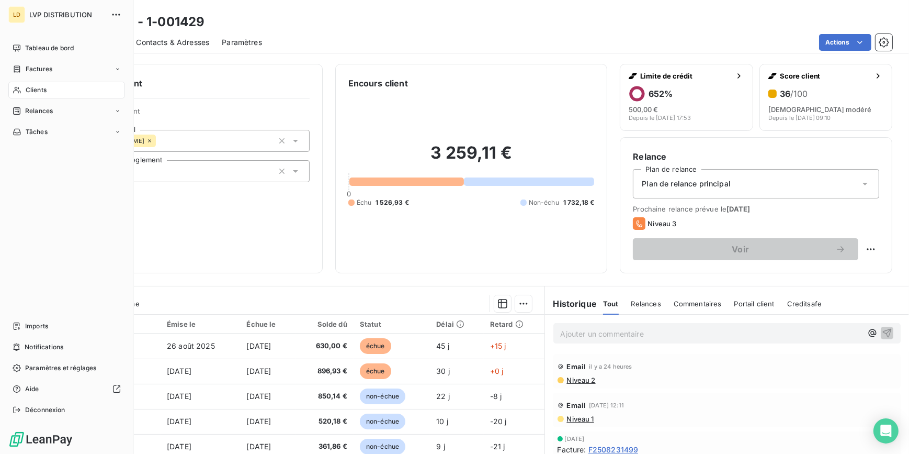
click at [16, 89] on icon at bounding box center [16, 90] width 7 height 7
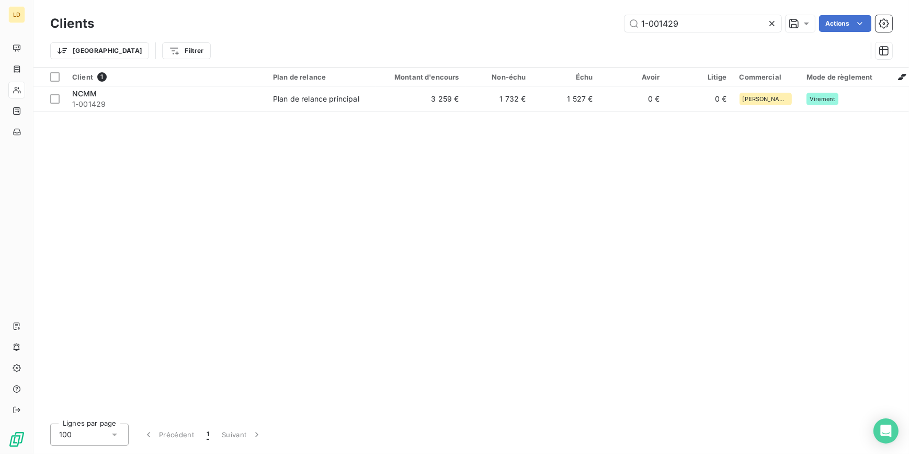
drag, startPoint x: 723, startPoint y: 26, endPoint x: 566, endPoint y: 26, distance: 156.9
click at [566, 26] on div "1-001429 Actions" at bounding box center [500, 23] width 786 height 17
type input "1-002567"
click at [379, 101] on td "58 022 €" at bounding box center [421, 98] width 90 height 25
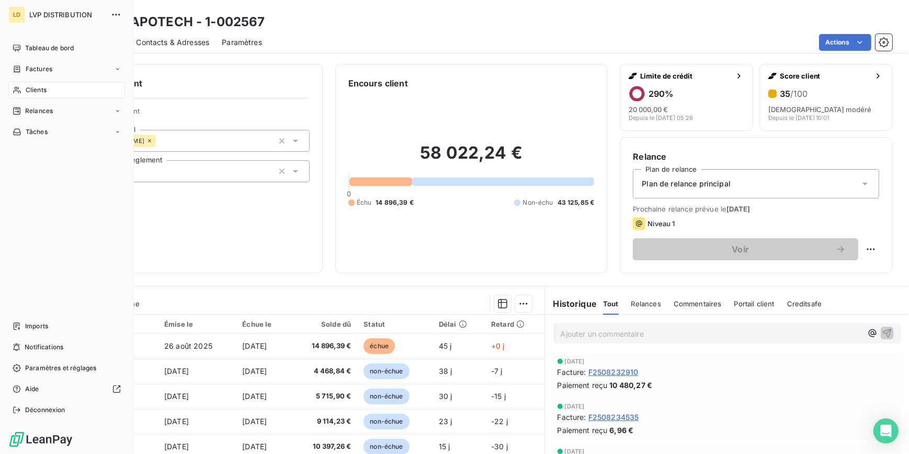
drag, startPoint x: 8, startPoint y: 88, endPoint x: 114, endPoint y: 89, distance: 105.7
click at [8, 88] on div "Clients" at bounding box center [66, 90] width 117 height 17
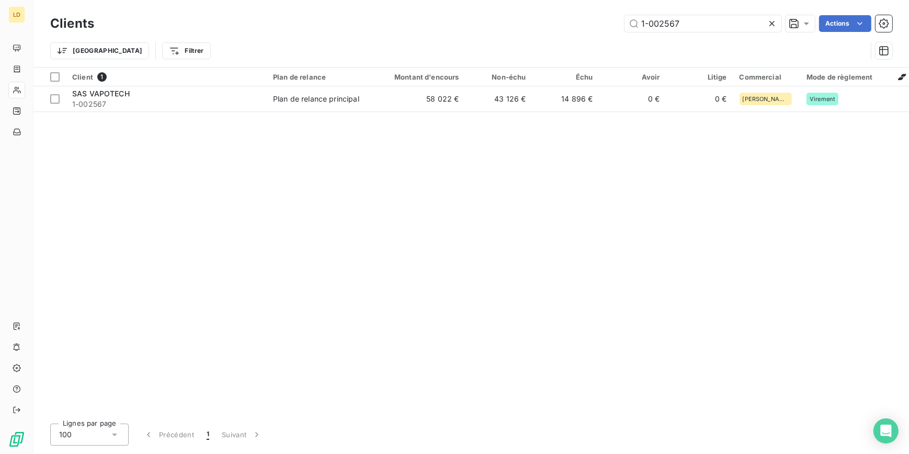
drag, startPoint x: 623, startPoint y: 19, endPoint x: 541, endPoint y: 20, distance: 81.6
click at [553, 18] on div "1-002567 Actions" at bounding box center [500, 23] width 786 height 17
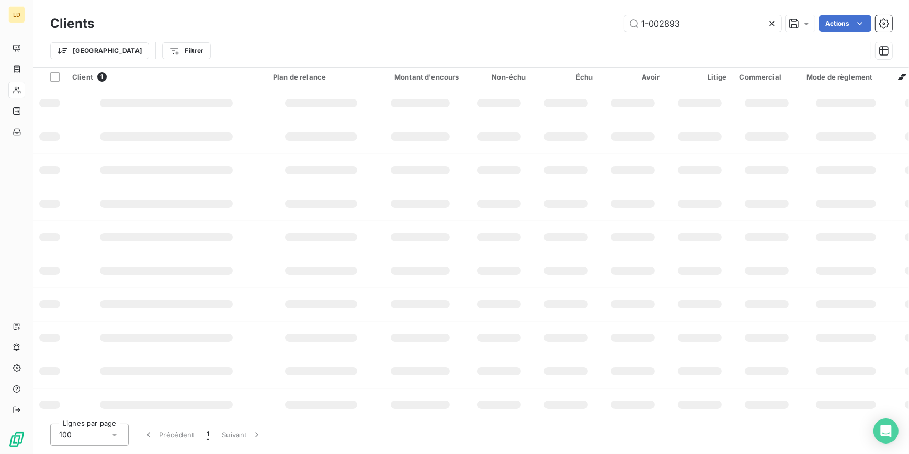
type input "1-002893"
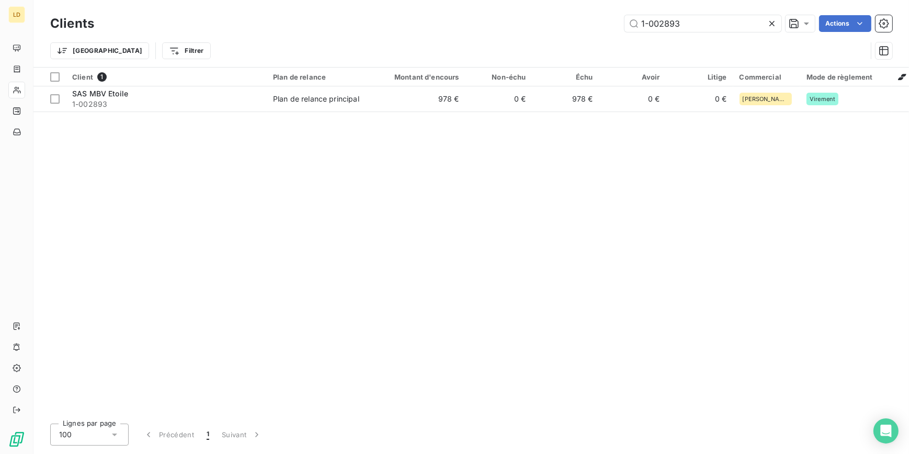
click at [477, 92] on td "0 €" at bounding box center [499, 98] width 67 height 25
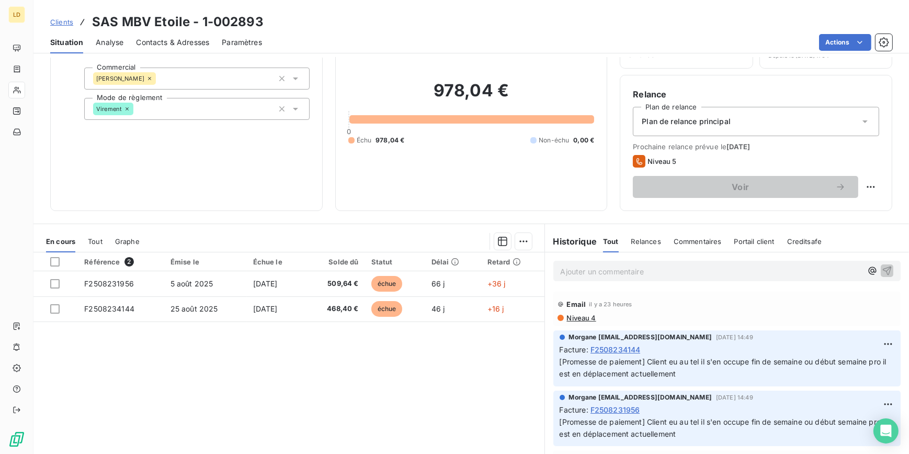
scroll to position [93, 0]
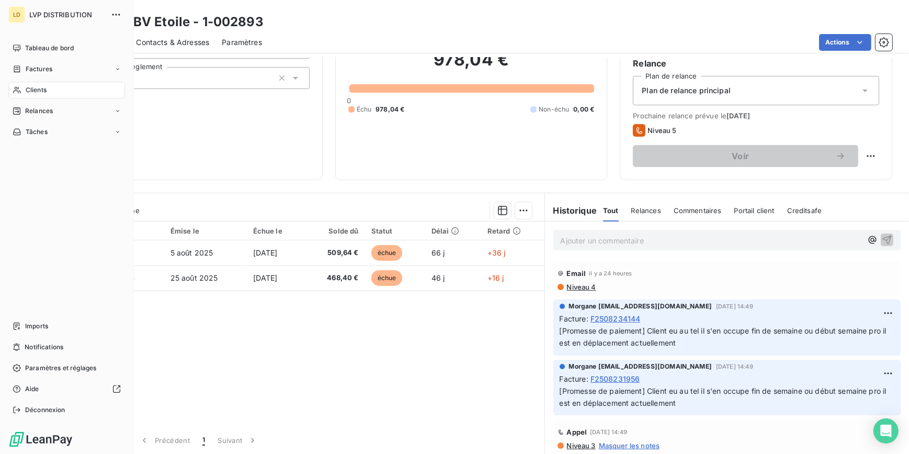
click at [18, 86] on div "Clients" at bounding box center [66, 90] width 117 height 17
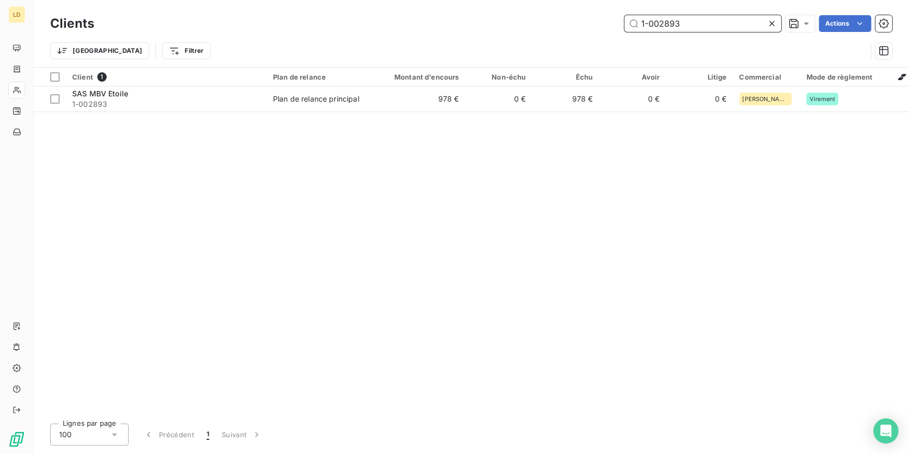
drag, startPoint x: 594, startPoint y: 29, endPoint x: 544, endPoint y: 31, distance: 50.8
click at [568, 29] on div "1-002893 Actions" at bounding box center [500, 23] width 786 height 17
paste input "0521"
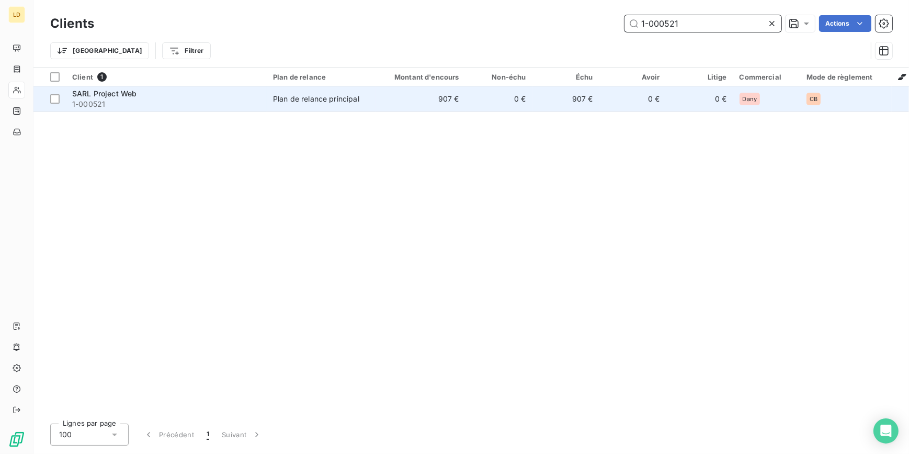
type input "1-000521"
click at [267, 108] on td "Plan de relance principal" at bounding box center [321, 98] width 109 height 25
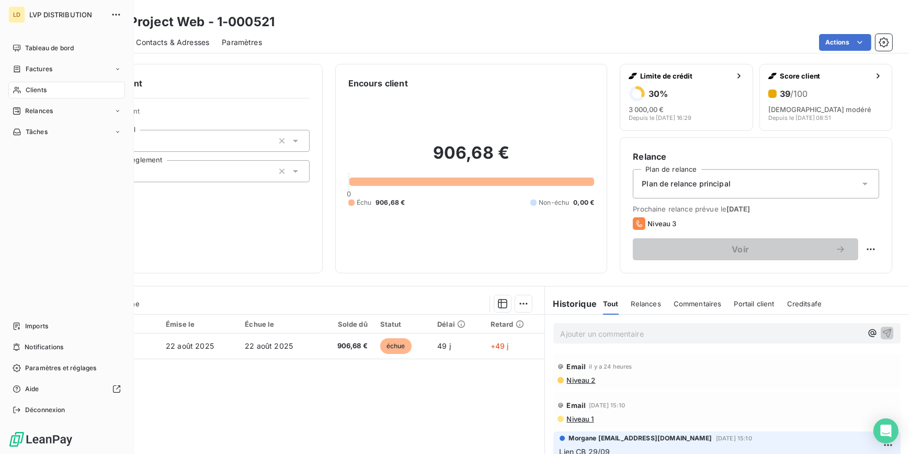
click at [21, 87] on icon at bounding box center [17, 90] width 9 height 8
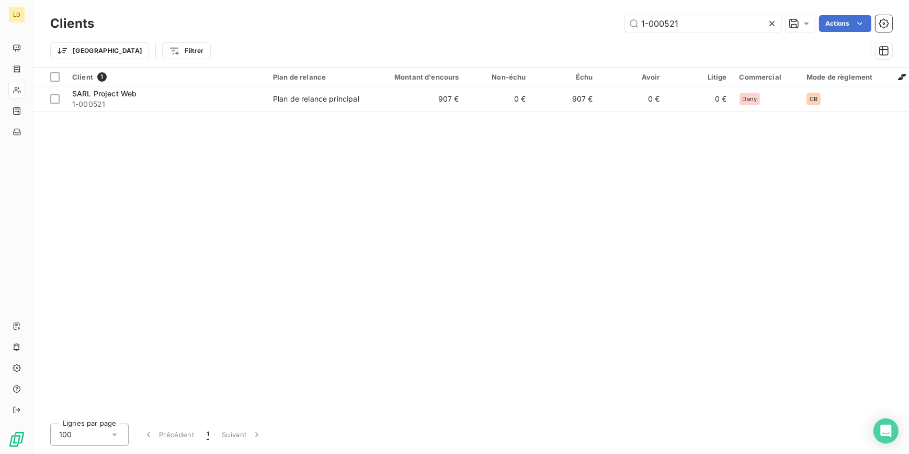
drag, startPoint x: 728, startPoint y: 21, endPoint x: 533, endPoint y: 17, distance: 195.2
click at [540, 18] on div "1-000521 Actions" at bounding box center [500, 23] width 786 height 17
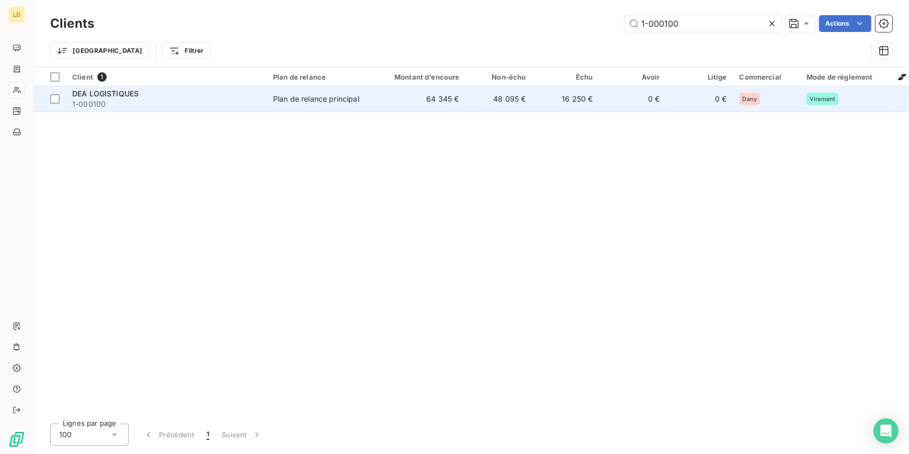
type input "1-000100"
click at [421, 96] on td "64 345 €" at bounding box center [421, 98] width 90 height 25
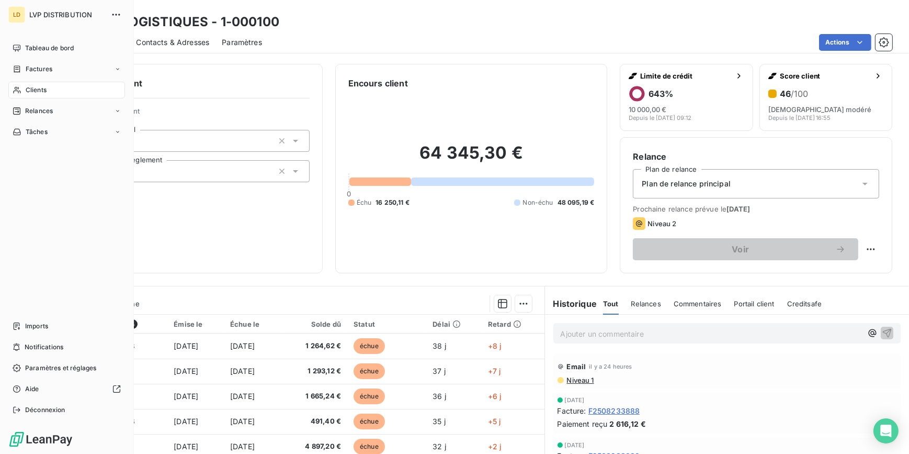
click at [31, 89] on span "Clients" at bounding box center [36, 89] width 21 height 9
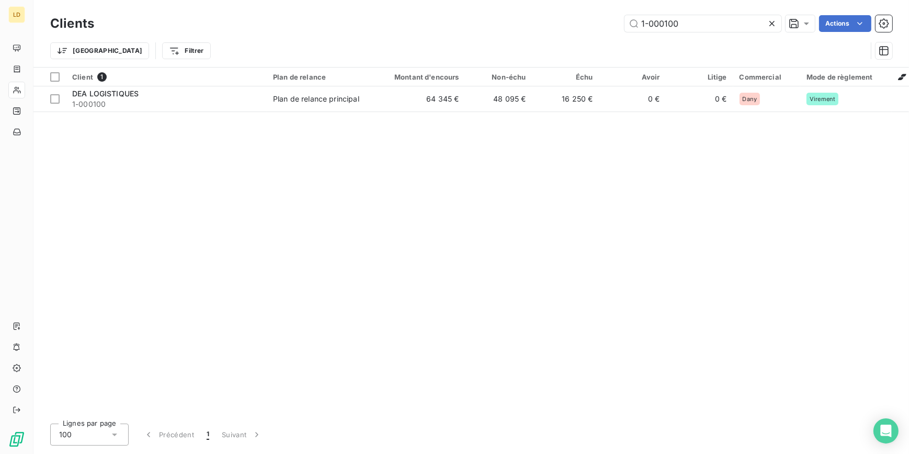
drag, startPoint x: 675, startPoint y: 24, endPoint x: 584, endPoint y: 19, distance: 91.6
click at [584, 19] on div "Clients 1-000100 Actions" at bounding box center [471, 24] width 842 height 22
click at [681, 16] on input "1-000100" at bounding box center [703, 23] width 157 height 17
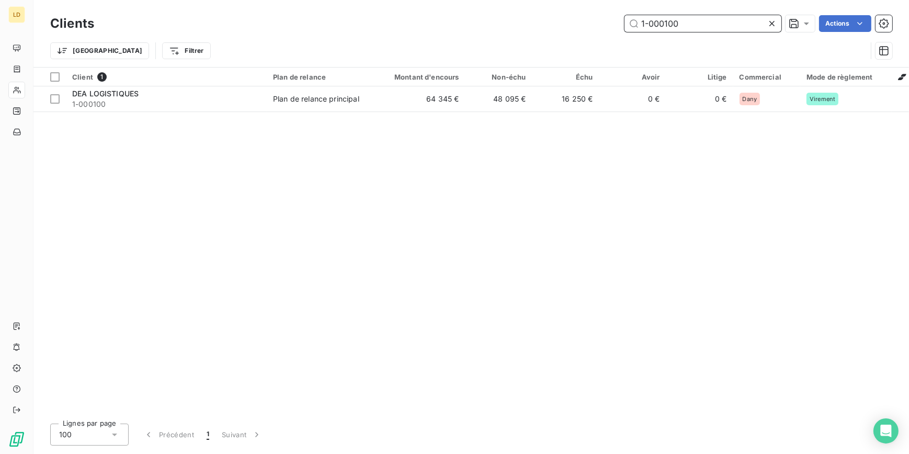
paste input "17"
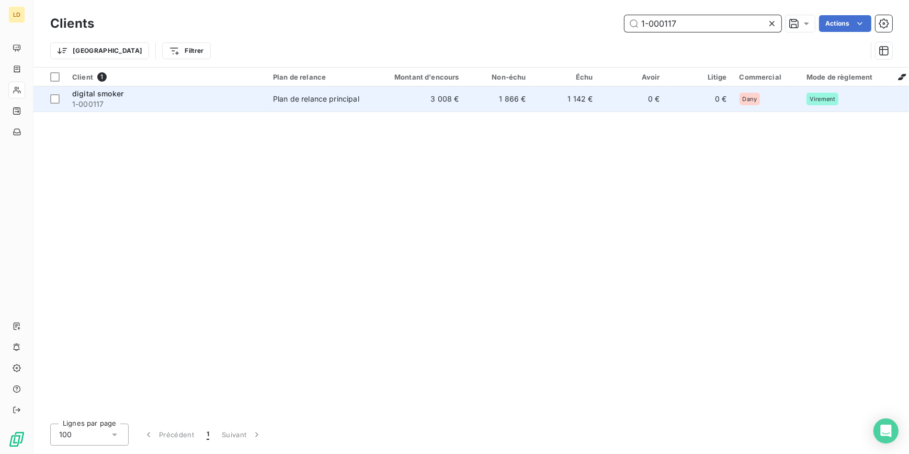
type input "1-000117"
click at [280, 105] on td "Plan de relance principal" at bounding box center [321, 98] width 109 height 25
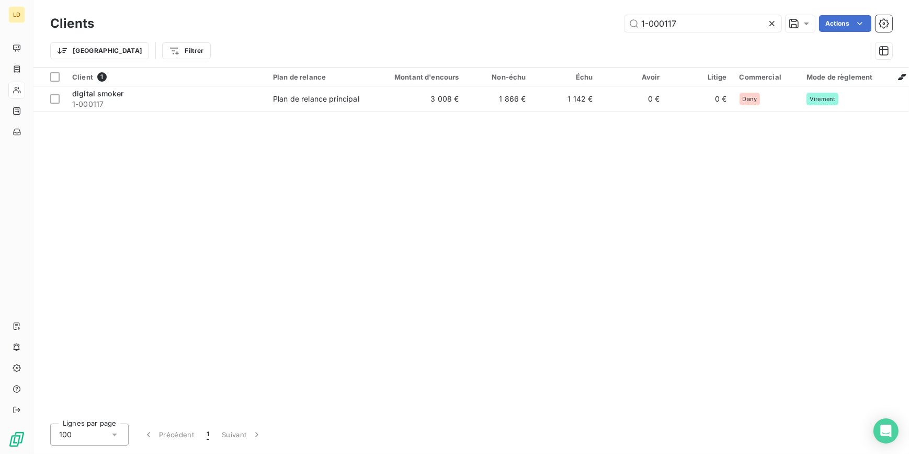
drag, startPoint x: 675, startPoint y: 22, endPoint x: 537, endPoint y: 25, distance: 138.6
click at [548, 21] on div "1-000117 Actions" at bounding box center [500, 23] width 786 height 17
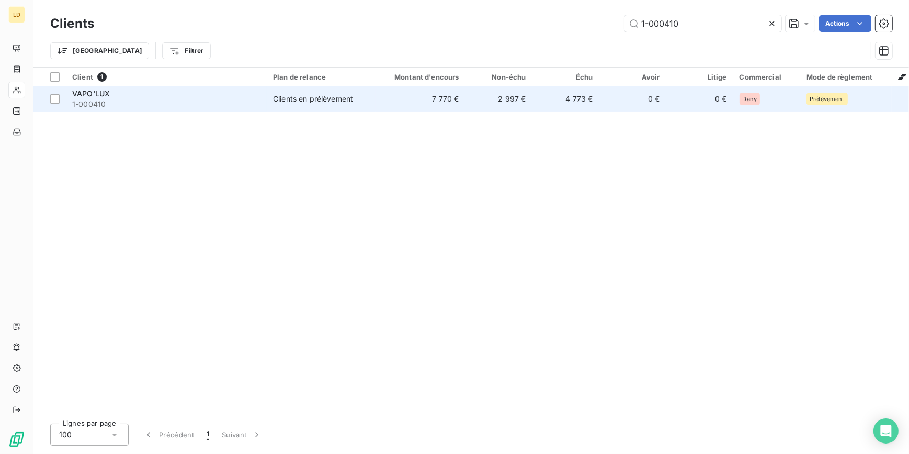
type input "1-000410"
click at [367, 94] on span "Clients en prélèvement" at bounding box center [321, 99] width 96 height 10
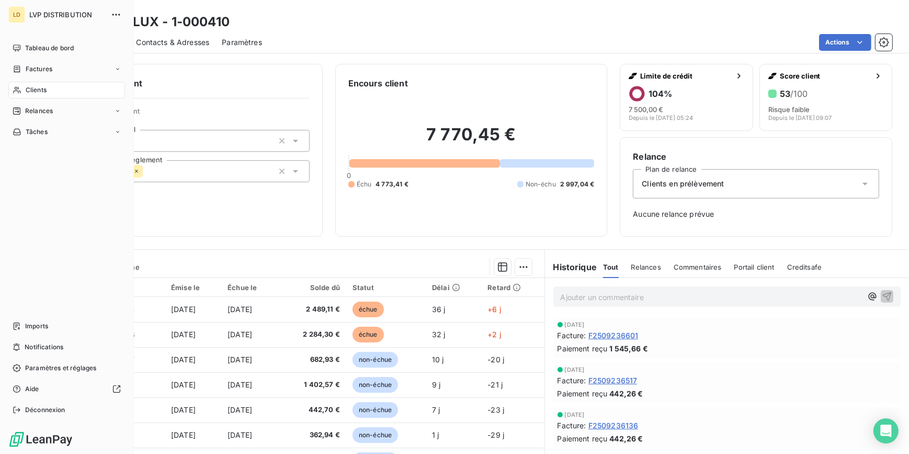
click at [15, 89] on icon at bounding box center [17, 90] width 9 height 8
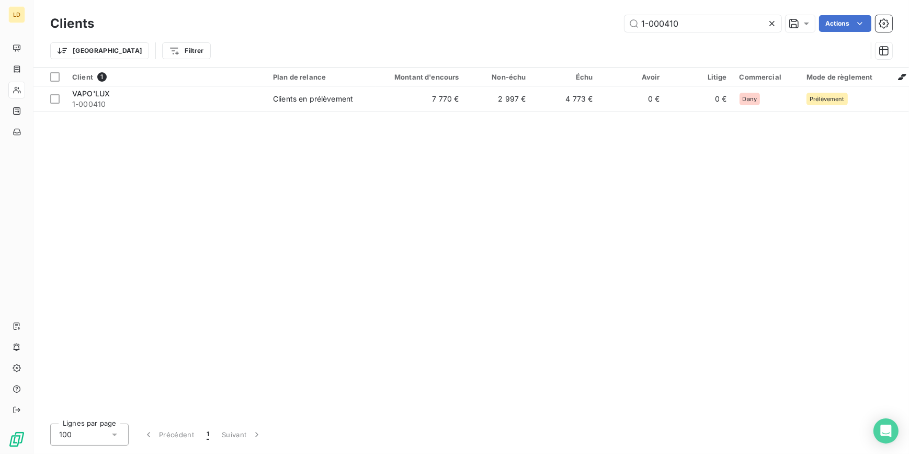
drag, startPoint x: 598, startPoint y: 12, endPoint x: 568, endPoint y: 11, distance: 30.3
click at [570, 11] on div "Clients 1-000410 Actions Trier Filtrer" at bounding box center [471, 33] width 876 height 67
drag, startPoint x: 725, startPoint y: 22, endPoint x: 595, endPoint y: 20, distance: 130.3
click at [597, 20] on div "1-000410 Actions" at bounding box center [500, 23] width 786 height 17
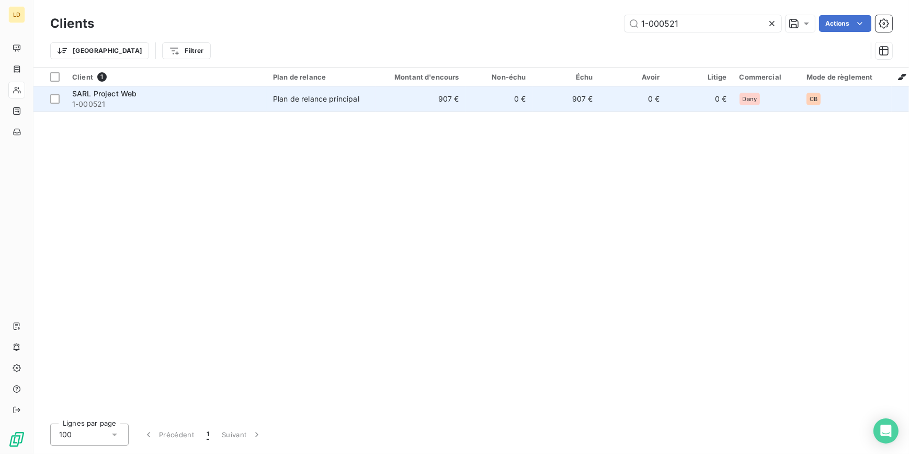
type input "1-000521"
click at [241, 94] on div "SARL Project Web" at bounding box center [166, 93] width 188 height 10
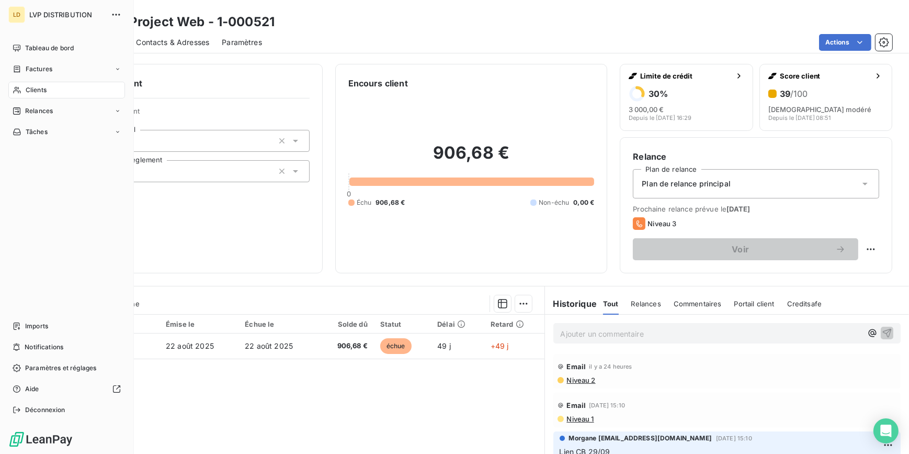
click at [31, 93] on span "Clients" at bounding box center [36, 89] width 21 height 9
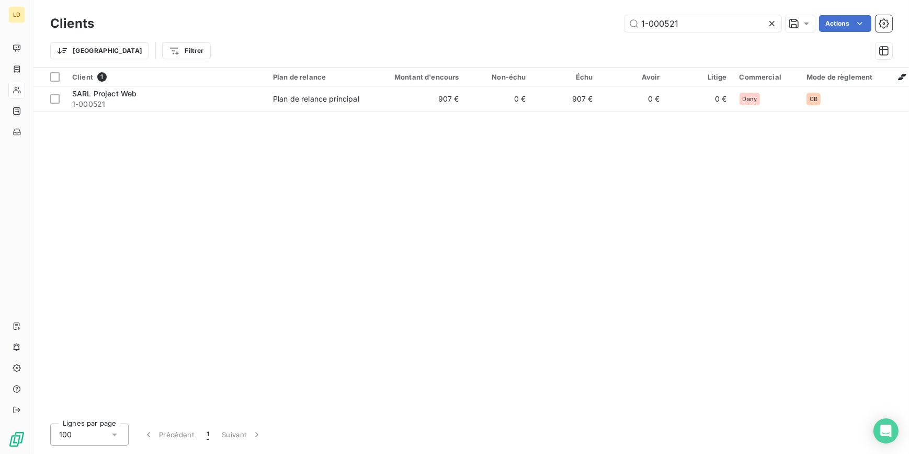
drag, startPoint x: 669, startPoint y: 23, endPoint x: 562, endPoint y: 31, distance: 107.0
click at [573, 31] on div "1-000521 Actions" at bounding box center [500, 23] width 786 height 17
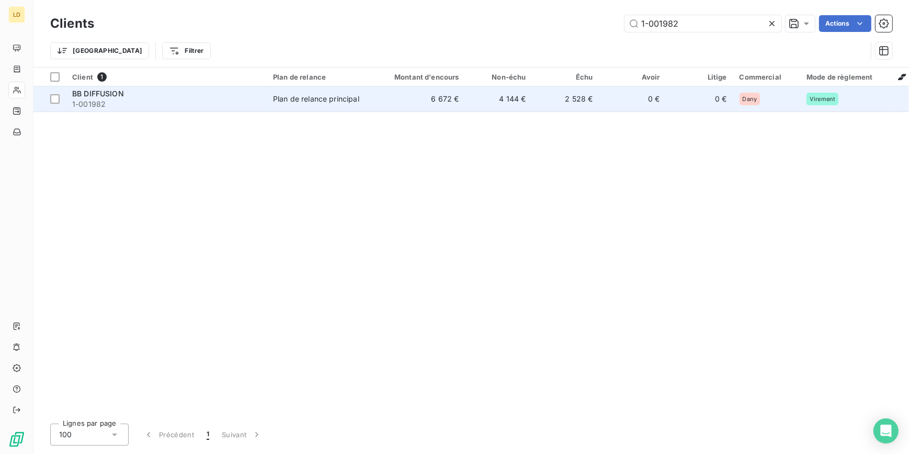
type input "1-001982"
click at [292, 97] on div "Plan de relance principal" at bounding box center [316, 99] width 86 height 10
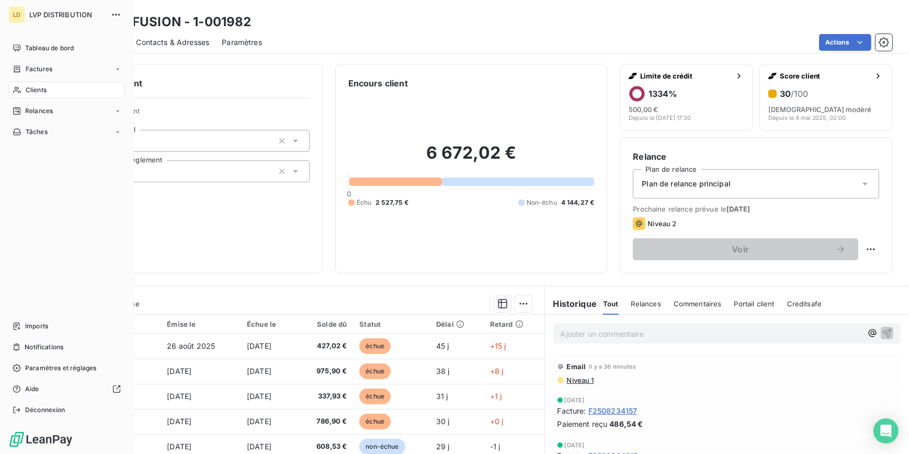
drag, startPoint x: 39, startPoint y: 86, endPoint x: 71, endPoint y: 83, distance: 31.5
click at [38, 86] on span "Clients" at bounding box center [36, 89] width 21 height 9
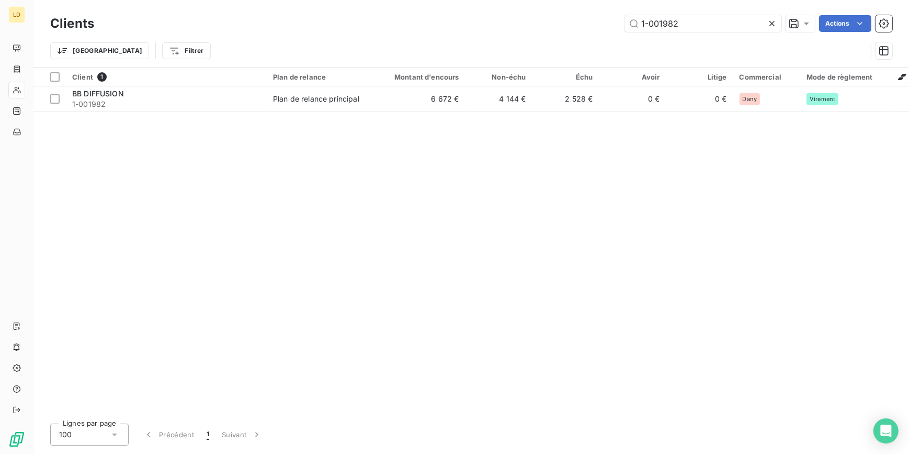
drag, startPoint x: 726, startPoint y: 21, endPoint x: 569, endPoint y: 21, distance: 156.9
click at [593, 21] on div "1-001982 Actions" at bounding box center [500, 23] width 786 height 17
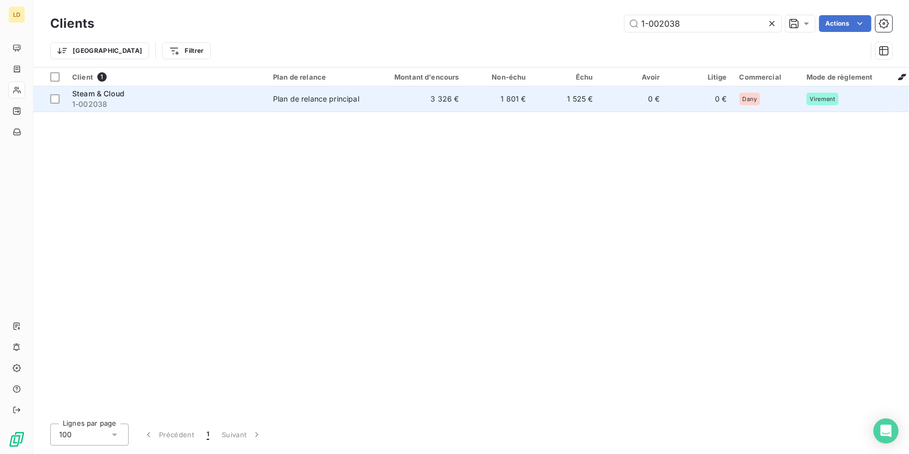
type input "1-002038"
click at [448, 94] on td "3 326 €" at bounding box center [421, 98] width 90 height 25
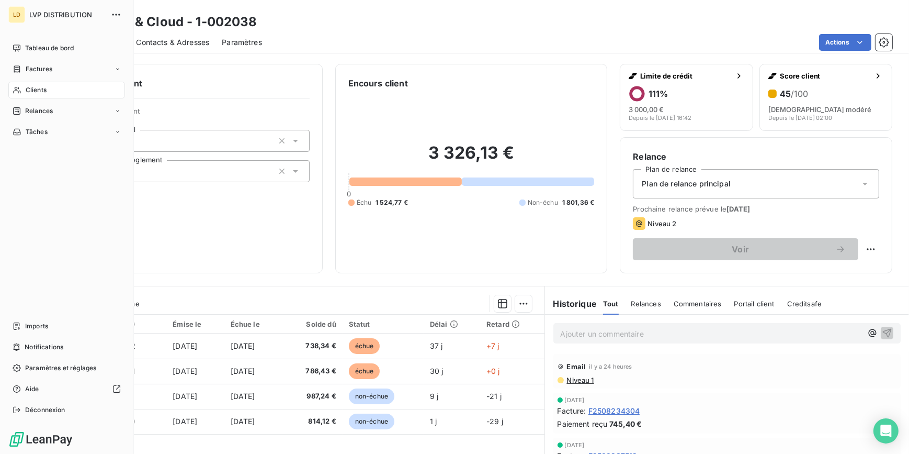
drag, startPoint x: 18, startPoint y: 88, endPoint x: 63, endPoint y: 84, distance: 45.7
click at [18, 88] on icon at bounding box center [17, 90] width 9 height 8
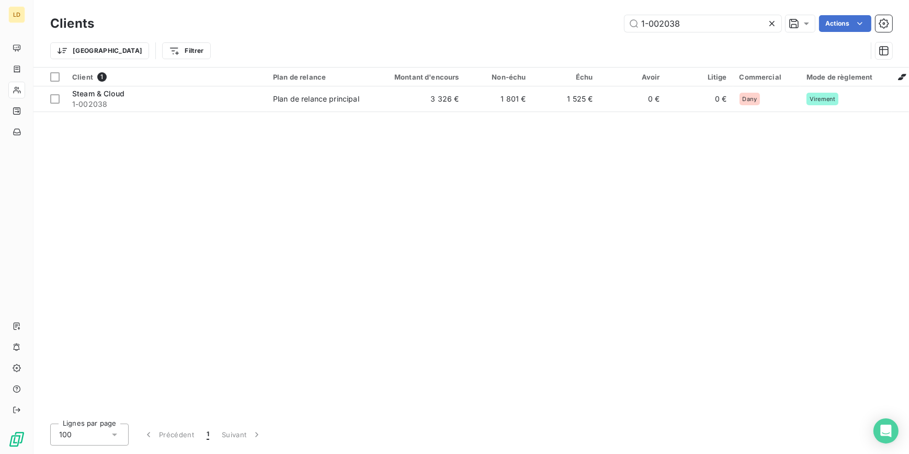
drag, startPoint x: 739, startPoint y: 34, endPoint x: 619, endPoint y: 37, distance: 119.8
click at [619, 37] on div "Trier Filtrer" at bounding box center [471, 51] width 842 height 32
drag, startPoint x: 638, startPoint y: 22, endPoint x: 598, endPoint y: 26, distance: 39.4
click at [603, 25] on div "1-002038 Actions" at bounding box center [500, 23] width 786 height 17
paste input "247"
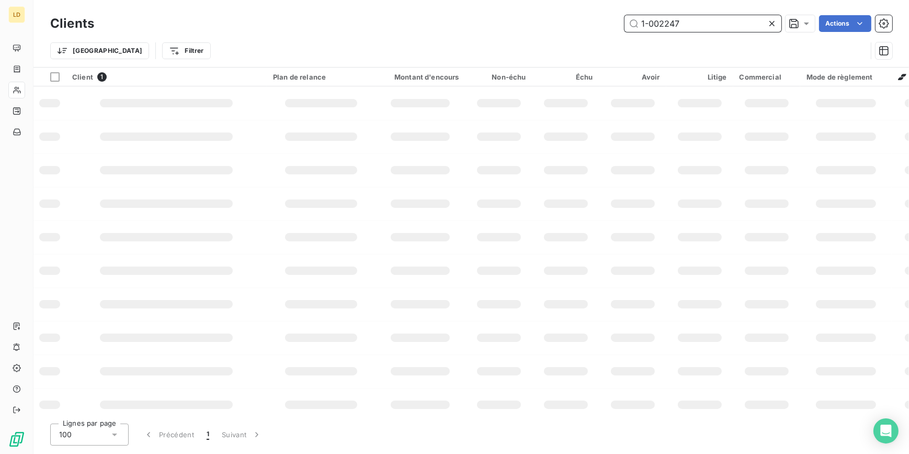
type input "1-002247"
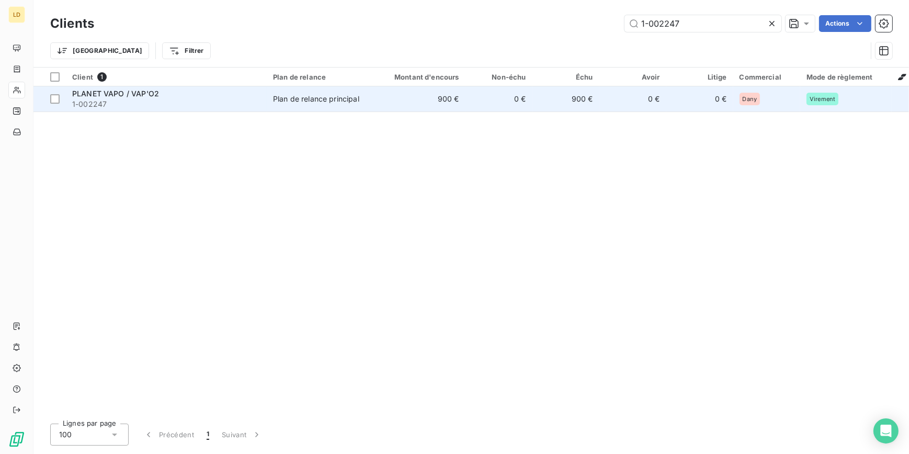
click at [319, 105] on td "Plan de relance principal" at bounding box center [321, 98] width 109 height 25
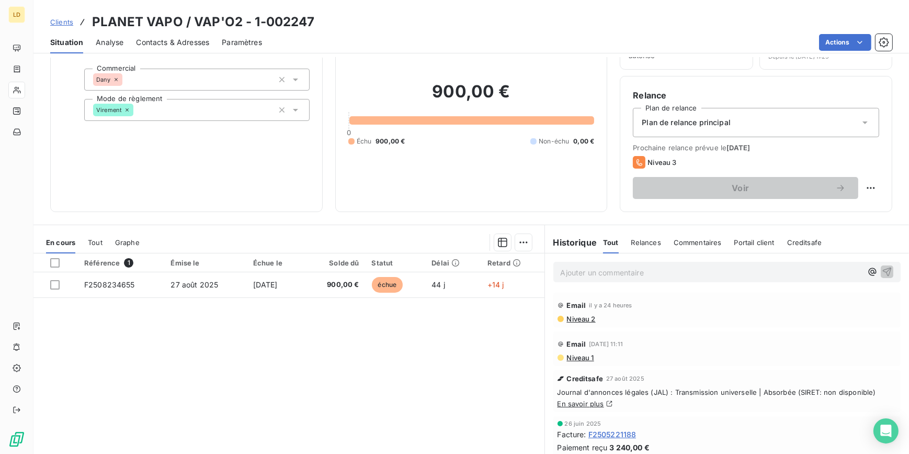
scroll to position [63, 0]
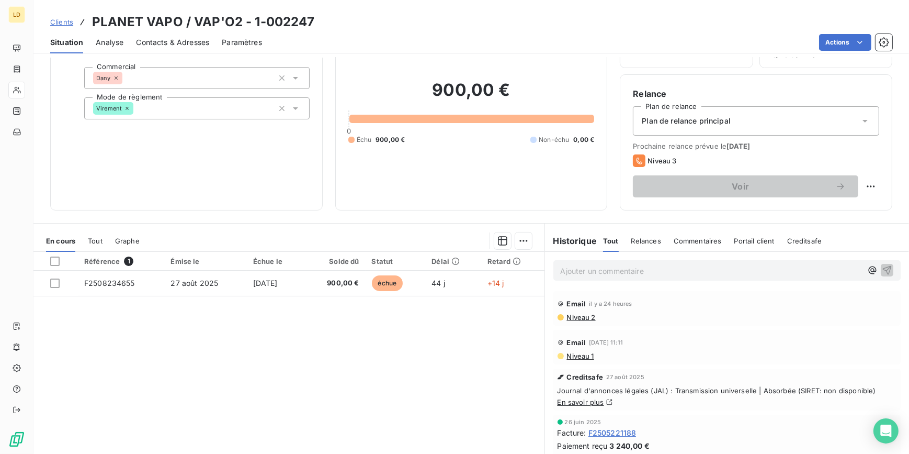
click at [582, 401] on link "En savoir plus" at bounding box center [581, 402] width 47 height 8
click at [25, 87] on div at bounding box center [16, 90] width 17 height 17
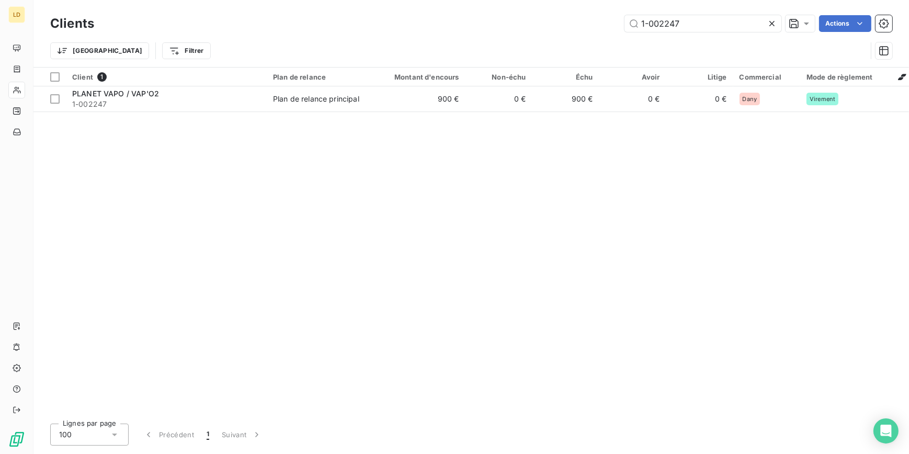
drag, startPoint x: 704, startPoint y: 25, endPoint x: 572, endPoint y: 28, distance: 131.4
click at [575, 27] on div "1-002247 Actions" at bounding box center [500, 23] width 786 height 17
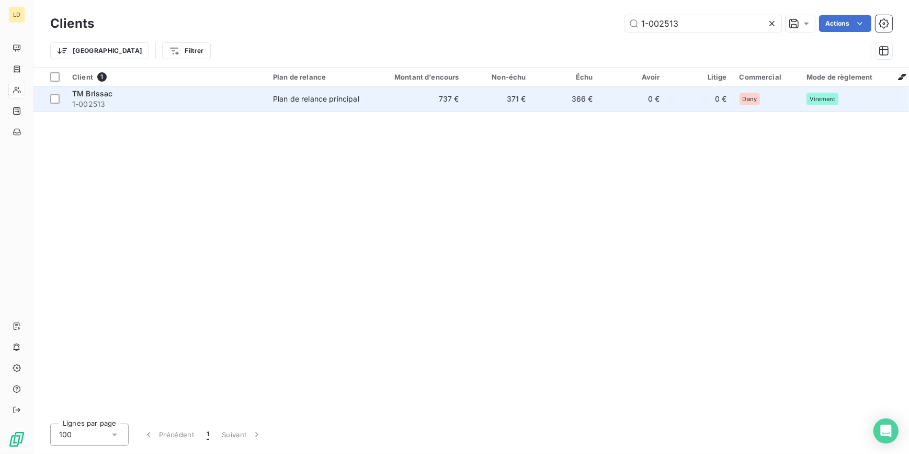
type input "1-002513"
click at [240, 103] on span "1-002513" at bounding box center [166, 104] width 188 height 10
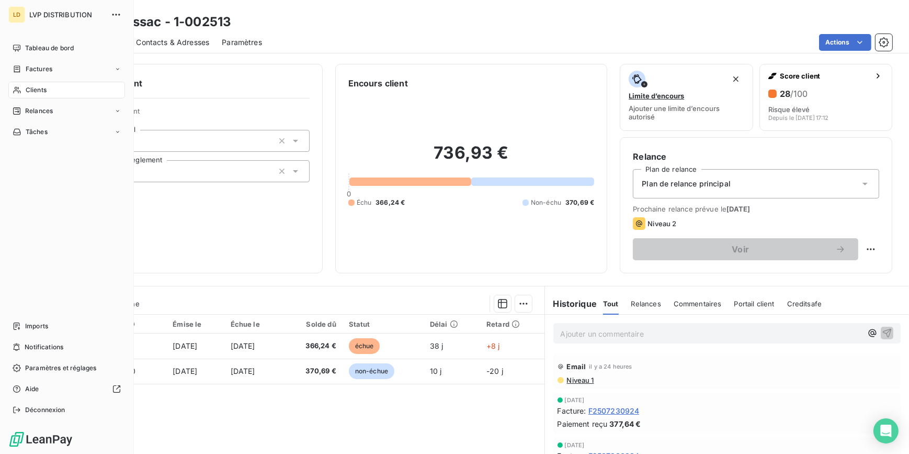
drag, startPoint x: 21, startPoint y: 89, endPoint x: 27, endPoint y: 90, distance: 6.0
click at [20, 89] on div "Clients" at bounding box center [66, 90] width 117 height 17
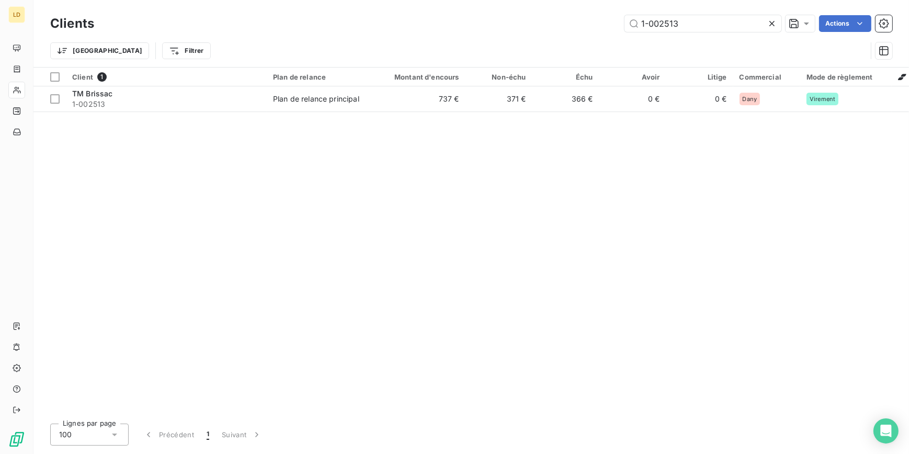
drag, startPoint x: 595, startPoint y: 24, endPoint x: 530, endPoint y: 24, distance: 65.4
click at [549, 22] on div "1-002513 Actions" at bounding box center [500, 23] width 786 height 17
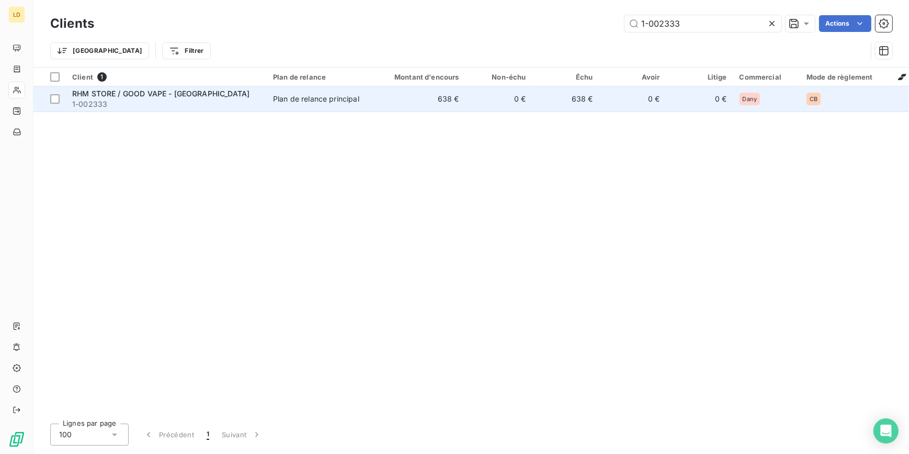
type input "1-002333"
click at [334, 99] on div "Plan de relance principal" at bounding box center [316, 99] width 86 height 10
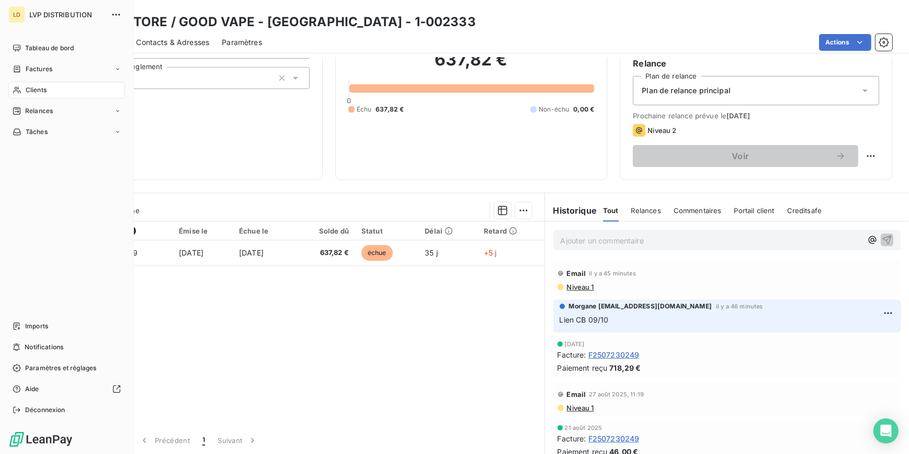
drag, startPoint x: 36, startPoint y: 94, endPoint x: 86, endPoint y: 91, distance: 50.8
click at [36, 94] on span "Clients" at bounding box center [36, 89] width 21 height 9
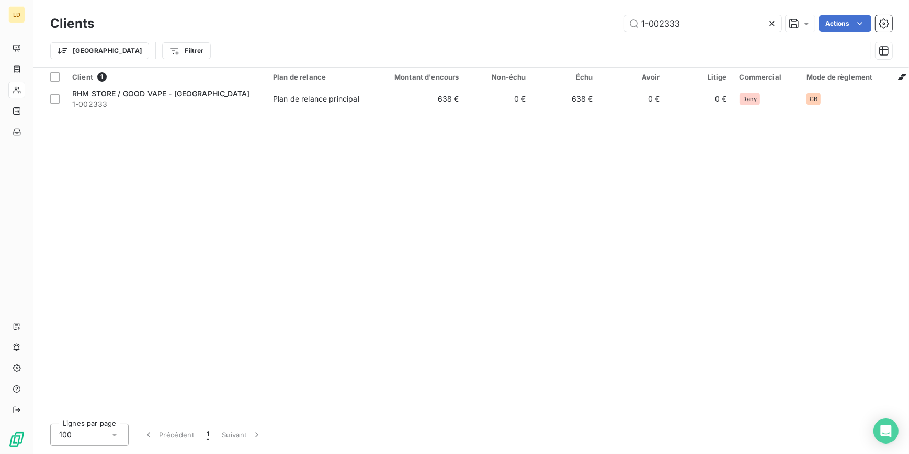
drag, startPoint x: 658, startPoint y: 22, endPoint x: 595, endPoint y: 20, distance: 62.3
click at [603, 21] on div "1-002333 Actions" at bounding box center [500, 23] width 786 height 17
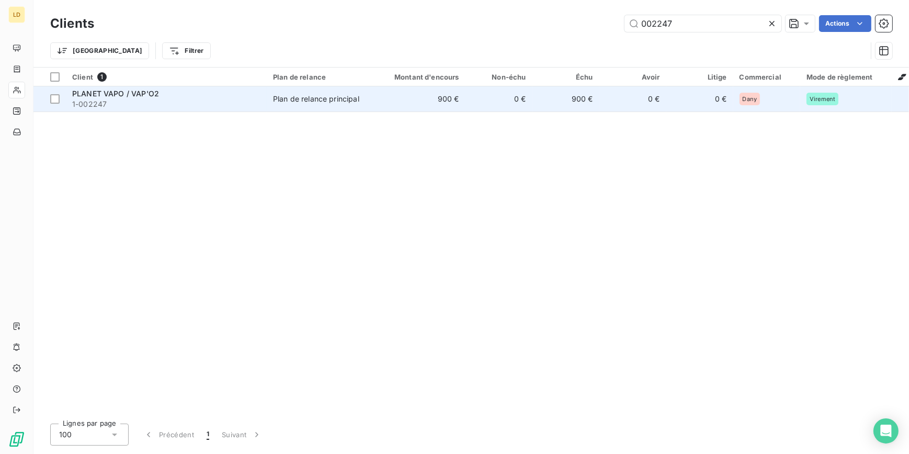
type input "002247"
click at [350, 110] on td "Plan de relance principal" at bounding box center [321, 98] width 109 height 25
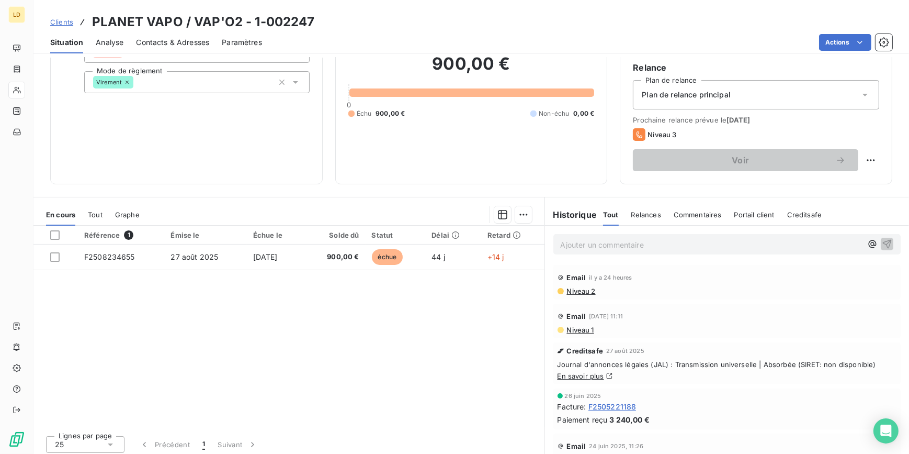
scroll to position [93, 0]
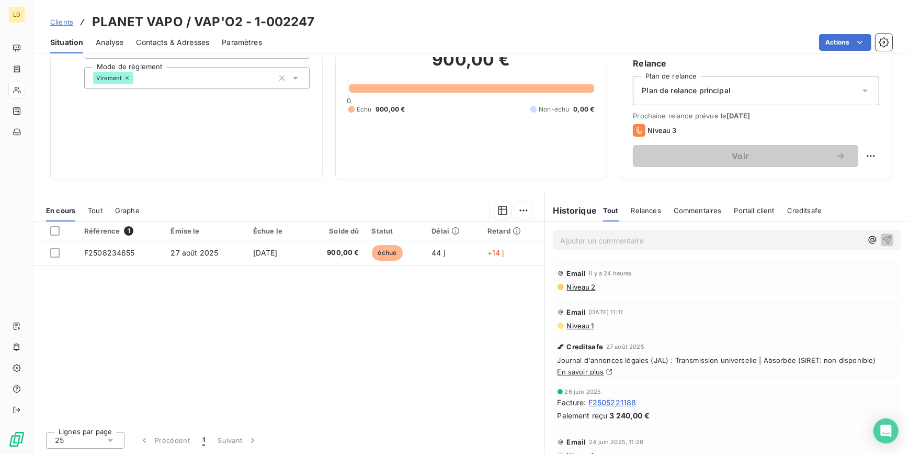
click at [590, 370] on link "En savoir plus" at bounding box center [581, 371] width 47 height 8
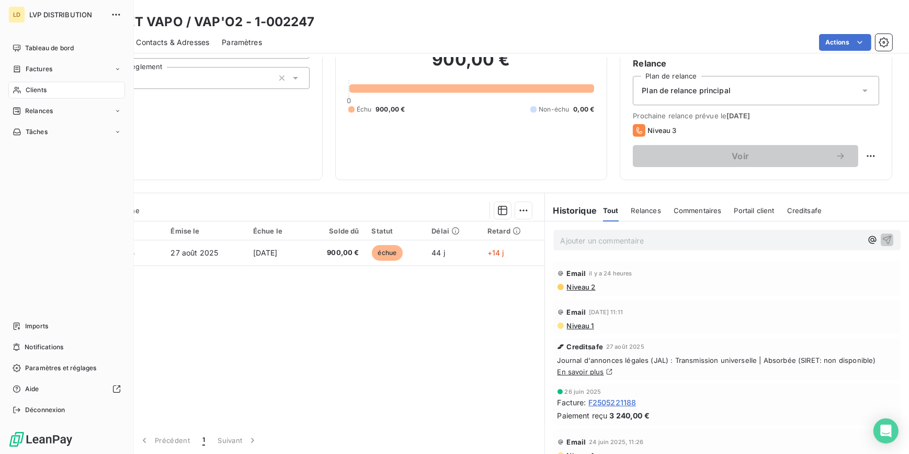
click at [26, 82] on div "Clients" at bounding box center [66, 90] width 117 height 17
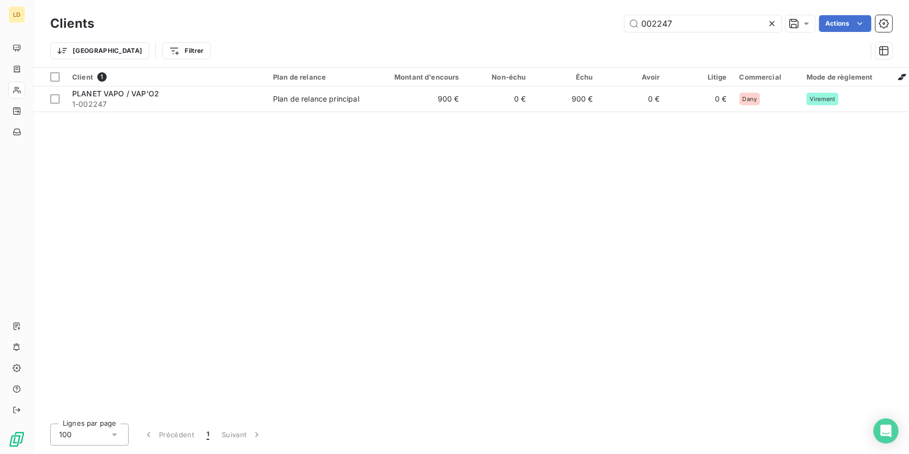
drag, startPoint x: 685, startPoint y: 31, endPoint x: 571, endPoint y: 13, distance: 115.6
click at [571, 13] on div "Clients 002247 Actions" at bounding box center [471, 24] width 842 height 22
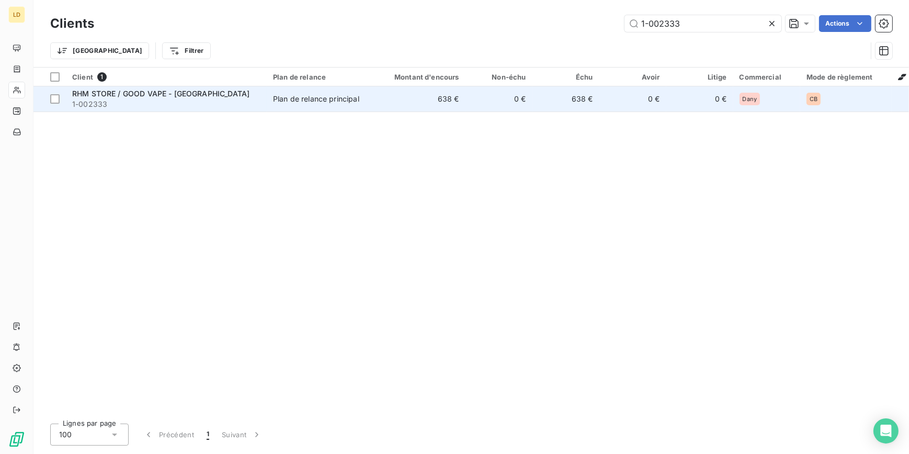
type input "1-002333"
click at [384, 105] on td "638 €" at bounding box center [421, 98] width 90 height 25
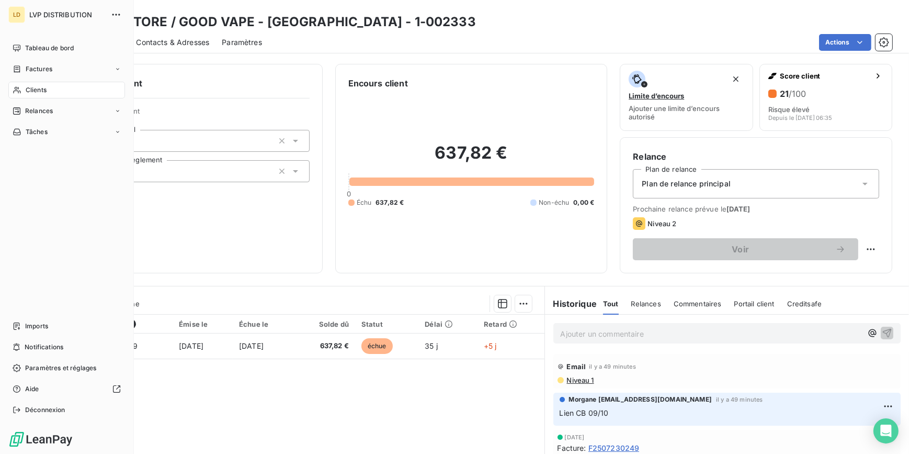
drag, startPoint x: 33, startPoint y: 87, endPoint x: 119, endPoint y: 89, distance: 86.3
click at [30, 87] on span "Clients" at bounding box center [36, 89] width 21 height 9
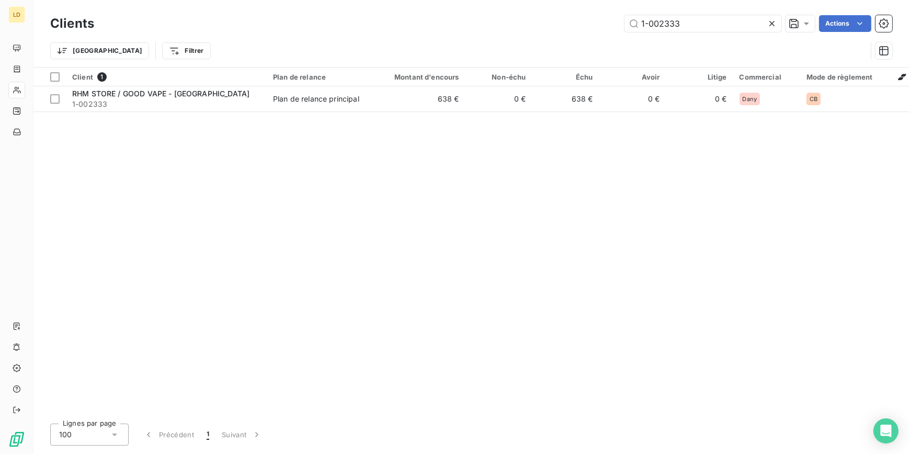
drag, startPoint x: 714, startPoint y: 26, endPoint x: 583, endPoint y: 15, distance: 130.7
click at [586, 14] on div "Clients 1-002333 Actions" at bounding box center [471, 24] width 842 height 22
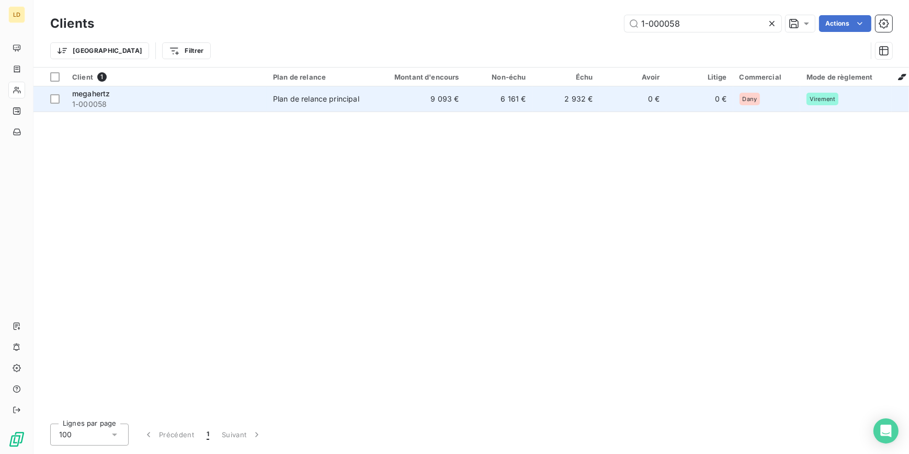
type input "1-000058"
click at [306, 104] on td "Plan de relance principal" at bounding box center [321, 98] width 109 height 25
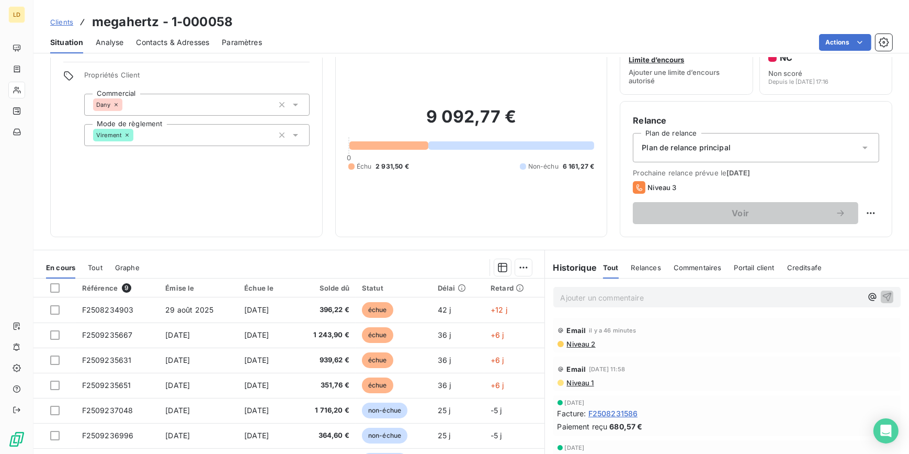
scroll to position [93, 0]
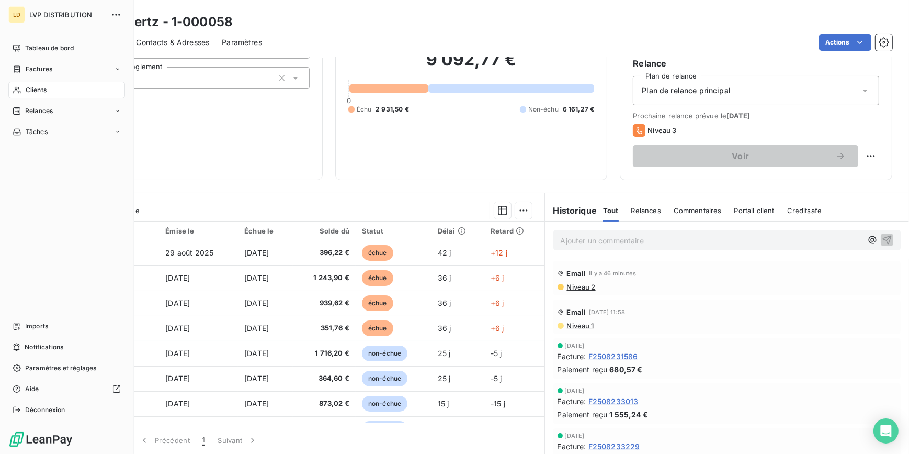
drag, startPoint x: 17, startPoint y: 87, endPoint x: 24, endPoint y: 88, distance: 6.3
click at [17, 87] on icon at bounding box center [17, 90] width 9 height 8
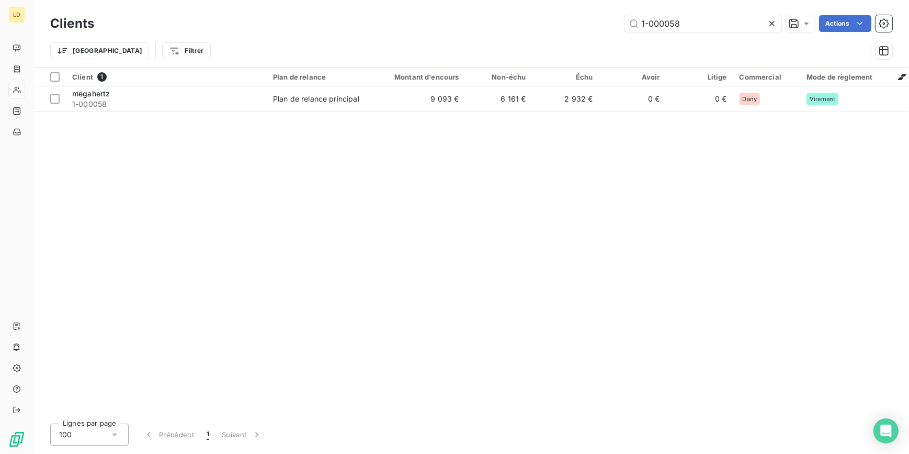
drag, startPoint x: 714, startPoint y: 23, endPoint x: 565, endPoint y: 21, distance: 149.1
click at [594, 23] on div "1-000058 Actions" at bounding box center [500, 23] width 786 height 17
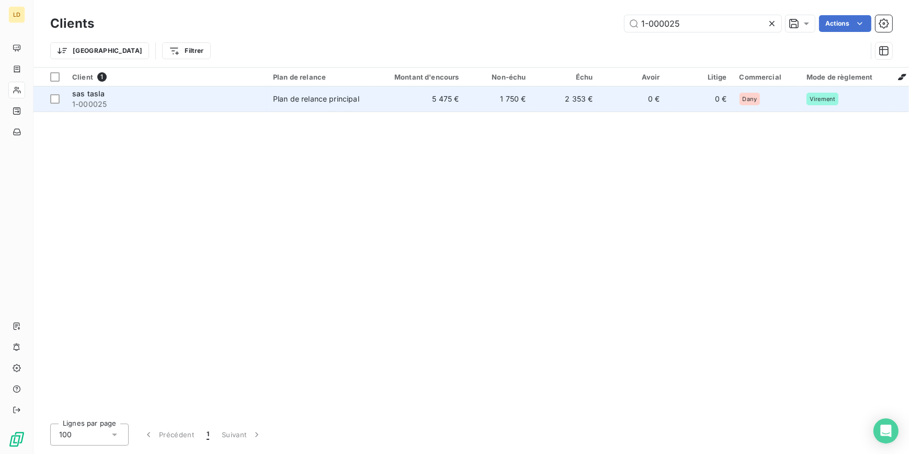
type input "1-000025"
click at [363, 104] on span "Plan de relance principal" at bounding box center [321, 99] width 96 height 10
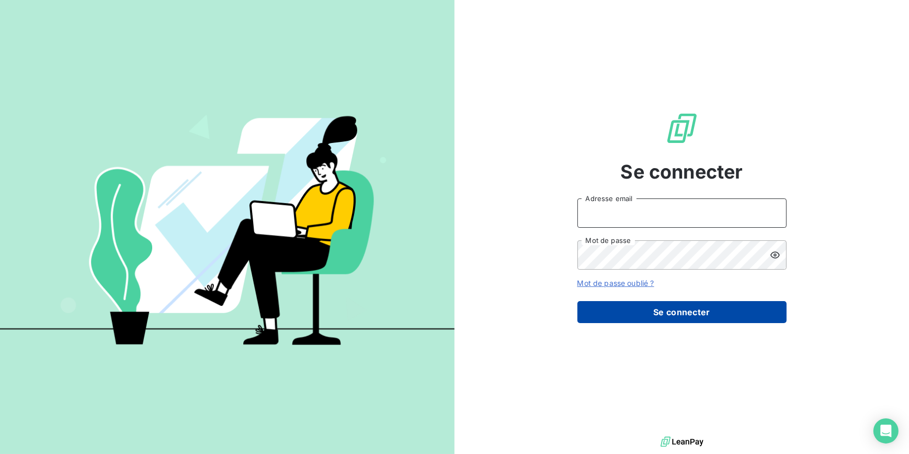
type input "[EMAIL_ADDRESS][DOMAIN_NAME]"
click at [670, 318] on button "Se connecter" at bounding box center [682, 312] width 209 height 22
